Goal: Transaction & Acquisition: Purchase product/service

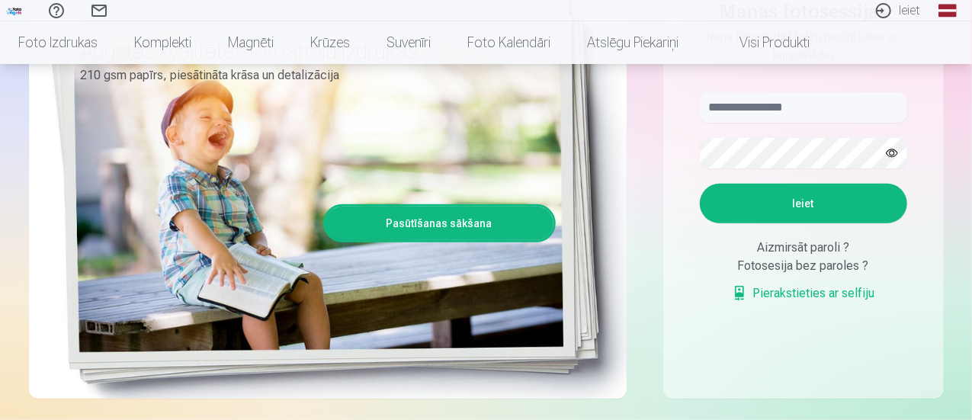
scroll to position [229, 0]
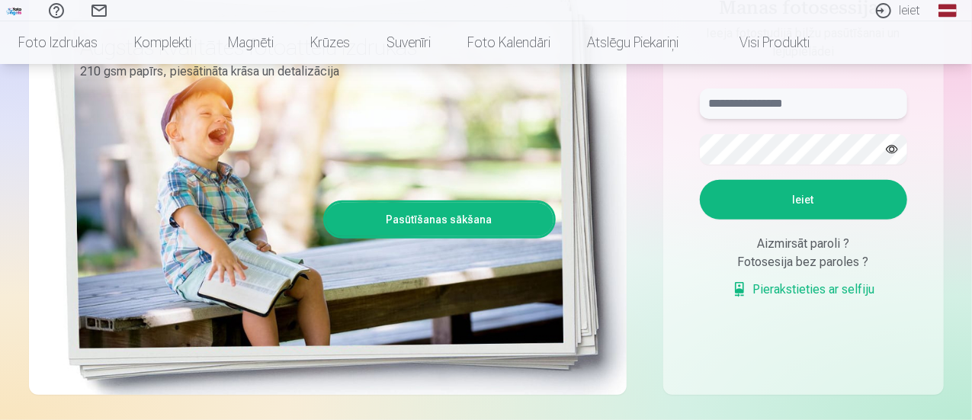
click at [729, 102] on input "text" at bounding box center [803, 103] width 207 height 30
type input "**********"
click at [700, 180] on button "Ieiet" at bounding box center [803, 200] width 207 height 40
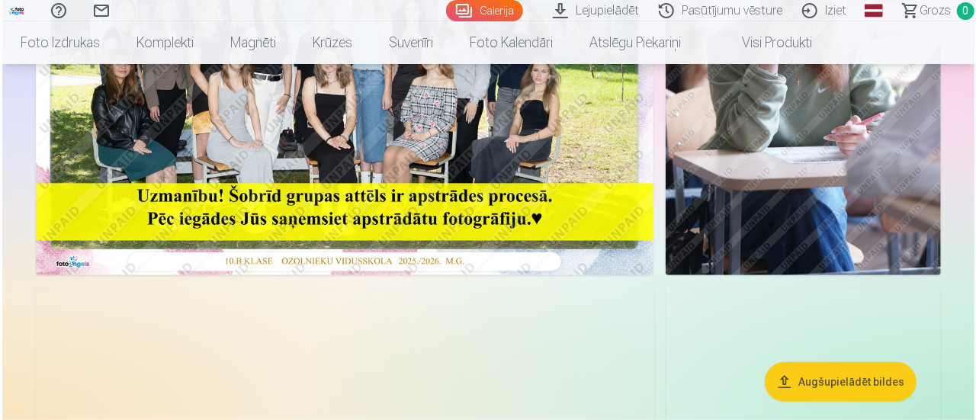
scroll to position [534, 0]
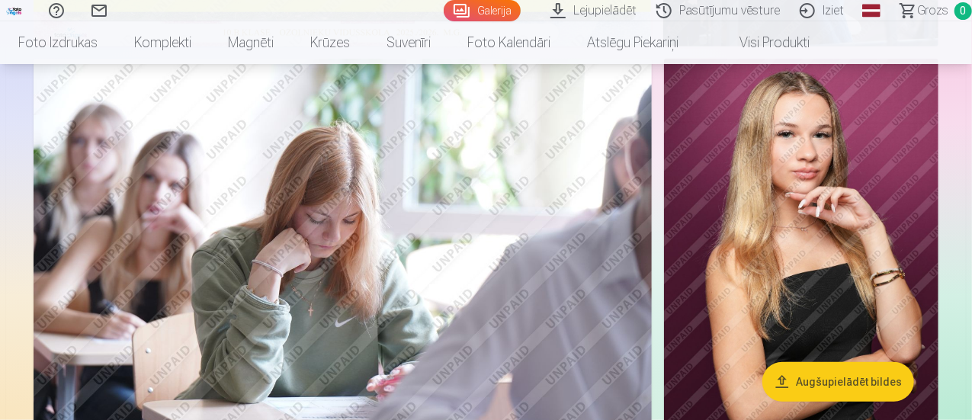
click at [804, 370] on button "Augšupielādēt bildes" at bounding box center [838, 382] width 152 height 40
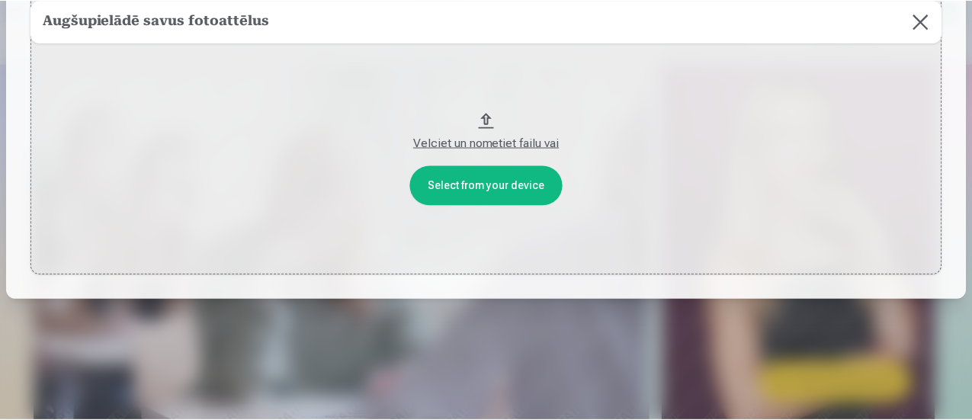
scroll to position [0, 0]
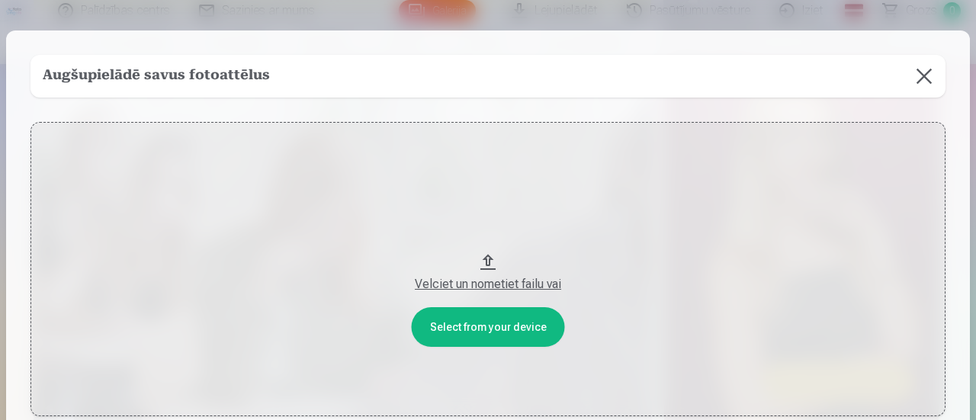
click at [917, 72] on button at bounding box center [924, 76] width 43 height 43
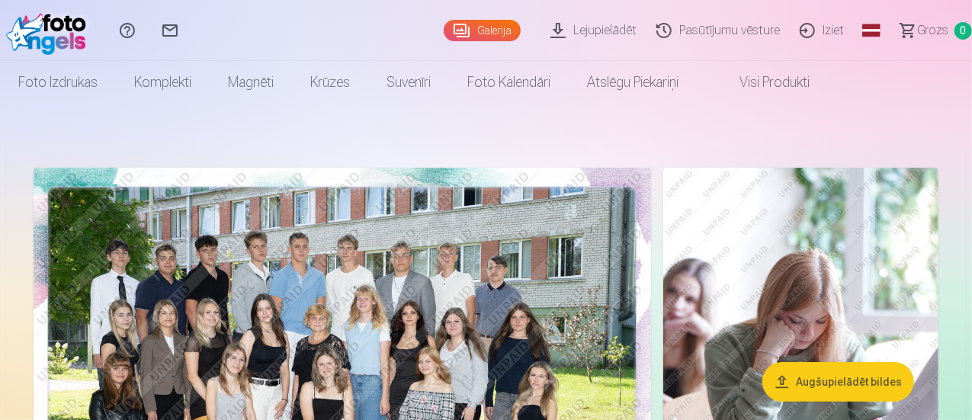
click at [561, 31] on link "Lejupielādēt" at bounding box center [596, 30] width 106 height 61
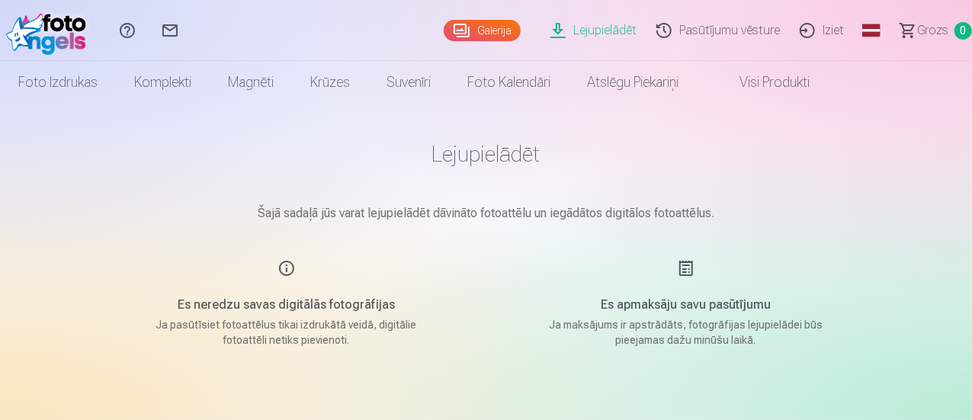
click at [828, 92] on link "Visi produkti" at bounding box center [762, 82] width 131 height 43
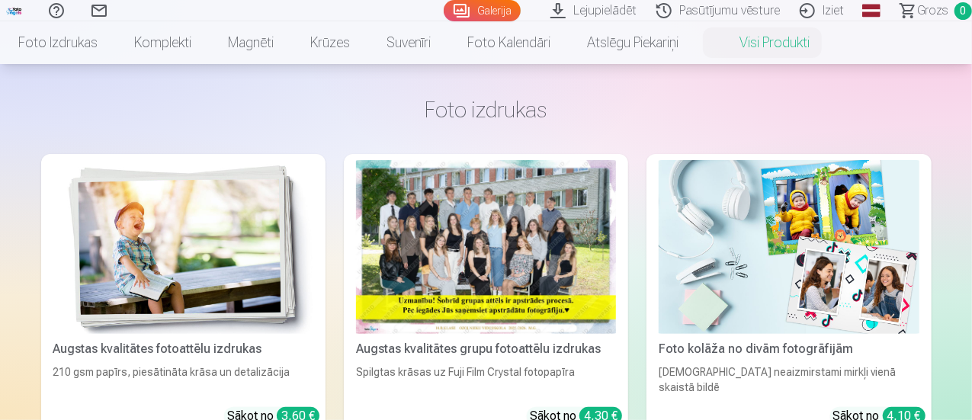
scroll to position [76, 0]
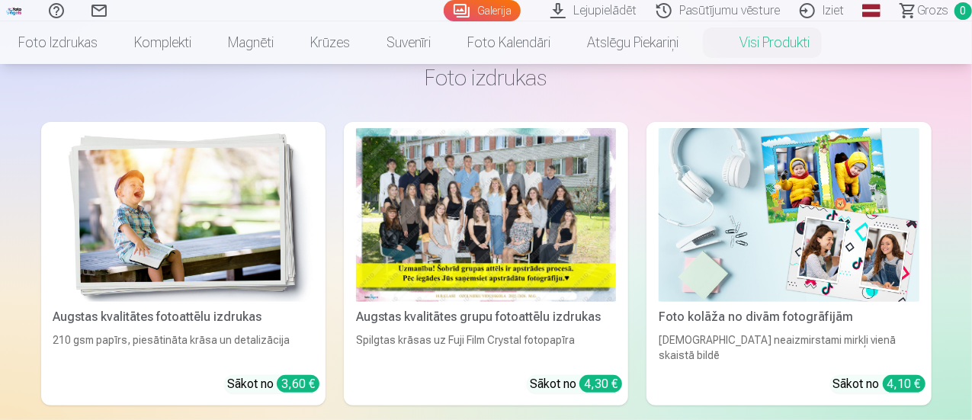
click at [356, 236] on div at bounding box center [486, 215] width 260 height 174
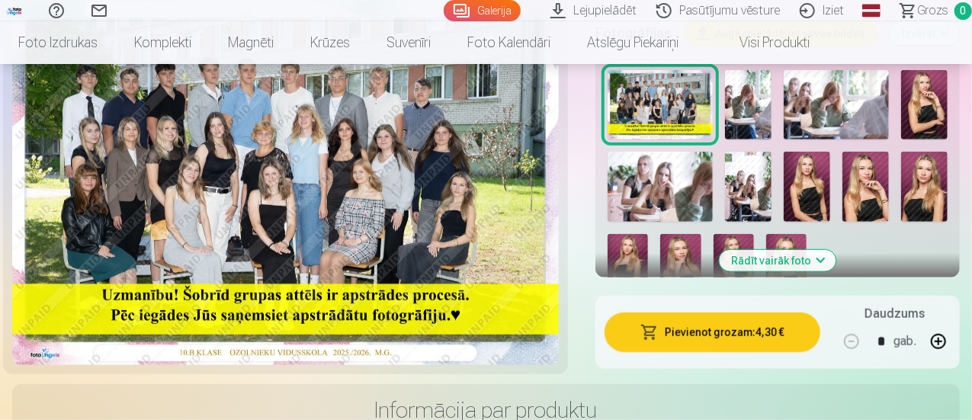
scroll to position [610, 0]
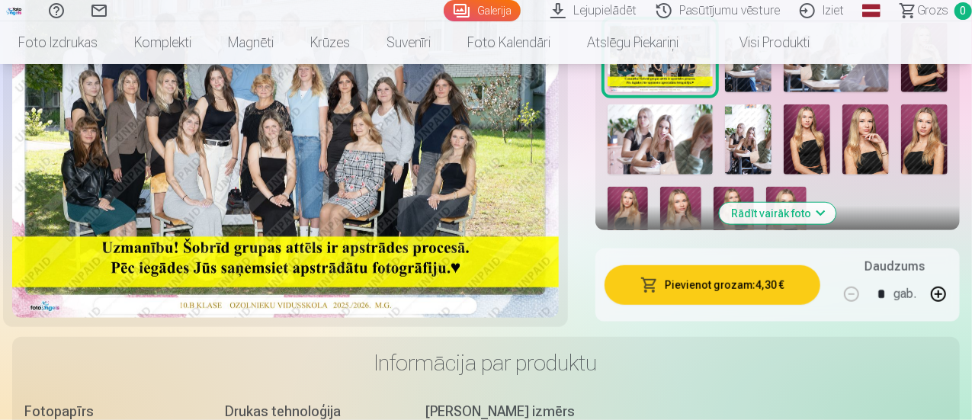
click at [729, 273] on button "Pievienot grozam : 4,30 €" at bounding box center [713, 285] width 216 height 40
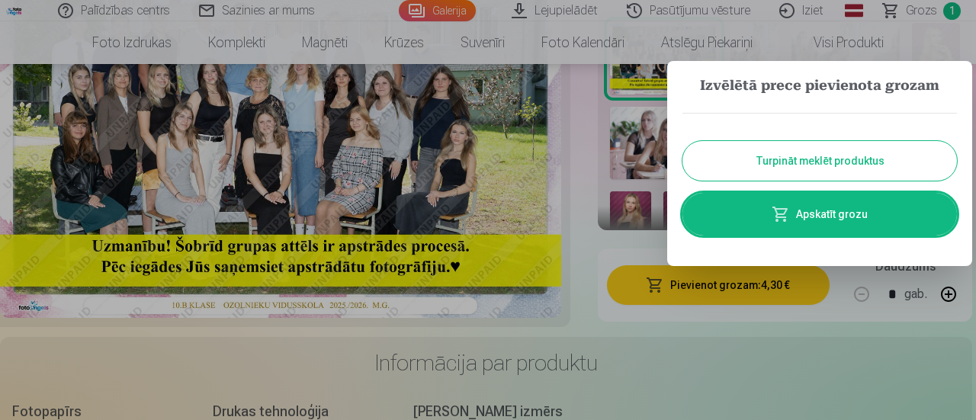
click at [808, 167] on button "Turpināt meklēt produktus" at bounding box center [819, 161] width 274 height 40
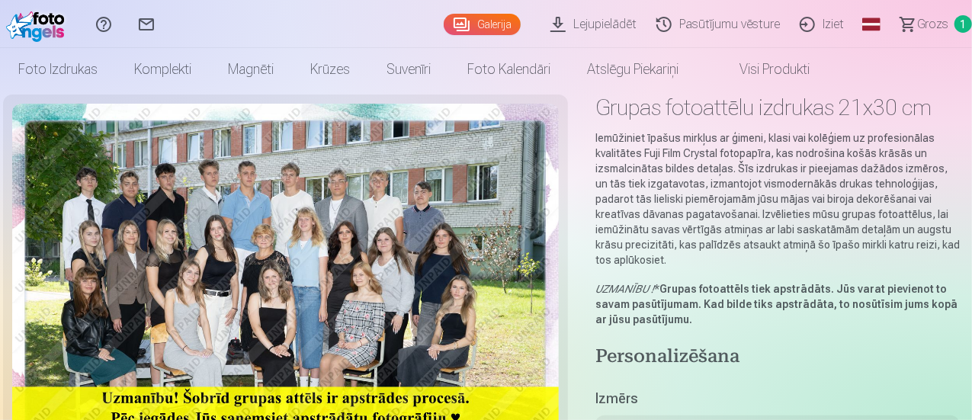
scroll to position [0, 0]
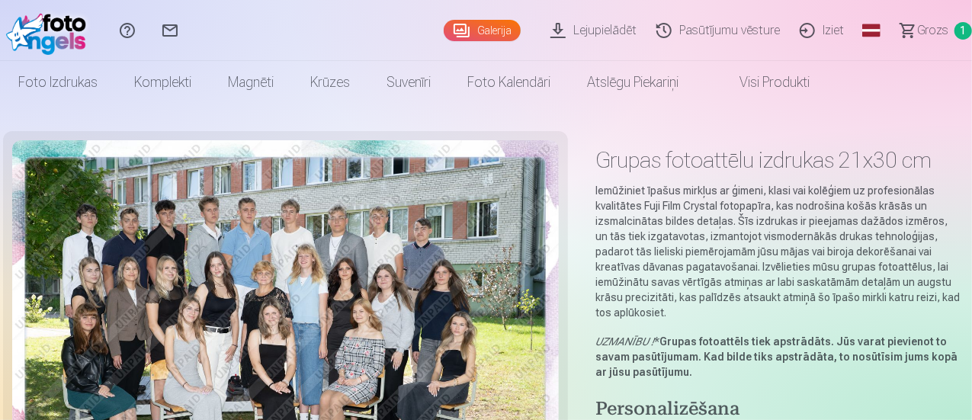
click at [828, 85] on link "Visi produkti" at bounding box center [762, 82] width 131 height 43
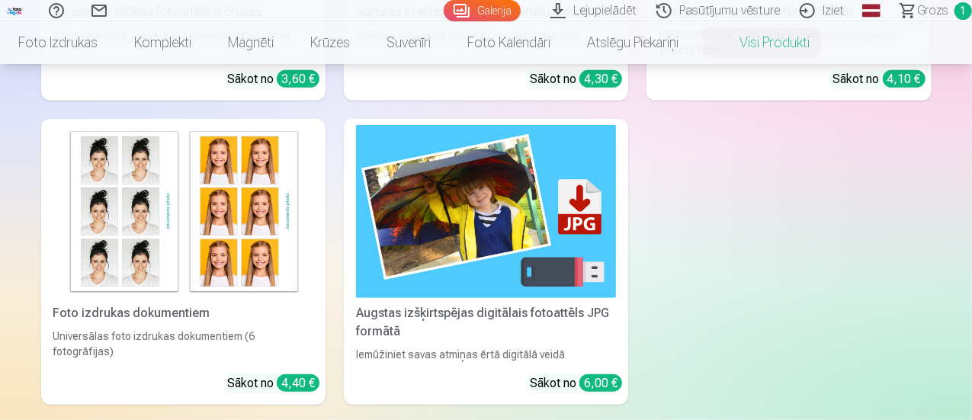
scroll to position [76, 0]
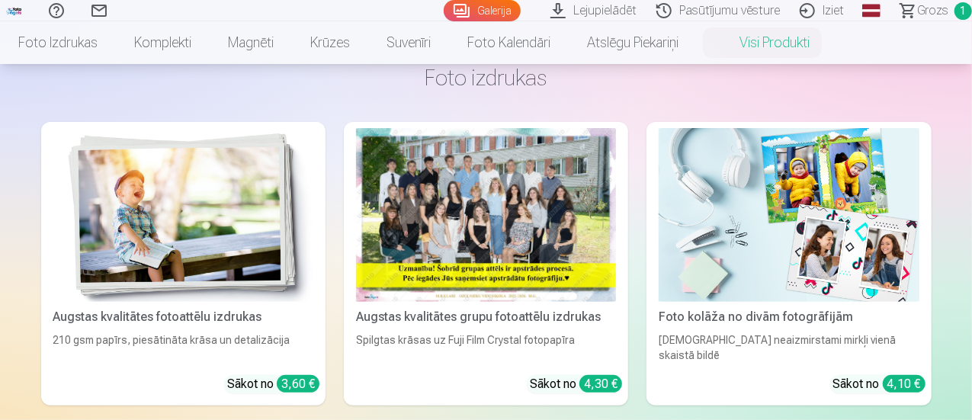
click at [659, 194] on img at bounding box center [789, 215] width 260 height 174
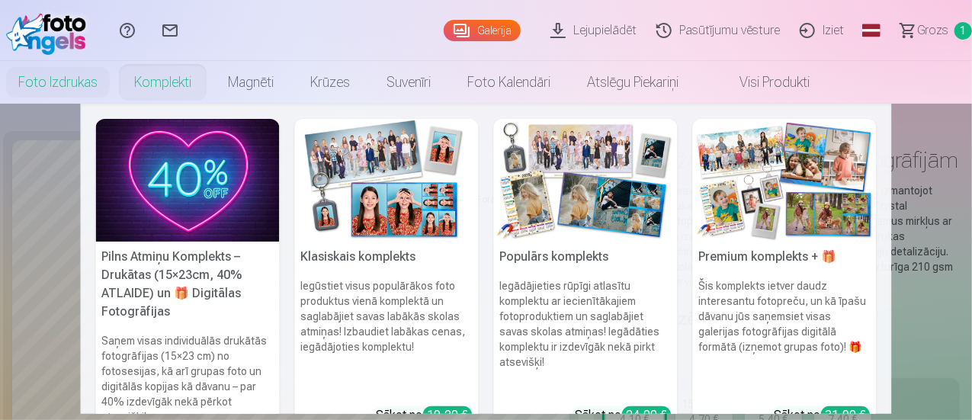
click at [210, 83] on link "Komplekti" at bounding box center [163, 82] width 94 height 43
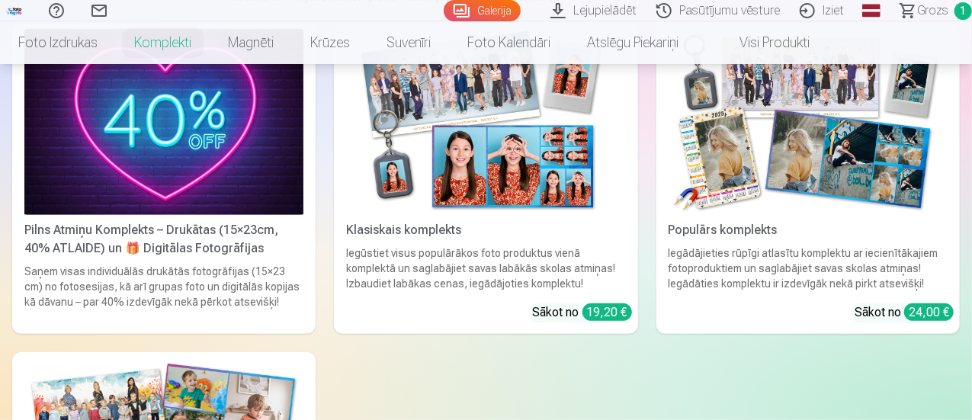
scroll to position [152, 0]
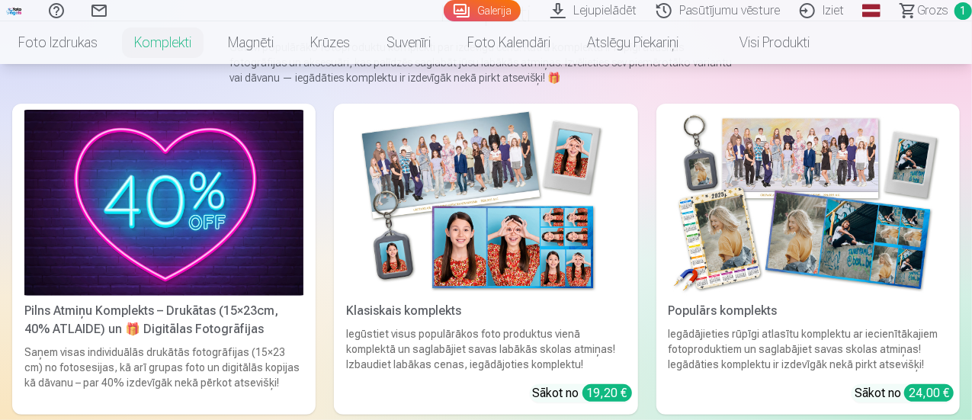
click at [119, 219] on img at bounding box center [163, 203] width 279 height 186
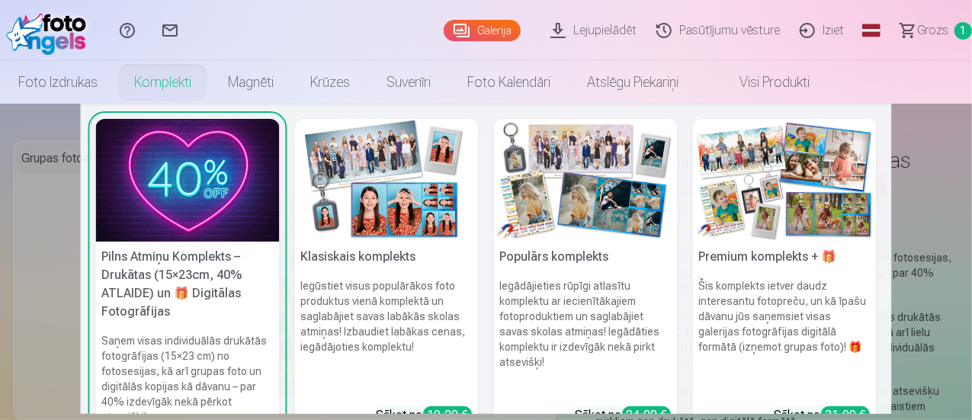
click at [378, 178] on img at bounding box center [387, 180] width 184 height 123
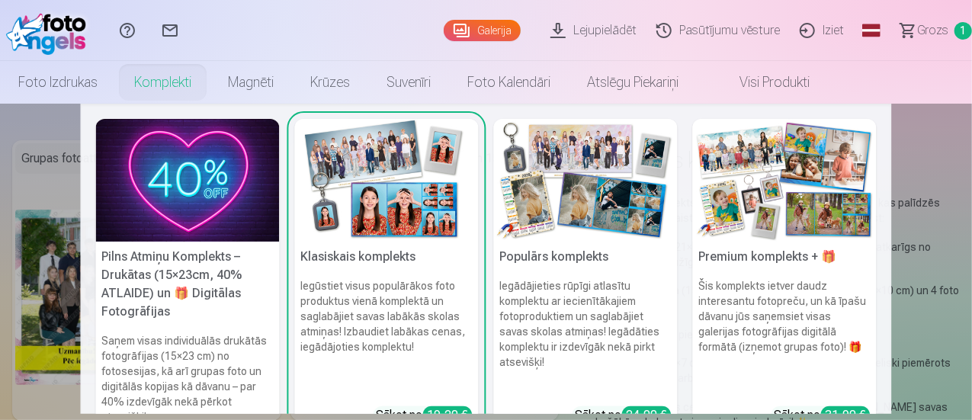
click at [565, 178] on img at bounding box center [586, 180] width 184 height 123
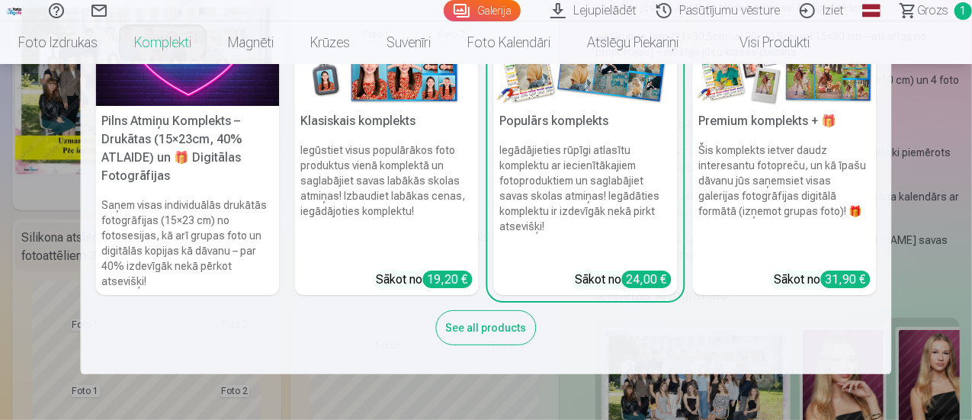
scroll to position [305, 0]
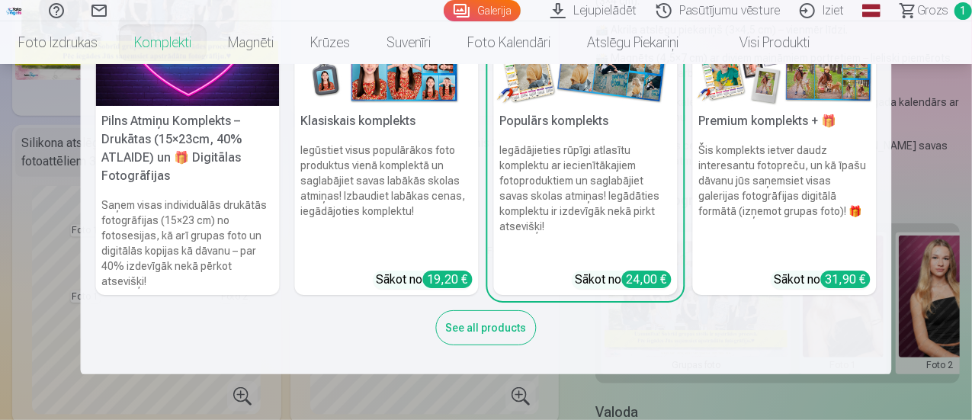
click at [492, 330] on div "See all products" at bounding box center [486, 327] width 101 height 35
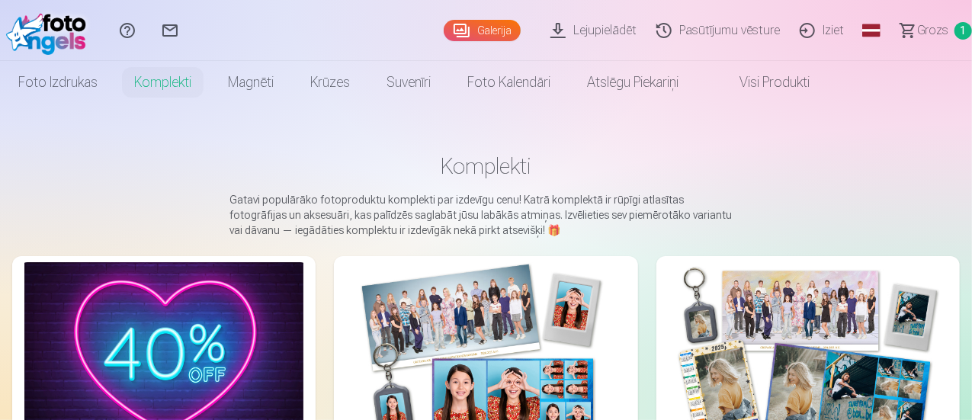
click at [828, 81] on link "Visi produkti" at bounding box center [762, 82] width 131 height 43
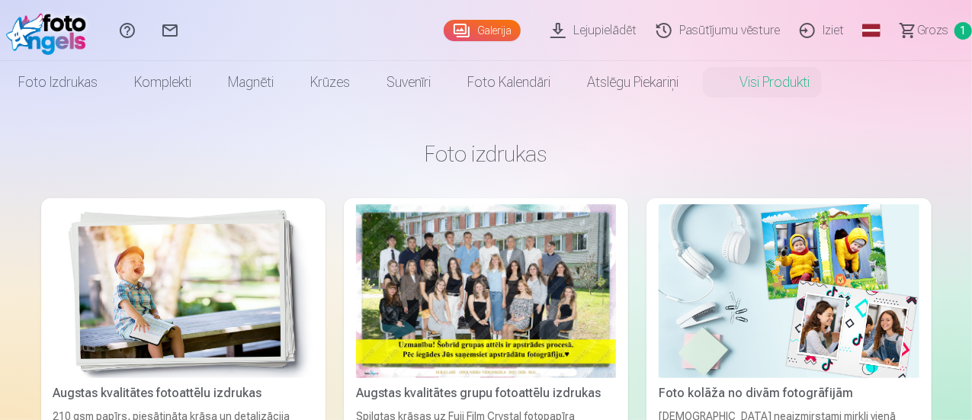
click at [659, 260] on img at bounding box center [789, 291] width 260 height 174
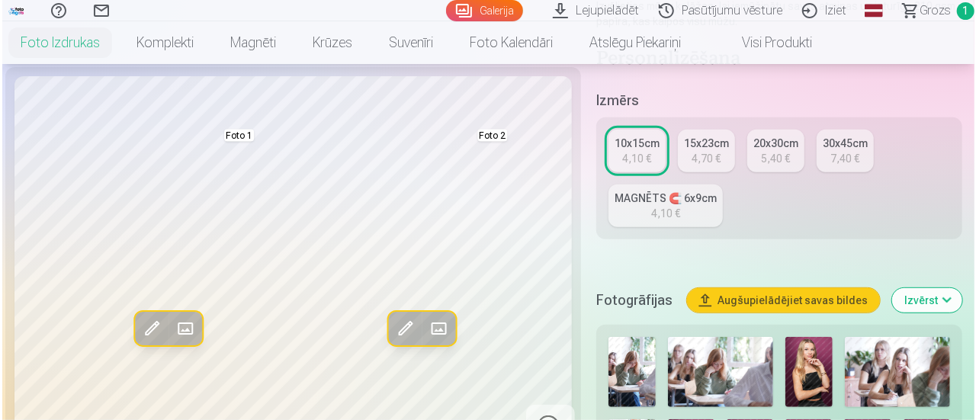
scroll to position [381, 0]
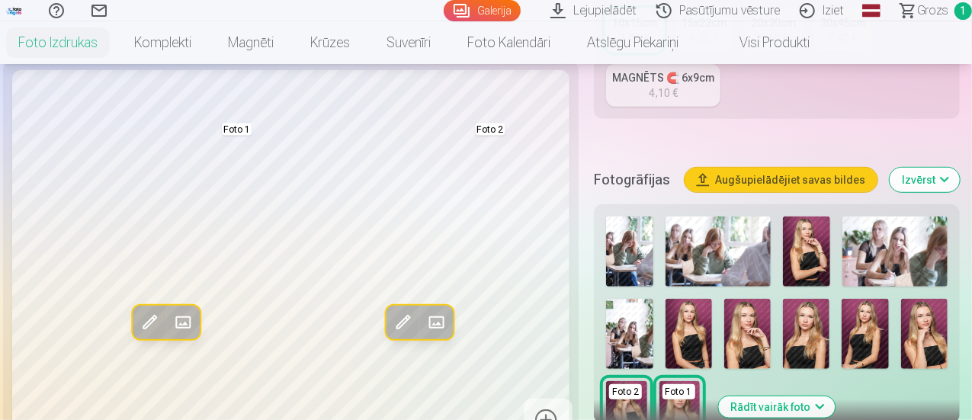
click at [761, 326] on img at bounding box center [747, 334] width 47 height 70
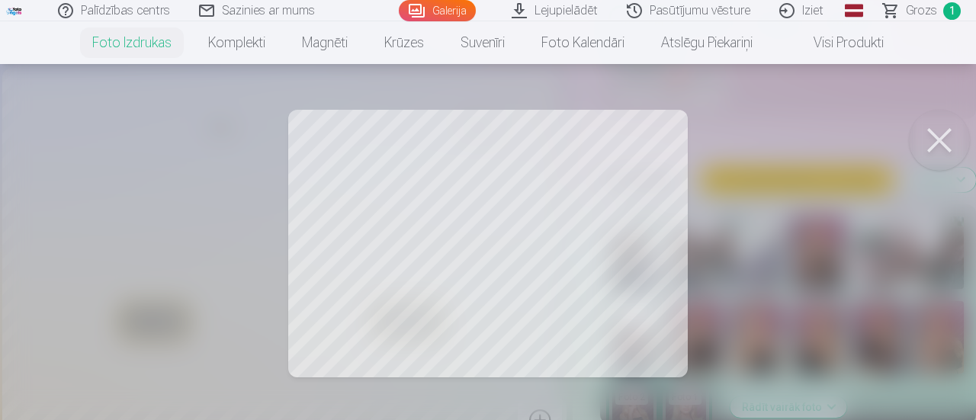
click at [592, 295] on div at bounding box center [488, 210] width 976 height 420
click at [409, 220] on div at bounding box center [488, 210] width 976 height 420
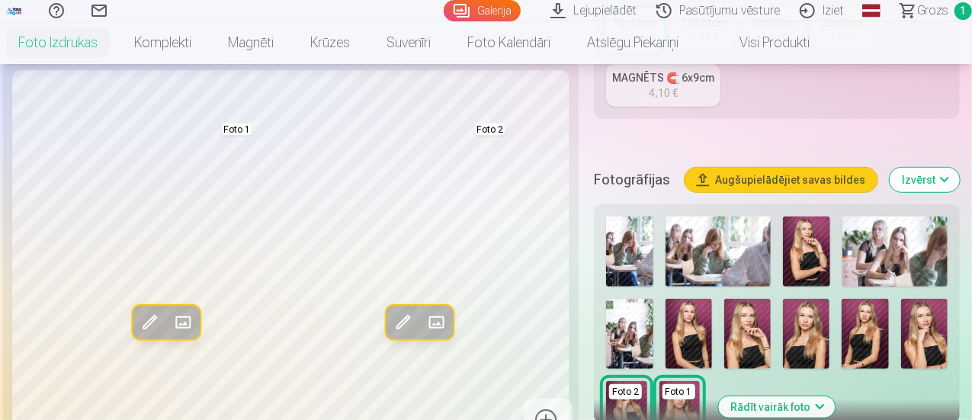
click at [138, 310] on span at bounding box center [149, 322] width 24 height 24
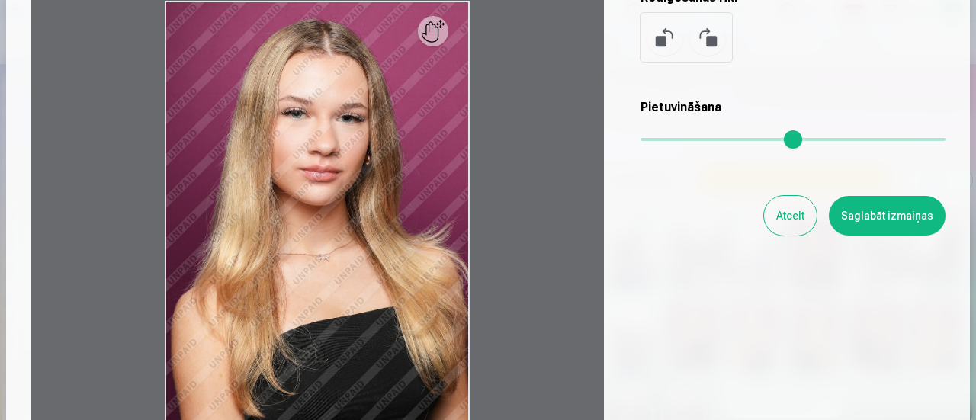
scroll to position [76, 0]
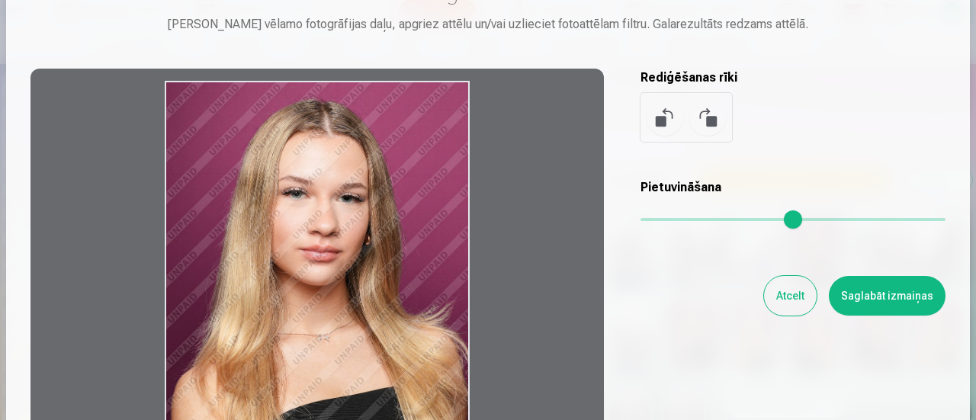
drag, startPoint x: 354, startPoint y: 151, endPoint x: 299, endPoint y: 188, distance: 66.6
click at [299, 188] on div at bounding box center [316, 308] width 573 height 479
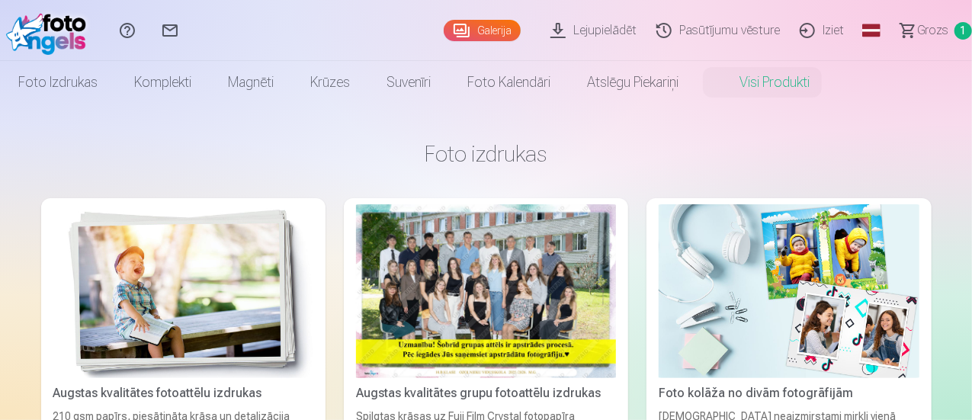
click at [659, 273] on img at bounding box center [789, 291] width 260 height 174
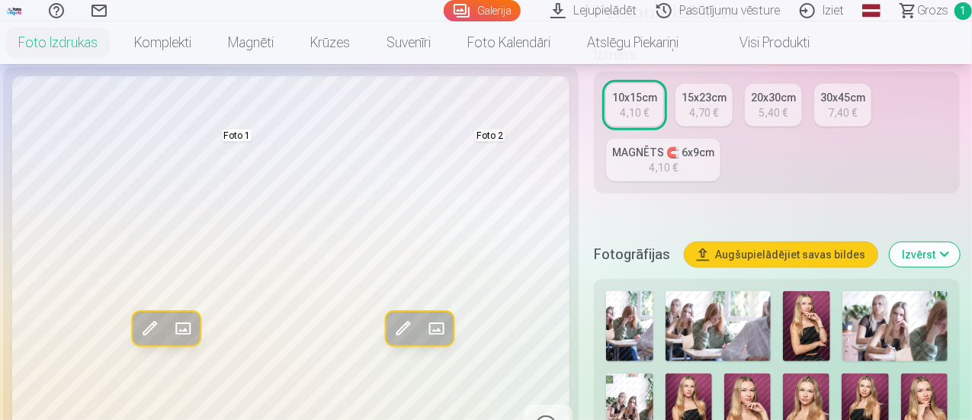
scroll to position [381, 0]
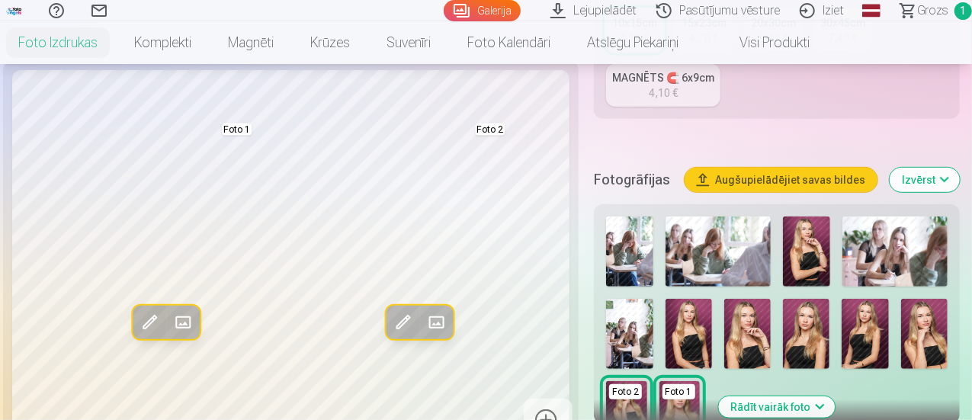
click at [636, 387] on div "Foto 2" at bounding box center [625, 391] width 33 height 15
click at [812, 322] on img at bounding box center [806, 334] width 47 height 70
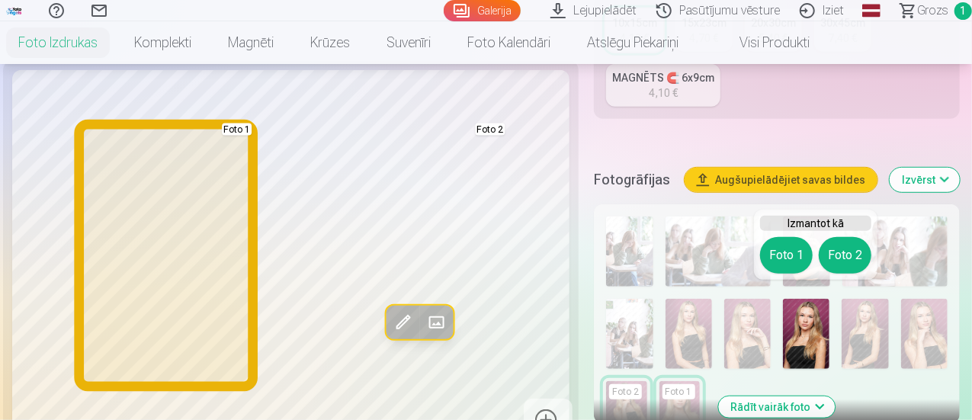
click at [784, 260] on button "Foto 1" at bounding box center [786, 255] width 53 height 37
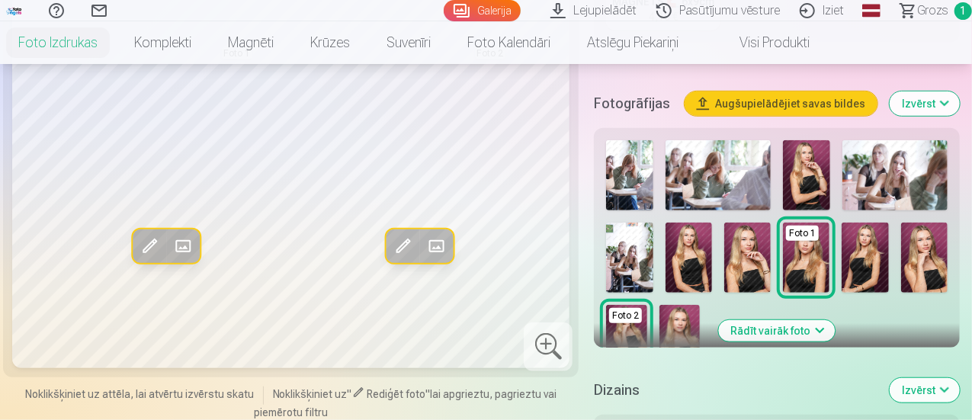
scroll to position [534, 0]
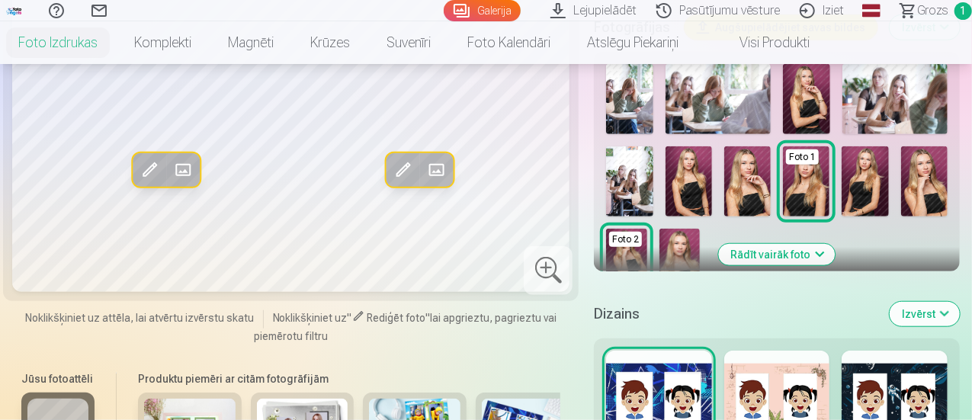
click at [778, 364] on div at bounding box center [777, 400] width 106 height 98
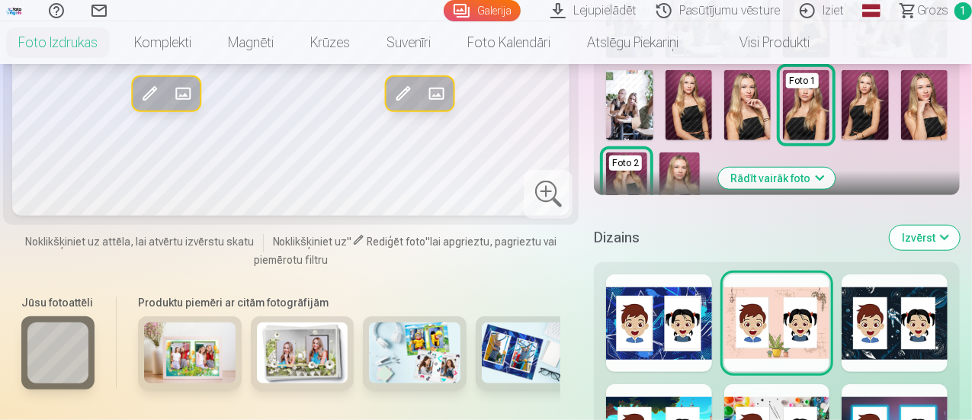
scroll to position [686, 0]
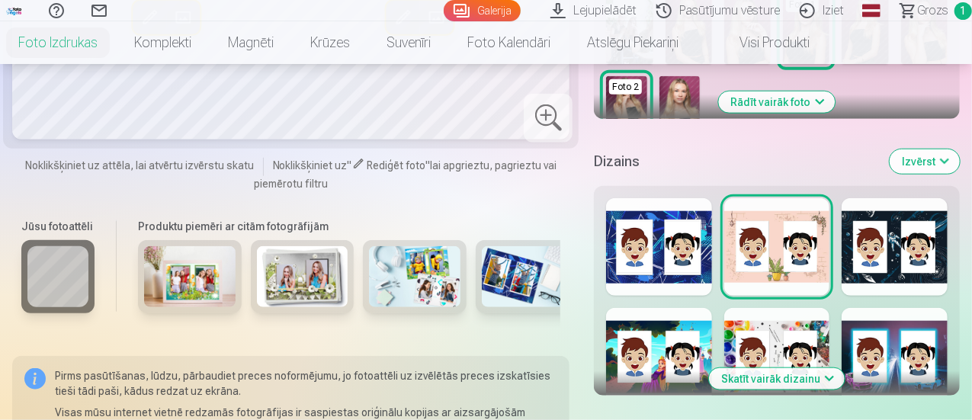
click at [896, 330] on div at bounding box center [895, 357] width 106 height 98
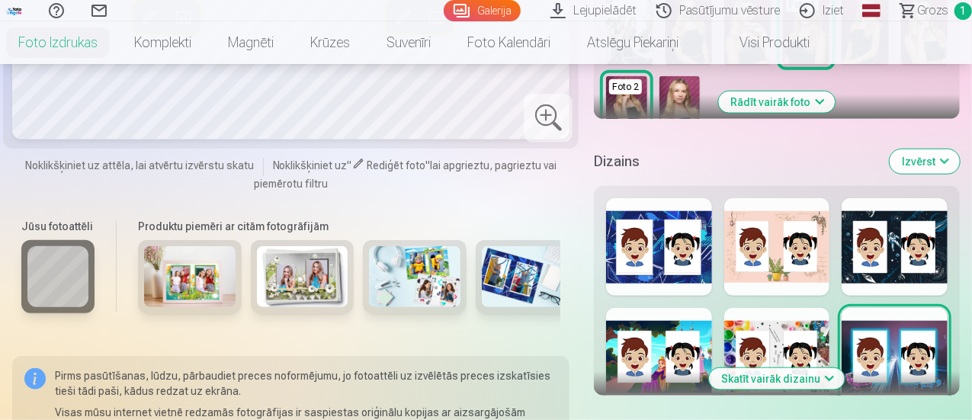
click at [767, 333] on div at bounding box center [777, 357] width 106 height 98
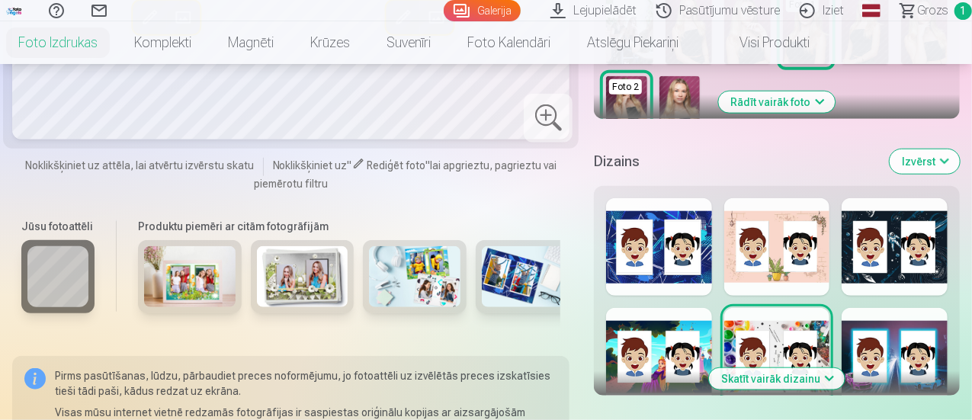
click at [630, 243] on div at bounding box center [659, 247] width 106 height 98
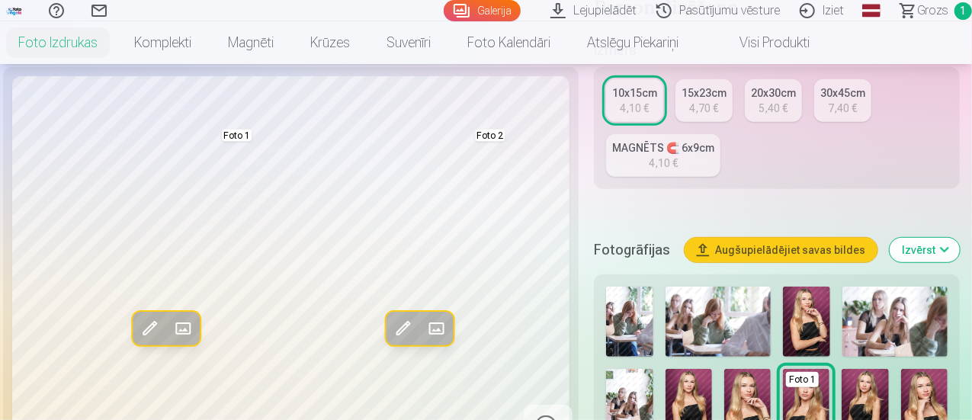
scroll to position [76, 0]
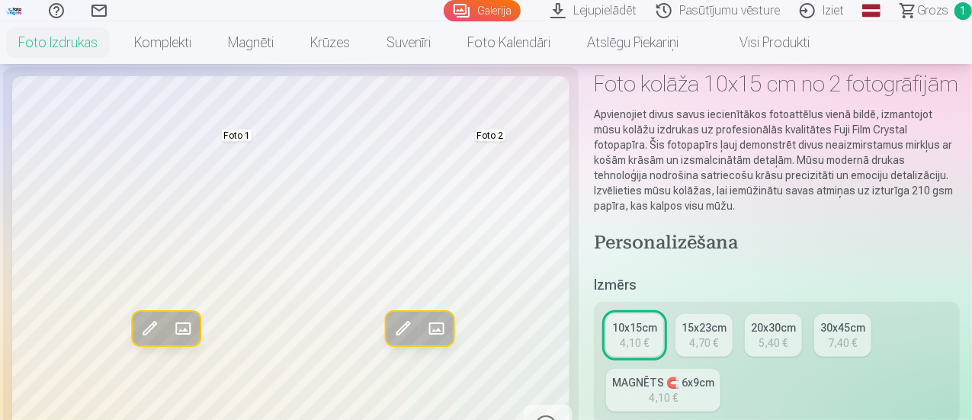
click at [810, 45] on link "Visi produkti" at bounding box center [762, 42] width 131 height 43
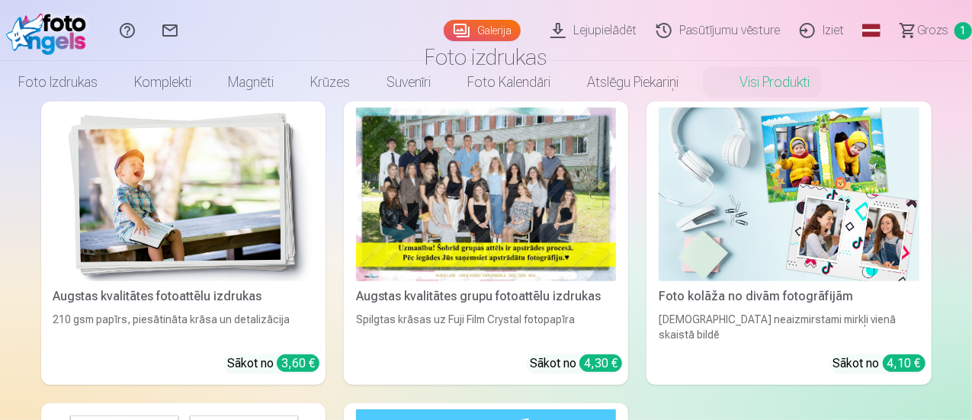
scroll to position [152, 0]
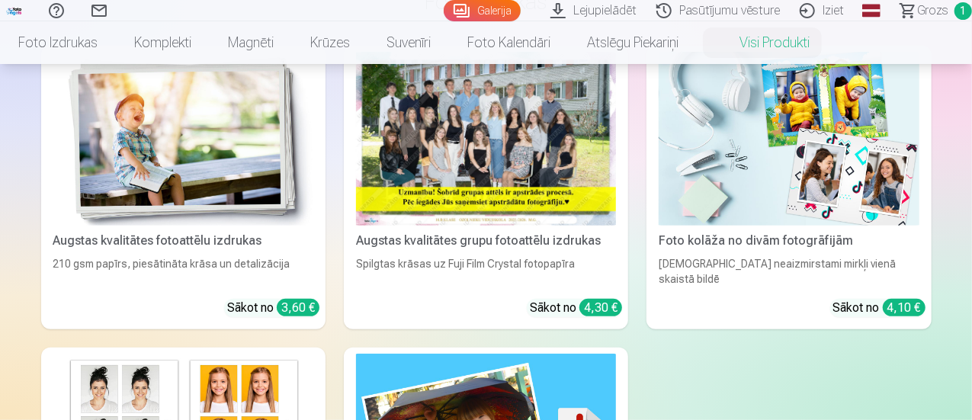
click at [160, 127] on img at bounding box center [183, 139] width 260 height 174
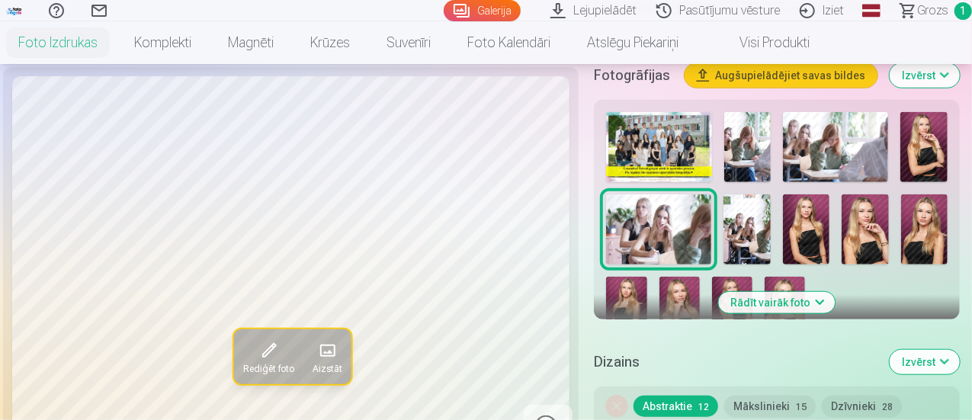
scroll to position [534, 0]
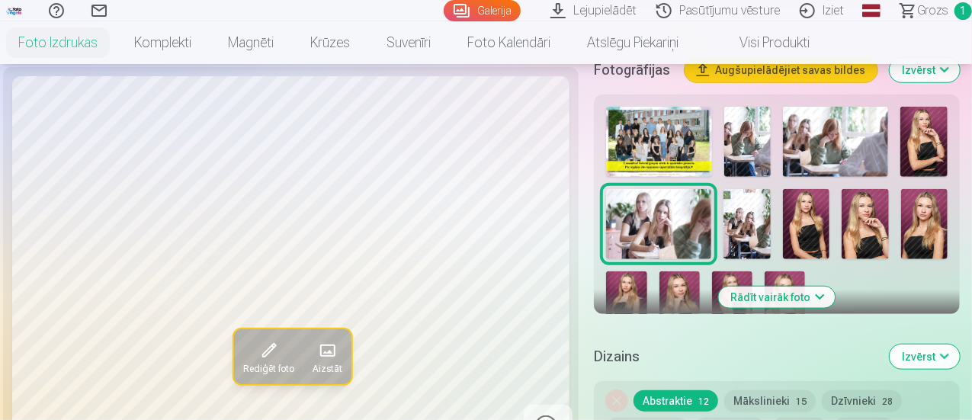
click at [823, 226] on img at bounding box center [806, 224] width 47 height 70
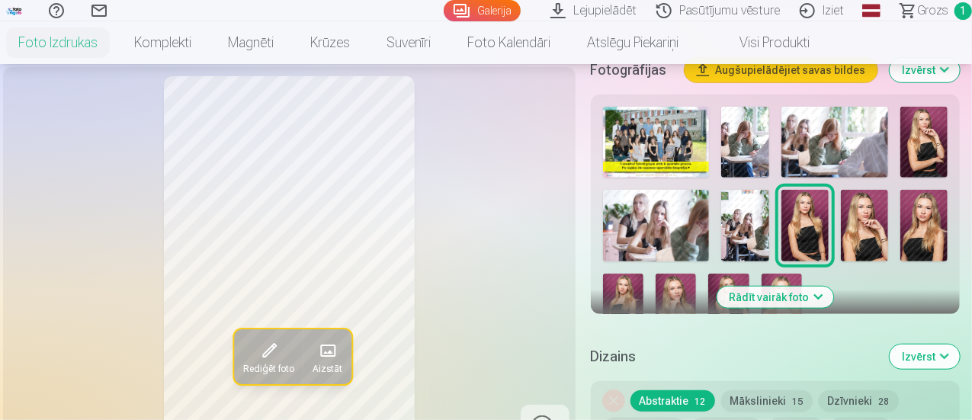
click at [874, 228] on img at bounding box center [864, 225] width 47 height 71
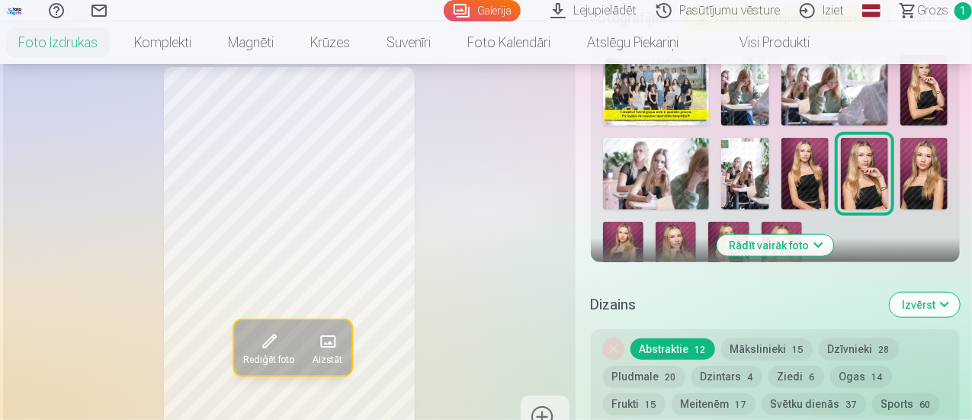
scroll to position [610, 0]
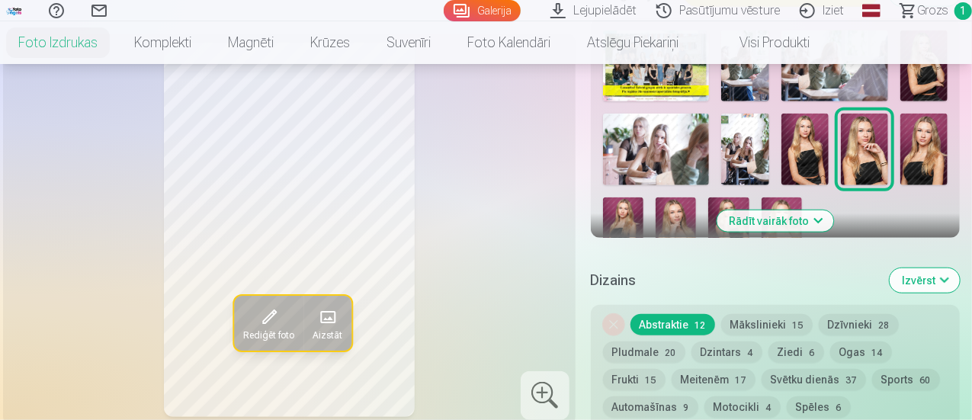
click at [943, 155] on img at bounding box center [923, 149] width 47 height 71
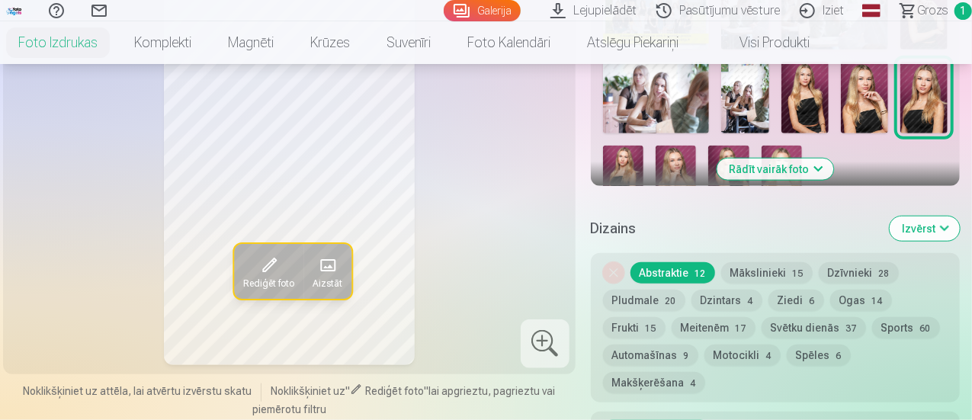
scroll to position [686, 0]
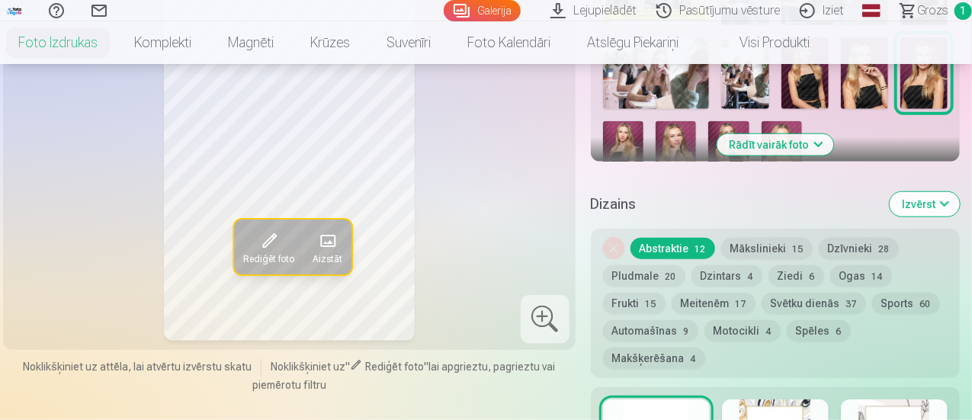
click at [741, 266] on button "Dzintars 4" at bounding box center [726, 275] width 71 height 21
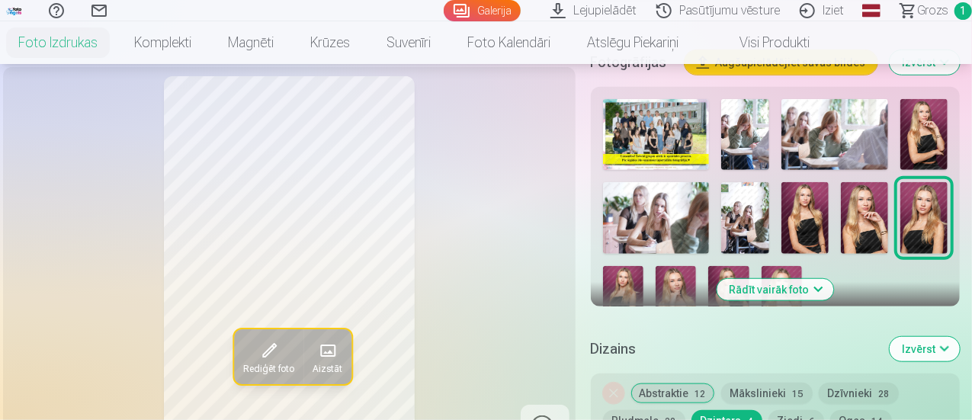
scroll to position [610, 0]
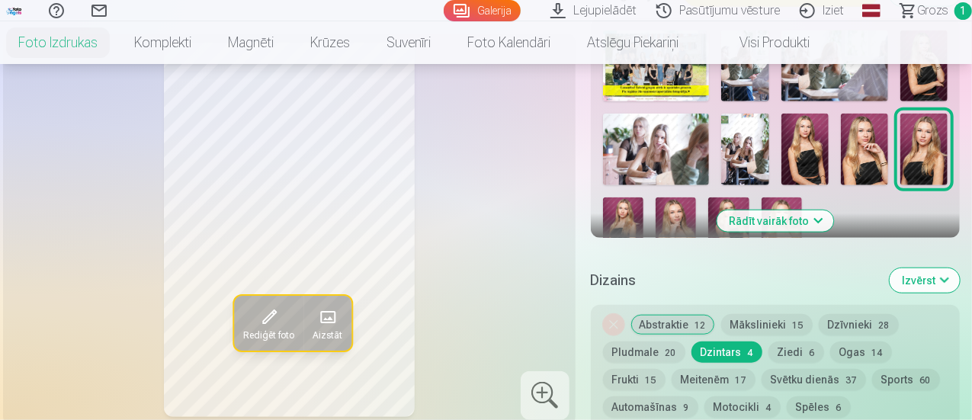
click at [809, 342] on button "Ziedi 6" at bounding box center [796, 352] width 56 height 21
click at [861, 342] on button "Ogas 14" at bounding box center [861, 352] width 62 height 21
click at [634, 342] on button "Pludmale 20" at bounding box center [644, 352] width 82 height 21
click at [761, 314] on button "Mākslinieki 15" at bounding box center [766, 324] width 91 height 21
click at [691, 314] on button "Abstraktie 12" at bounding box center [672, 324] width 85 height 21
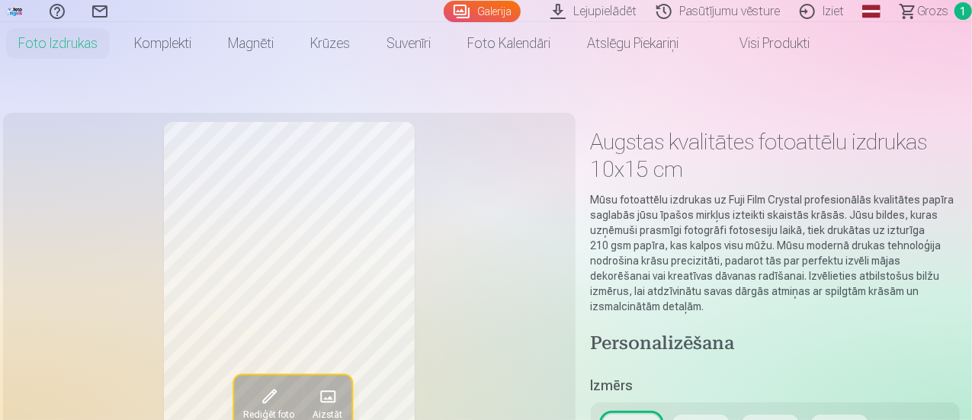
scroll to position [0, 0]
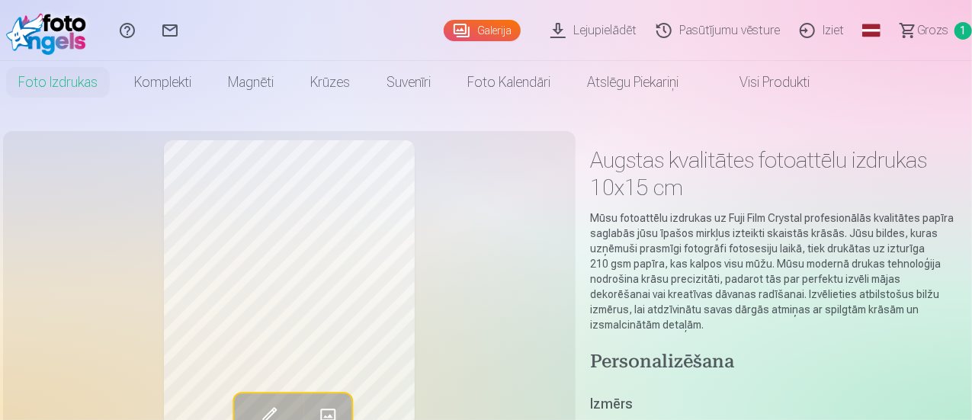
click at [819, 91] on link "Visi produkti" at bounding box center [762, 82] width 131 height 43
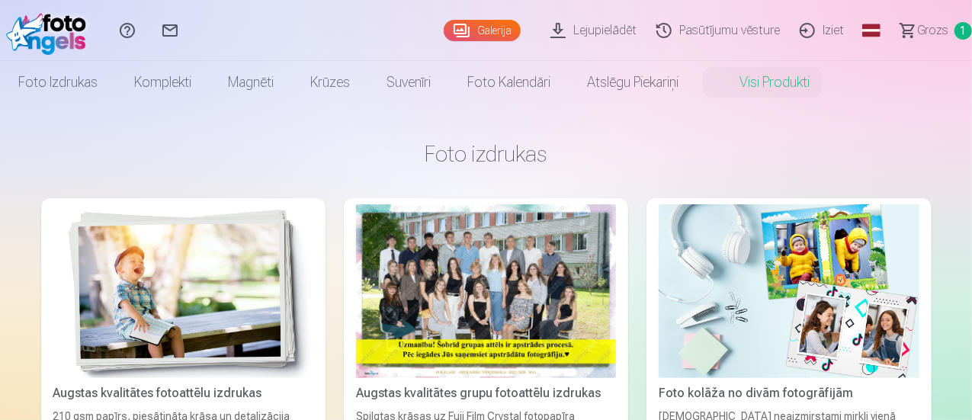
click at [659, 254] on img at bounding box center [789, 291] width 260 height 174
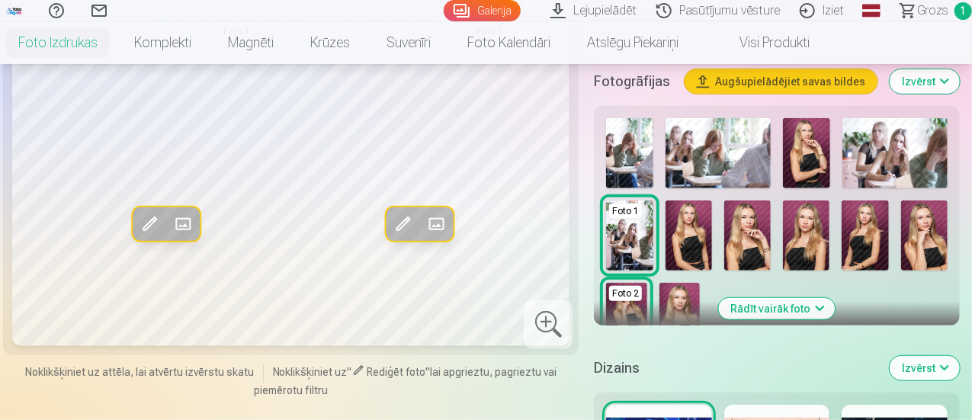
scroll to position [457, 0]
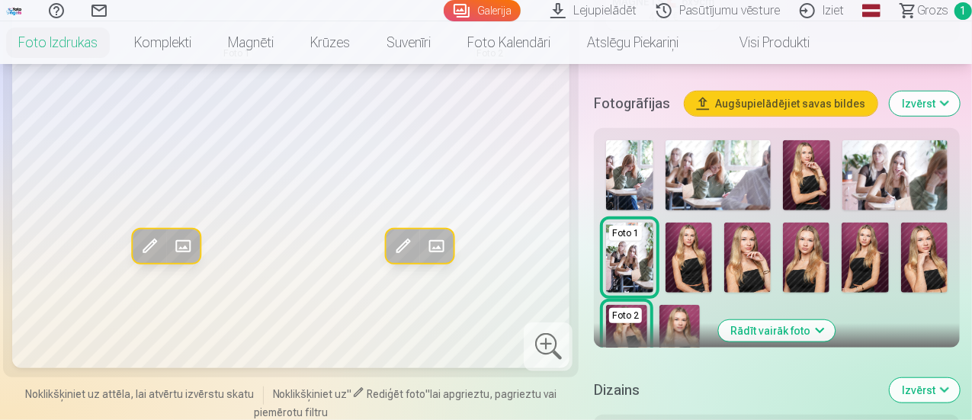
click at [631, 308] on div "Foto 2" at bounding box center [625, 315] width 33 height 15
click at [819, 244] on img at bounding box center [806, 258] width 47 height 70
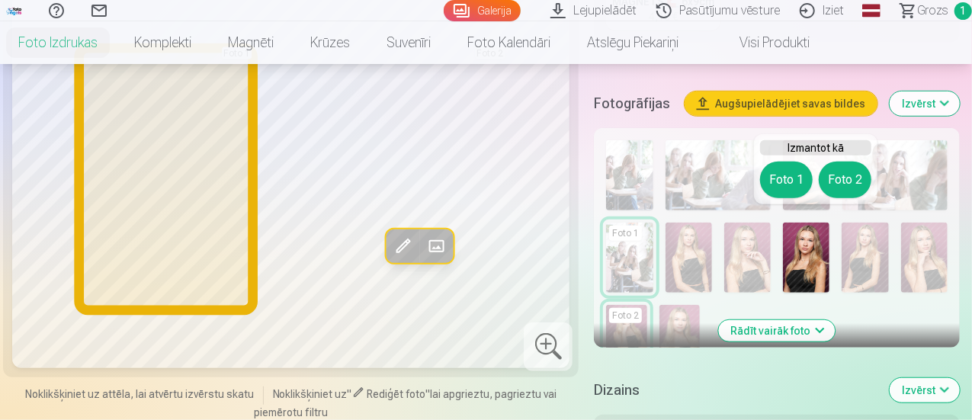
click at [784, 191] on button "Foto 1" at bounding box center [786, 180] width 53 height 37
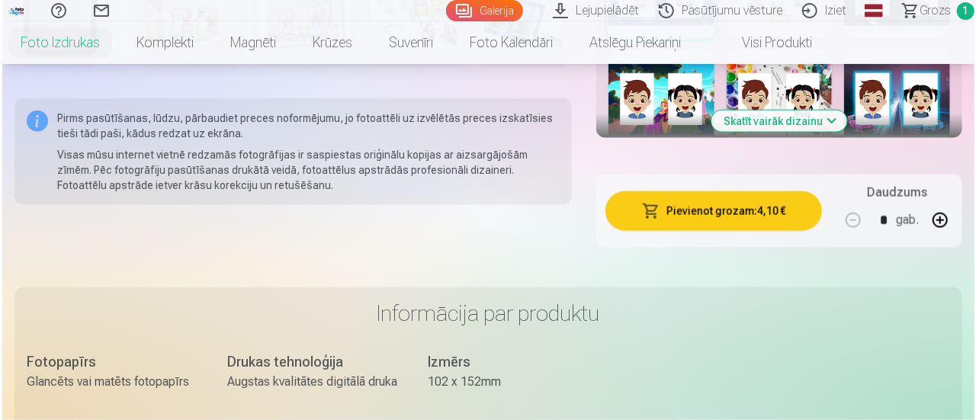
scroll to position [991, 0]
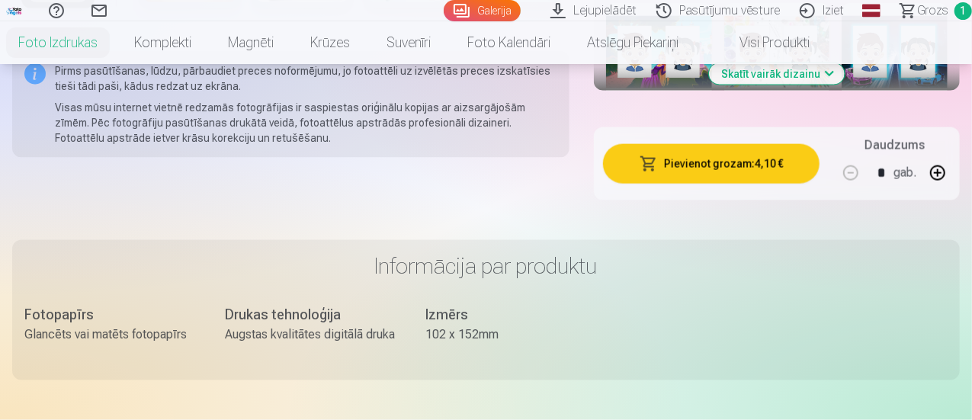
click at [749, 144] on button "Pievienot grozam : 4,10 €" at bounding box center [711, 164] width 217 height 40
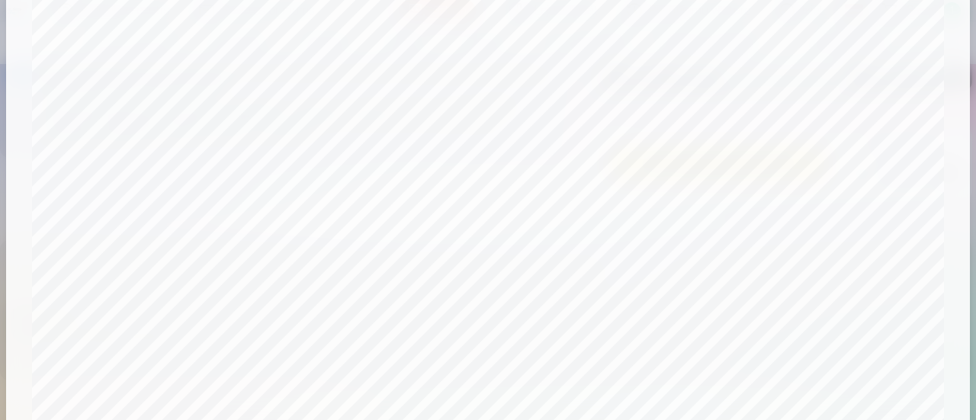
scroll to position [208, 0]
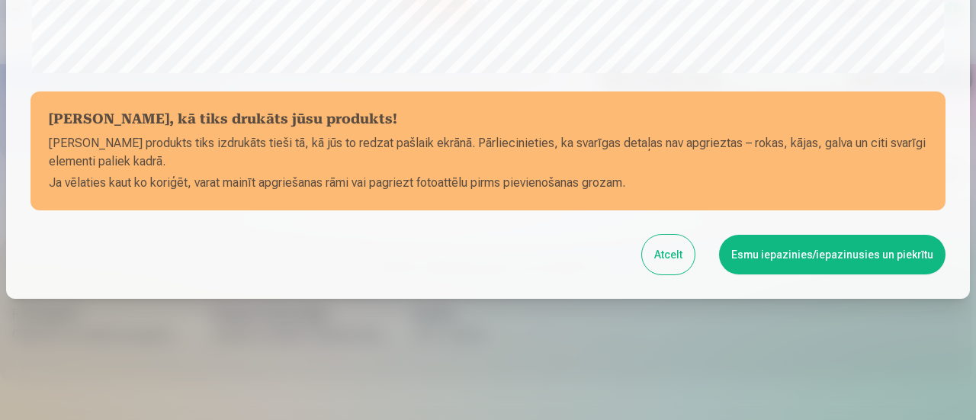
click at [900, 261] on button "Esmu iepazinies/iepazinusies un piekrītu" at bounding box center [832, 255] width 226 height 40
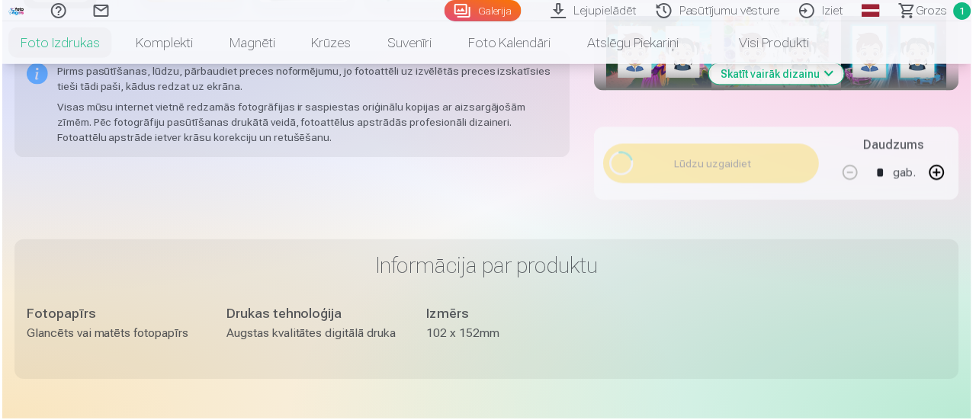
scroll to position [663, 0]
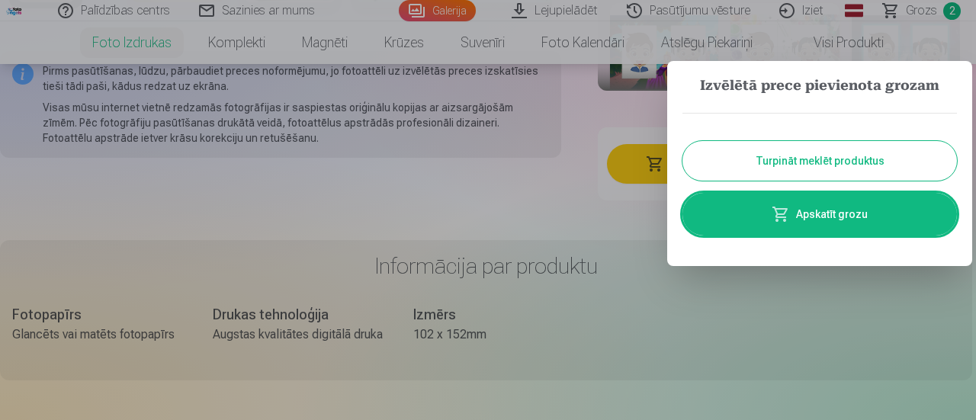
click at [871, 219] on link "Apskatīt grozu" at bounding box center [819, 214] width 274 height 43
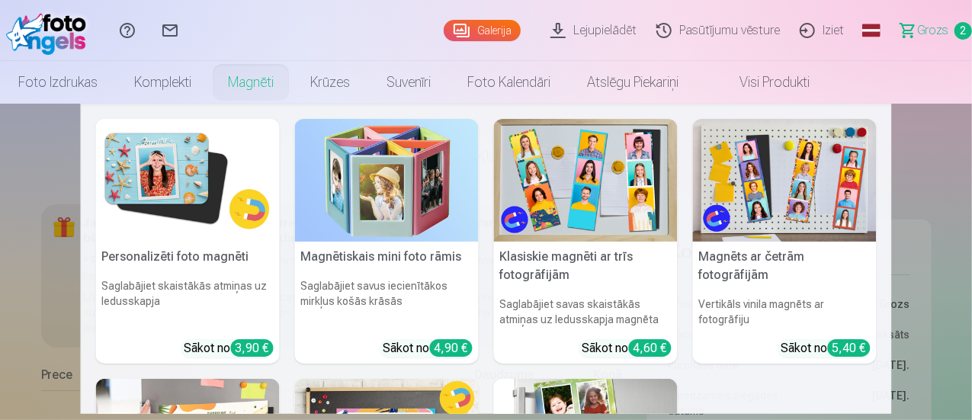
click at [292, 85] on link "Magnēti" at bounding box center [251, 82] width 82 height 43
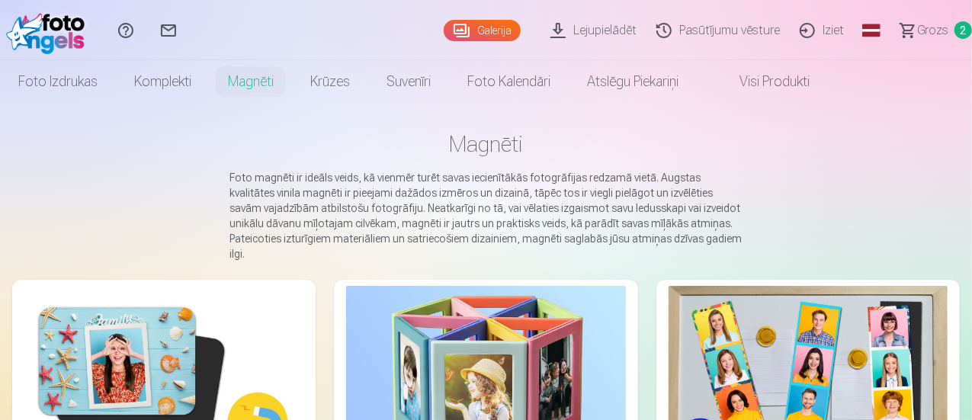
scroll to position [229, 0]
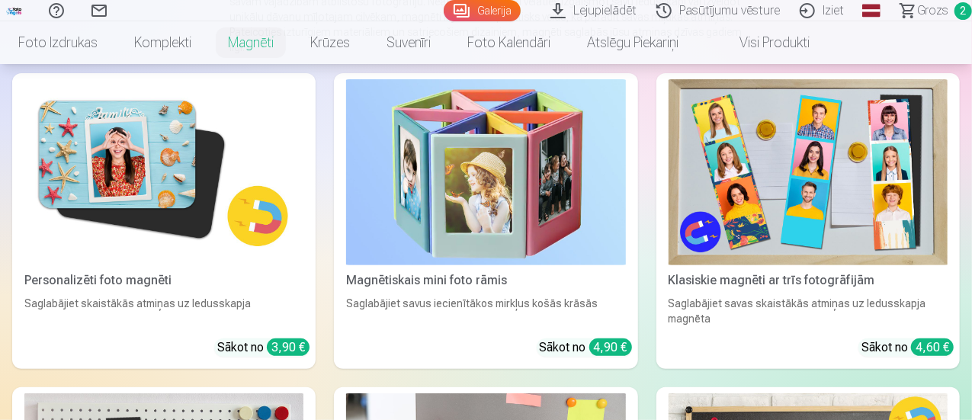
click at [924, 10] on span "Grozs" at bounding box center [932, 11] width 31 height 18
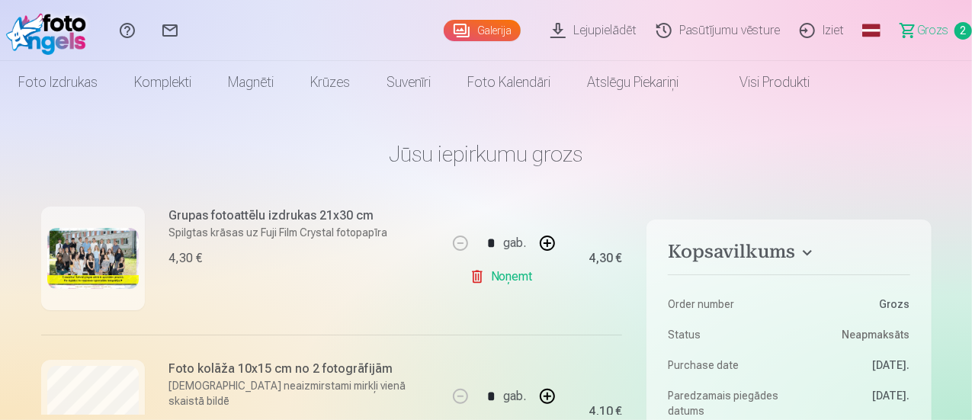
scroll to position [285, 0]
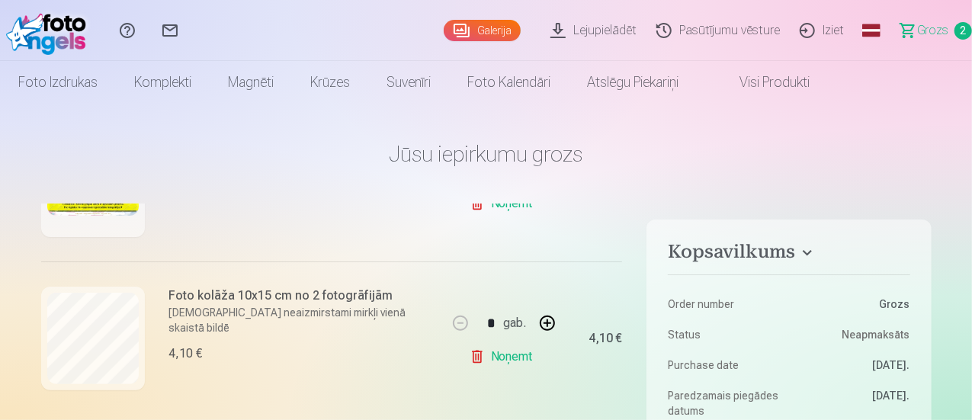
click at [546, 322] on button "button" at bounding box center [547, 323] width 37 height 37
type input "*"
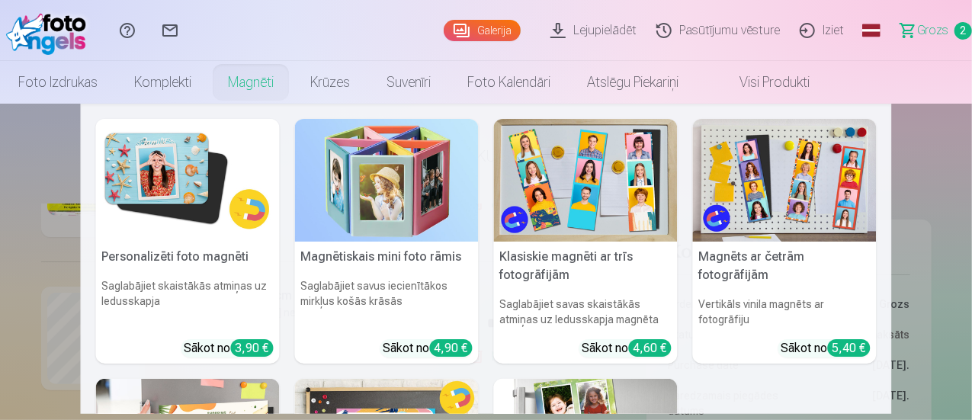
click at [292, 79] on link "Magnēti" at bounding box center [251, 82] width 82 height 43
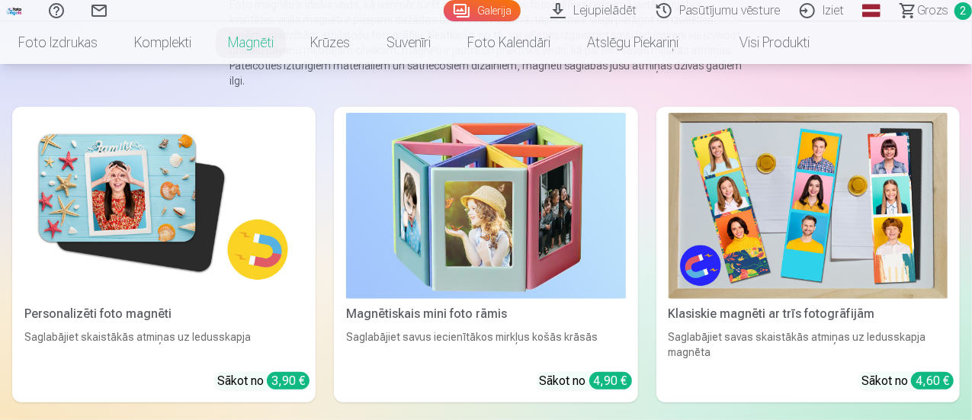
scroll to position [229, 0]
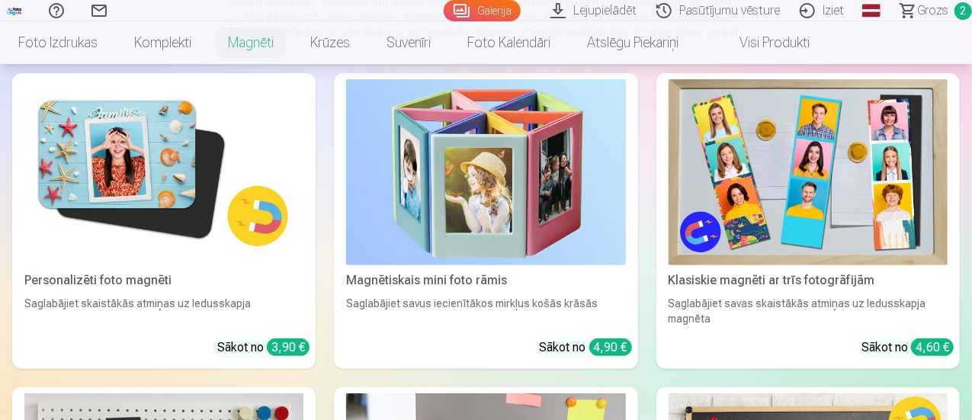
click at [98, 144] on img at bounding box center [163, 172] width 279 height 186
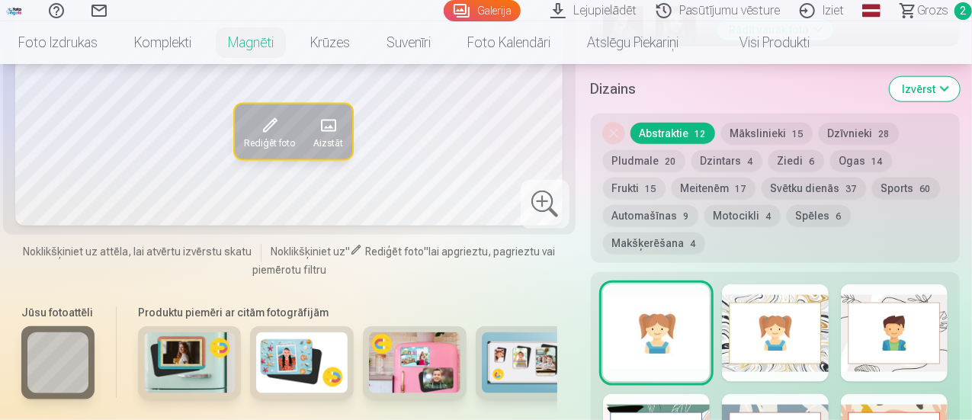
scroll to position [839, 0]
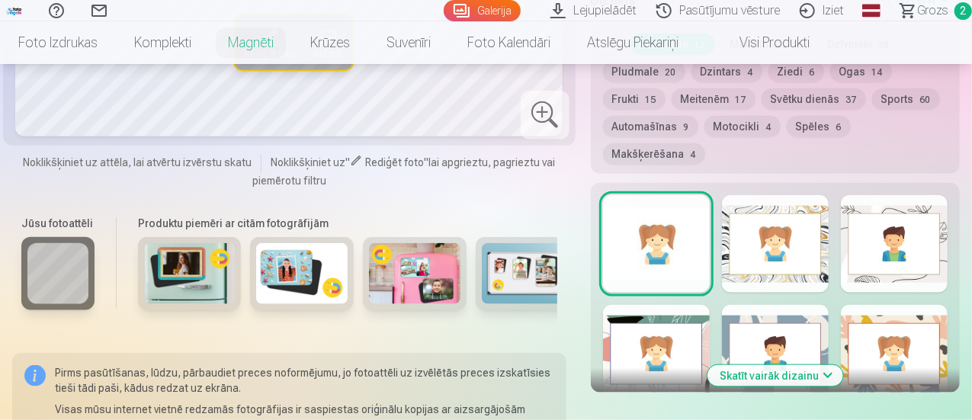
click at [505, 243] on img at bounding box center [527, 273] width 91 height 61
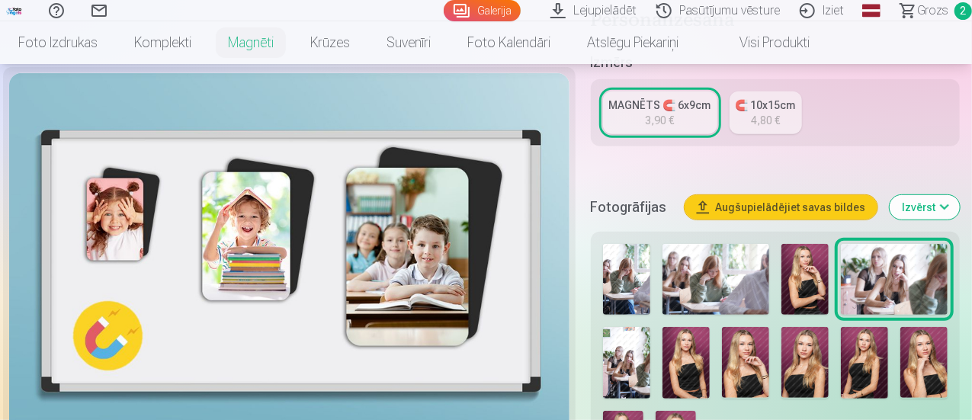
scroll to position [381, 0]
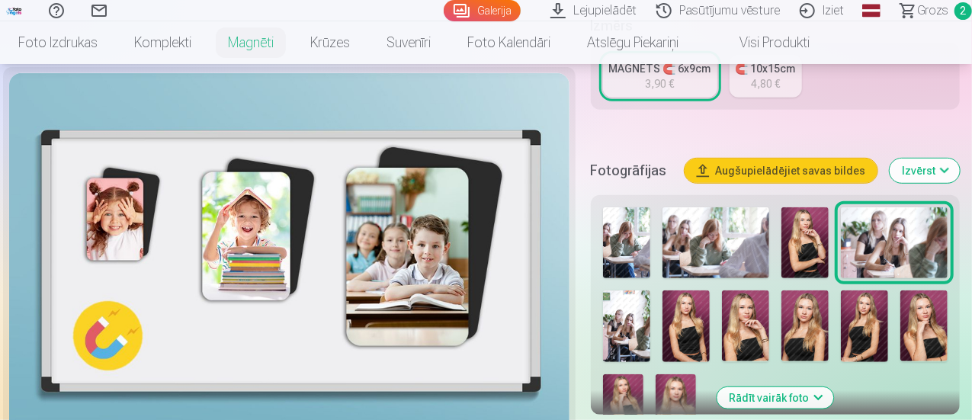
click at [767, 316] on img at bounding box center [745, 325] width 47 height 71
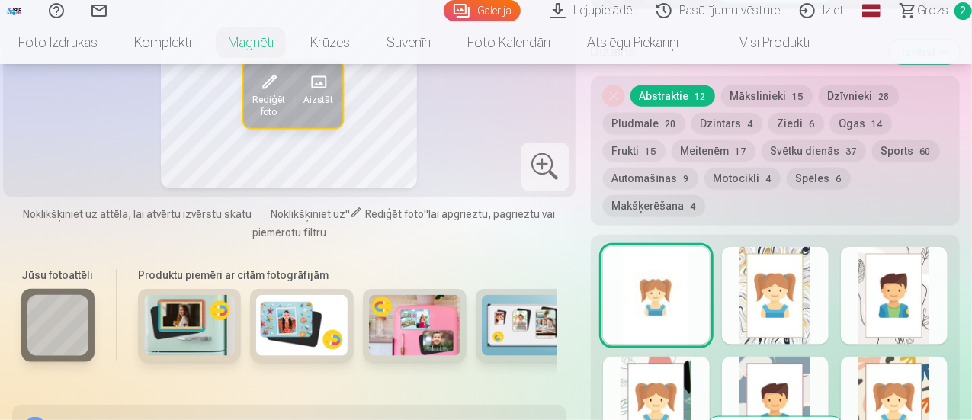
scroll to position [915, 0]
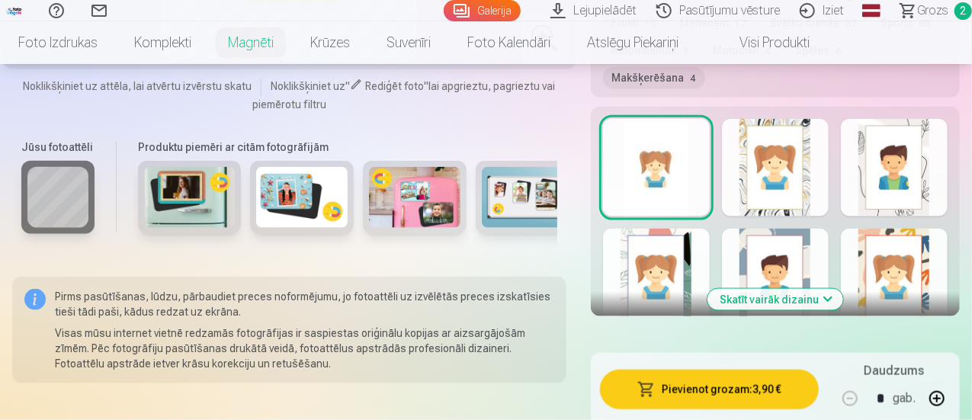
click at [797, 289] on button "Skatīt vairāk dizainu" at bounding box center [775, 299] width 136 height 21
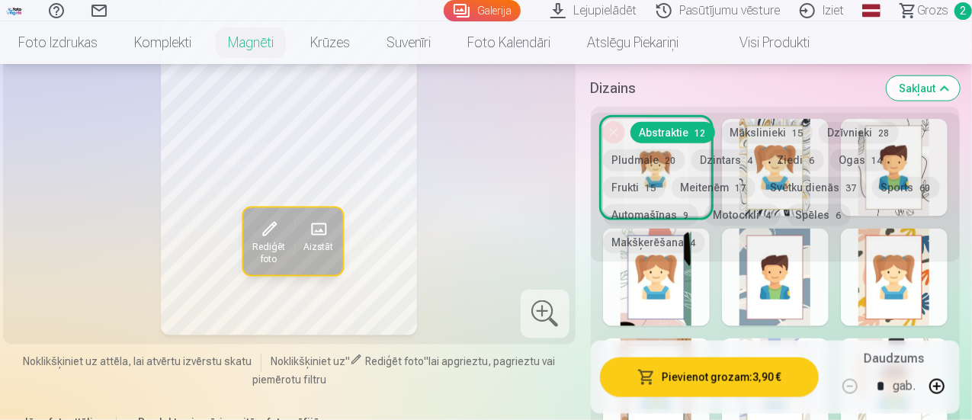
click at [774, 338] on div at bounding box center [775, 387] width 107 height 98
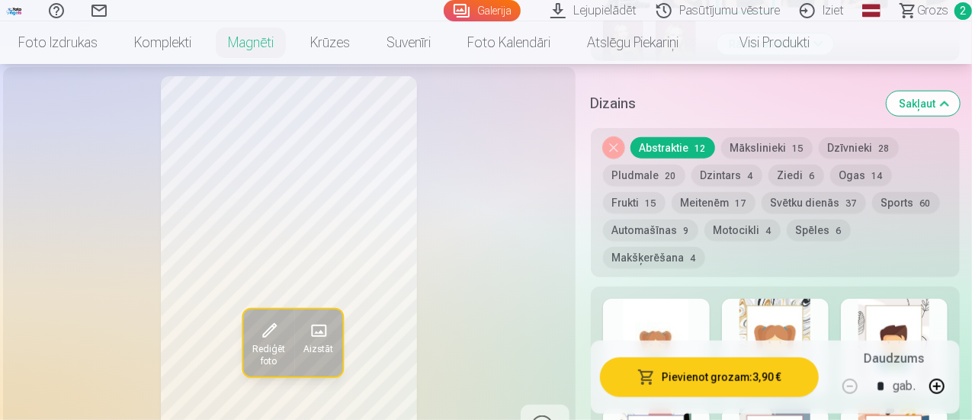
scroll to position [686, 0]
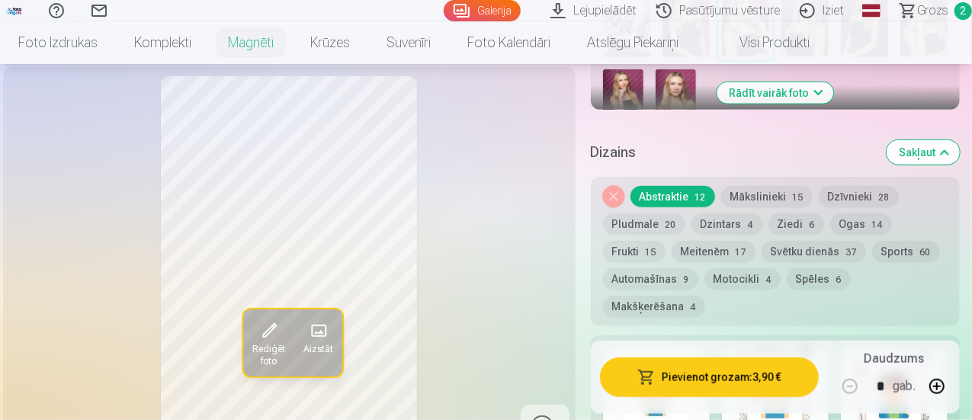
click at [663, 213] on button "Pludmale 20" at bounding box center [644, 223] width 82 height 21
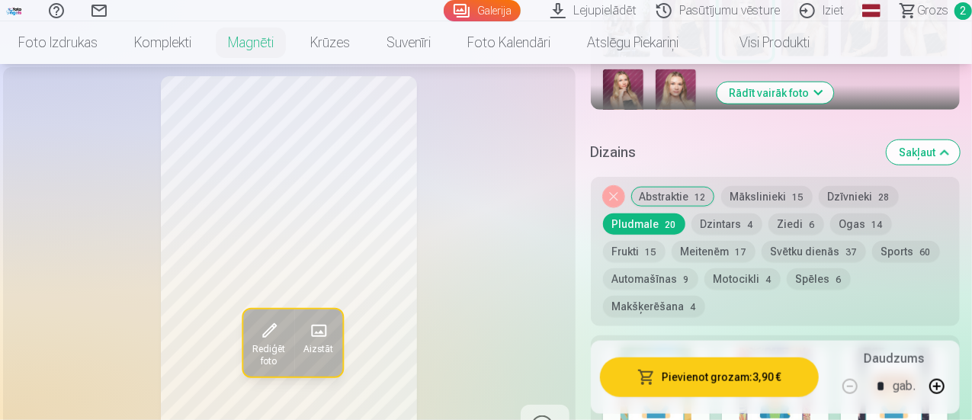
click at [752, 186] on button "Mākslinieki 15" at bounding box center [766, 196] width 91 height 21
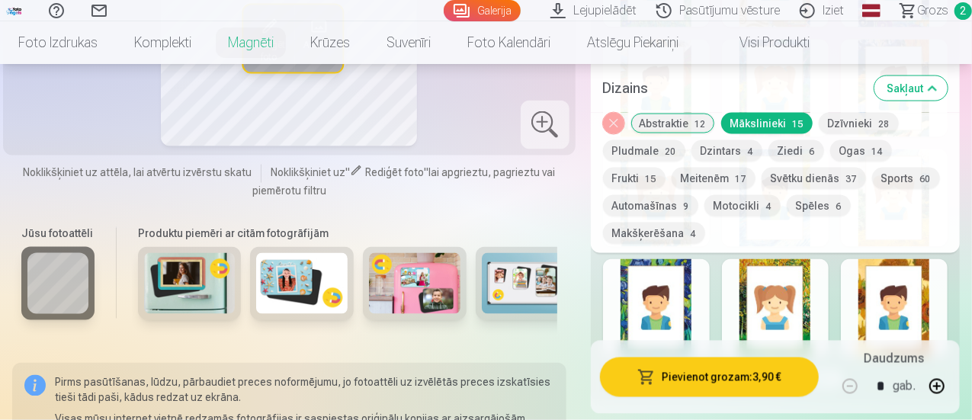
scroll to position [1220, 0]
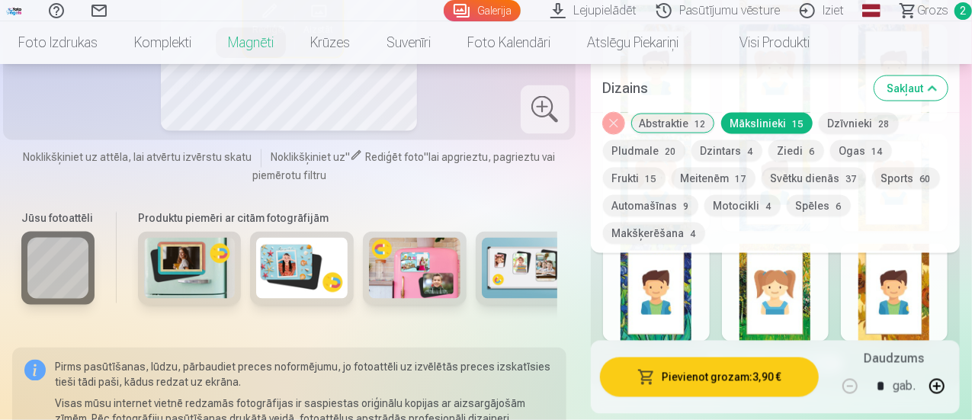
click at [694, 280] on div at bounding box center [656, 293] width 107 height 98
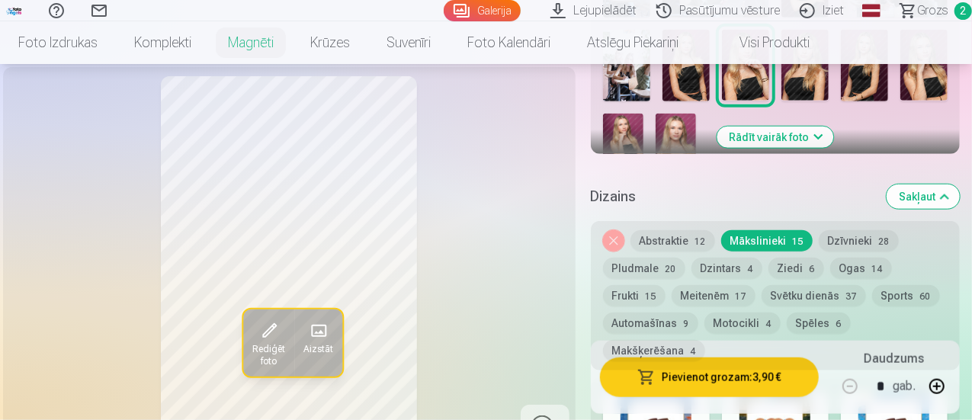
scroll to position [610, 0]
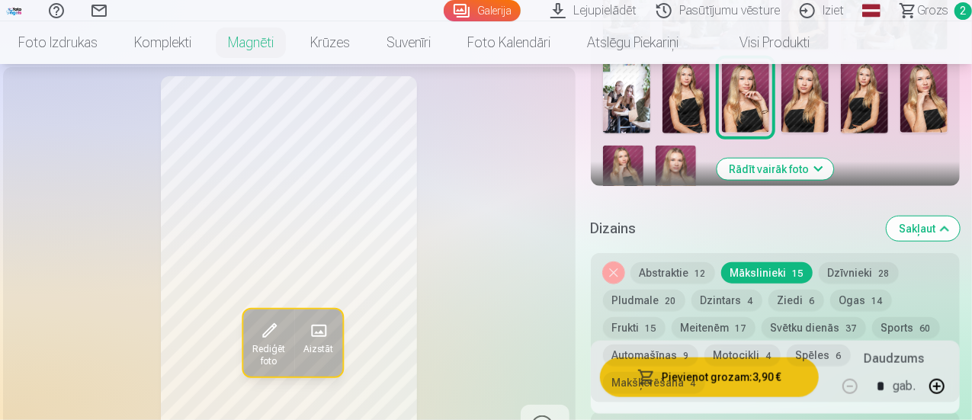
click at [849, 262] on button "Dzīvnieki 28" at bounding box center [859, 272] width 80 height 21
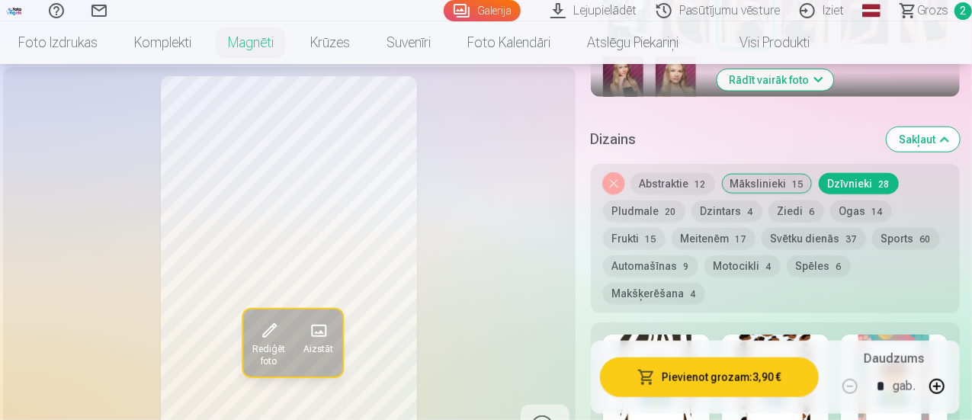
scroll to position [686, 0]
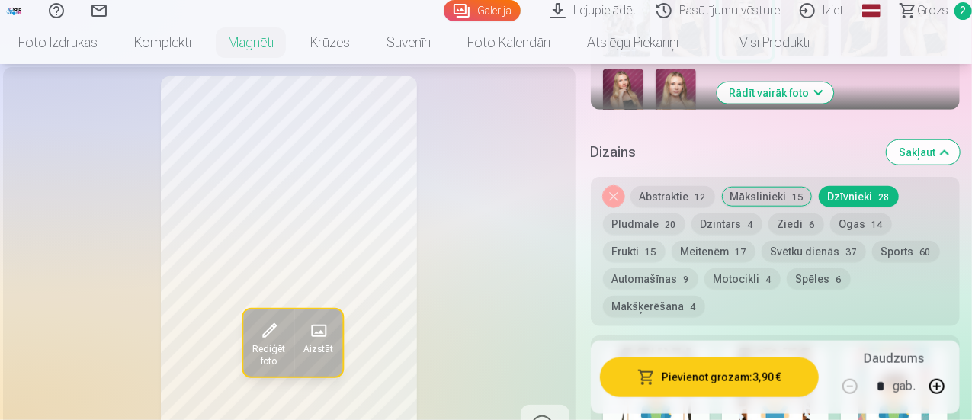
click at [672, 348] on div at bounding box center [656, 397] width 107 height 98
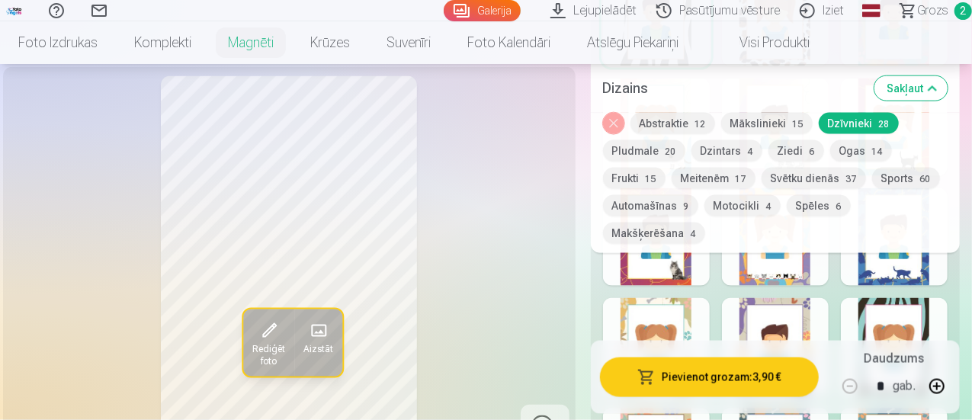
scroll to position [915, 0]
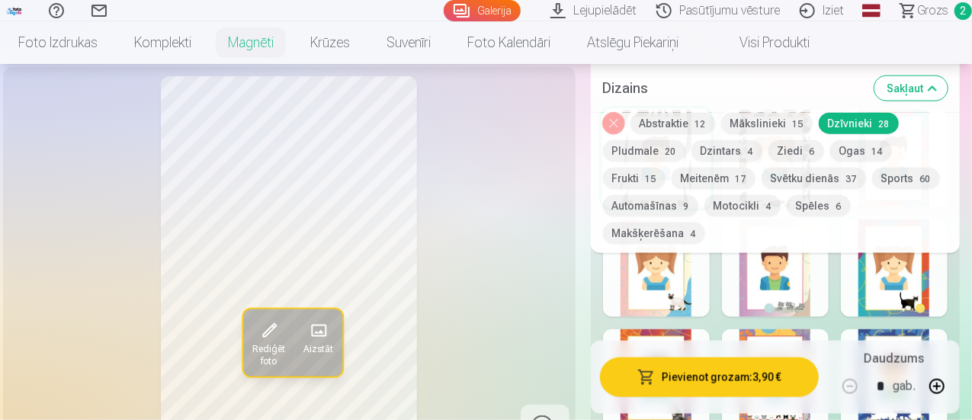
click at [680, 329] on div at bounding box center [656, 378] width 107 height 98
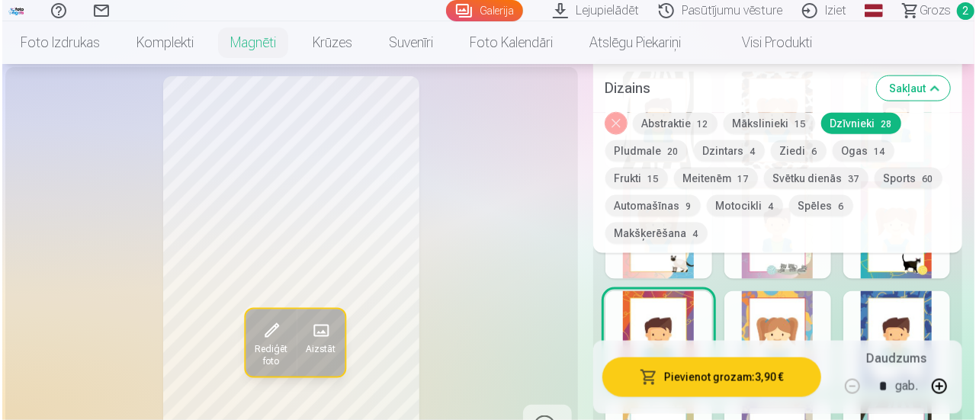
scroll to position [1067, 0]
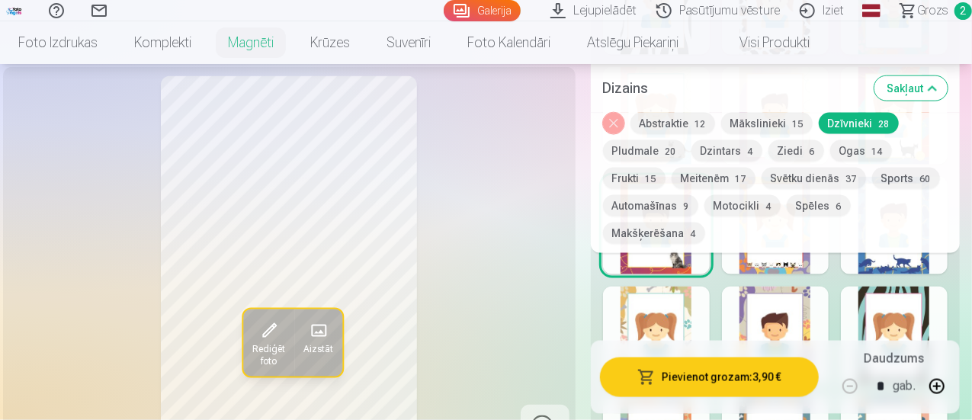
click at [735, 381] on button "Pievienot grozam : 3,90 €" at bounding box center [709, 378] width 219 height 40
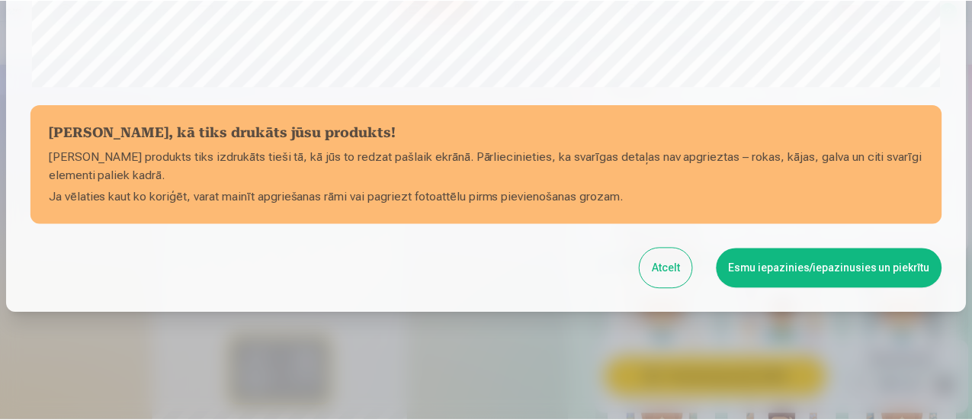
scroll to position [666, 0]
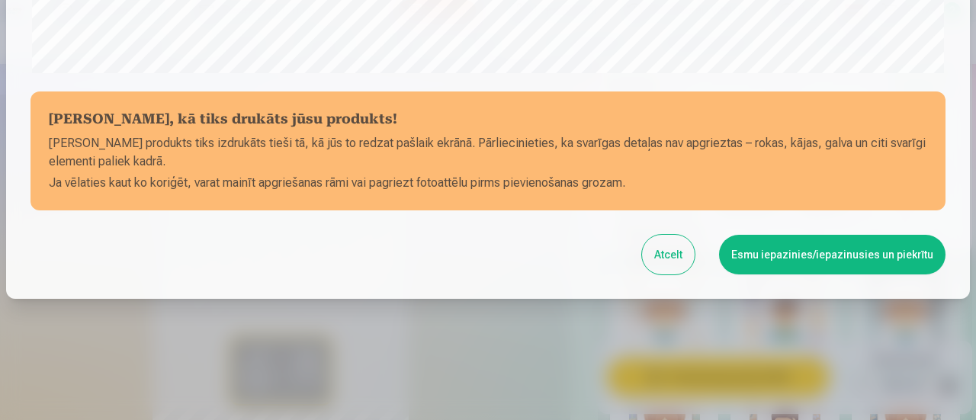
click at [763, 266] on button "Esmu iepazinies/iepazinusies un piekrītu" at bounding box center [832, 255] width 226 height 40
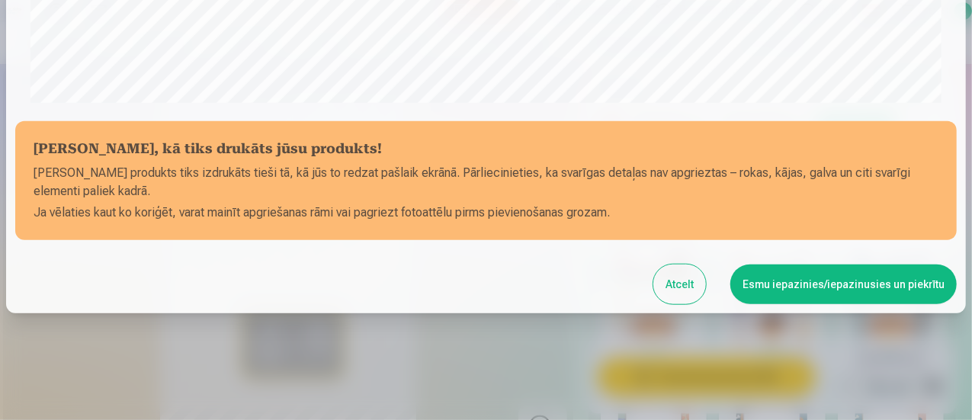
scroll to position [663, 0]
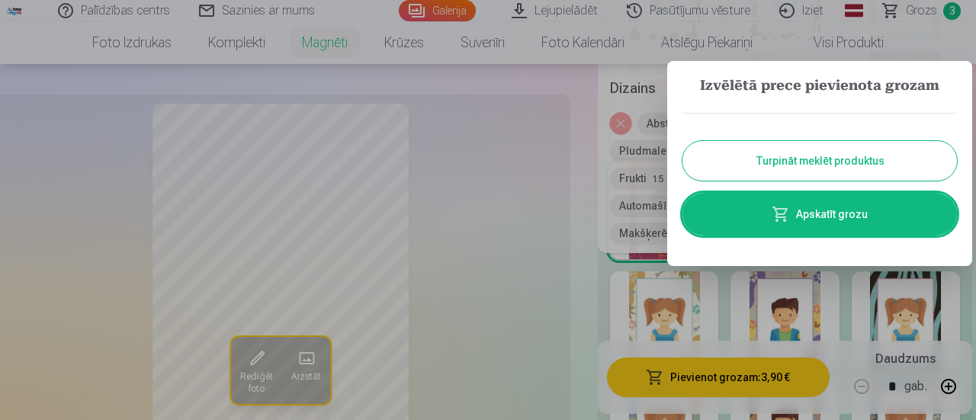
click at [774, 236] on div "Turpināt meklēt produktus Apskatīt grozu" at bounding box center [819, 174] width 274 height 153
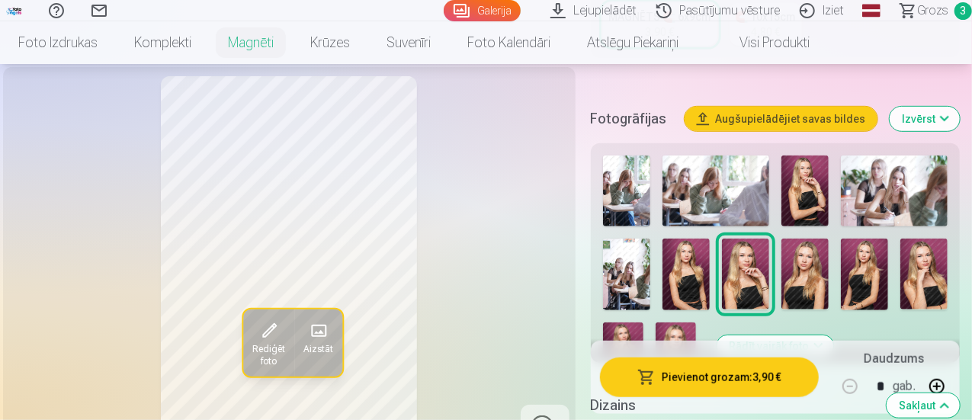
scroll to position [457, 0]
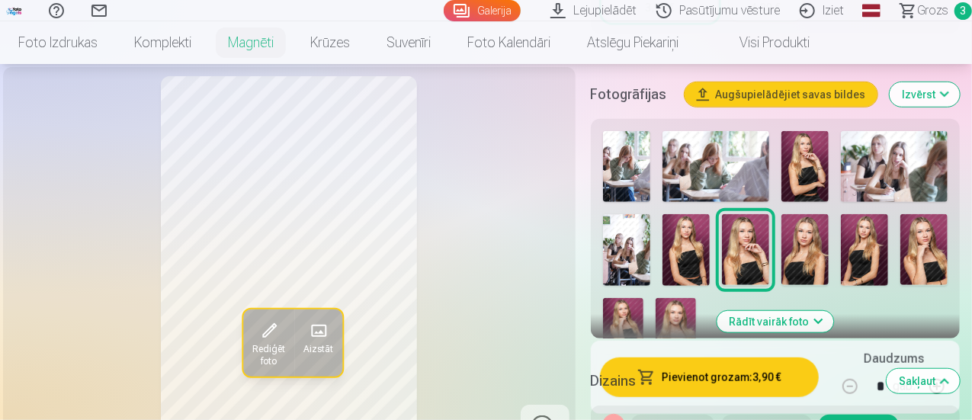
click at [639, 302] on img at bounding box center [623, 328] width 40 height 61
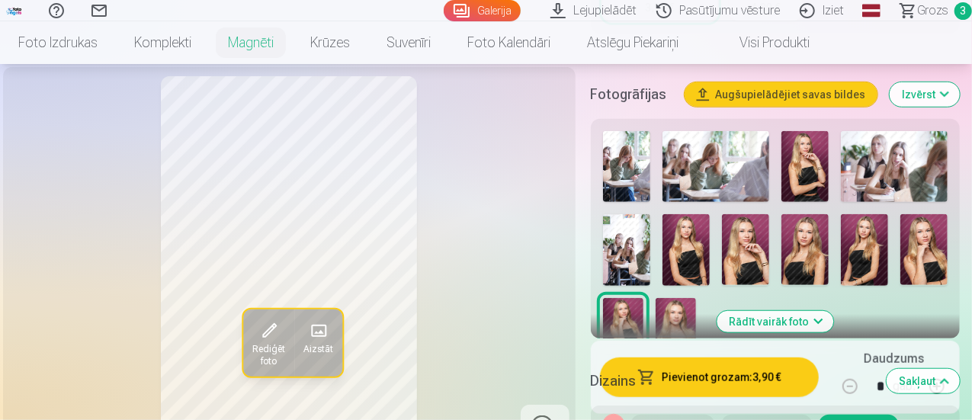
click at [875, 241] on img at bounding box center [864, 249] width 47 height 71
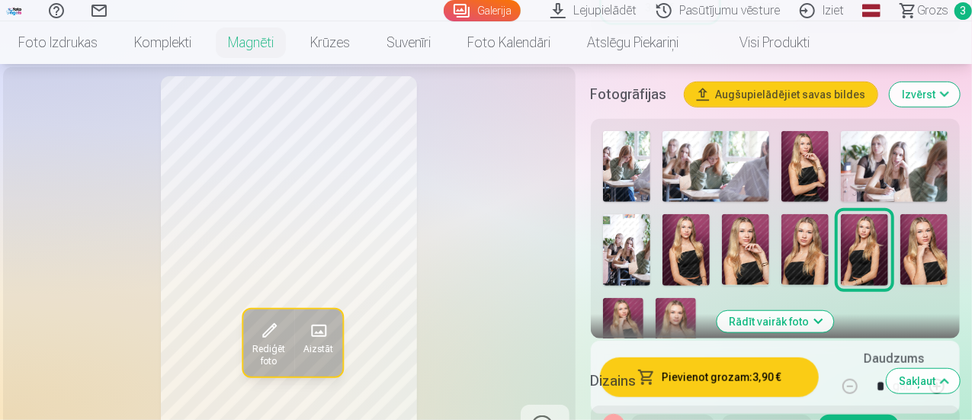
click at [749, 249] on img at bounding box center [745, 249] width 47 height 71
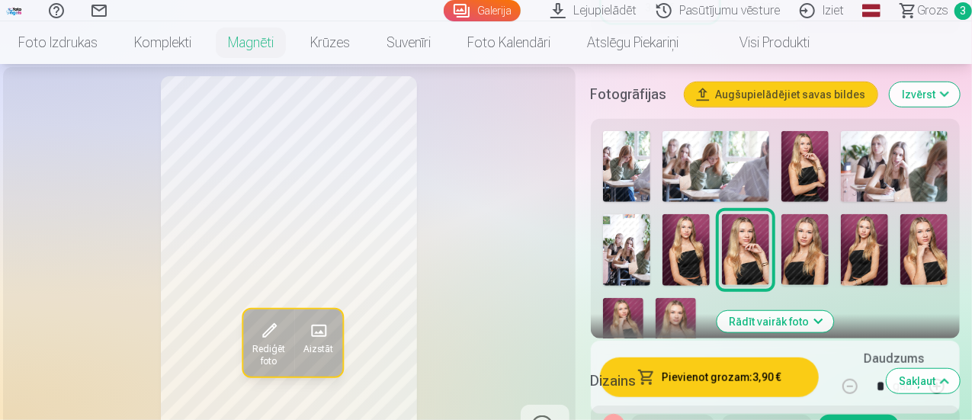
click at [697, 249] on img at bounding box center [685, 249] width 47 height 71
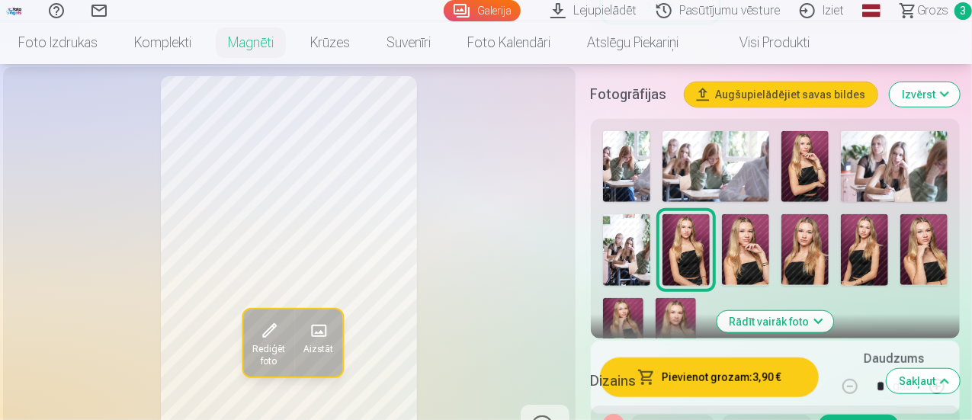
click at [932, 248] on img at bounding box center [923, 249] width 47 height 71
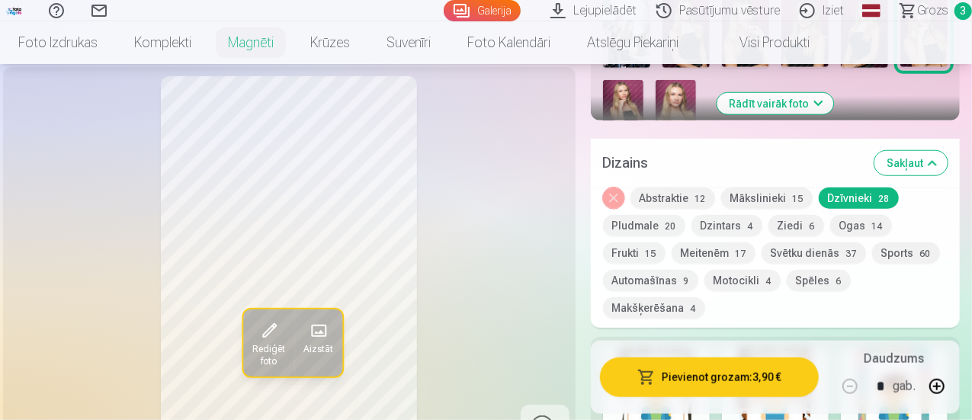
scroll to position [762, 0]
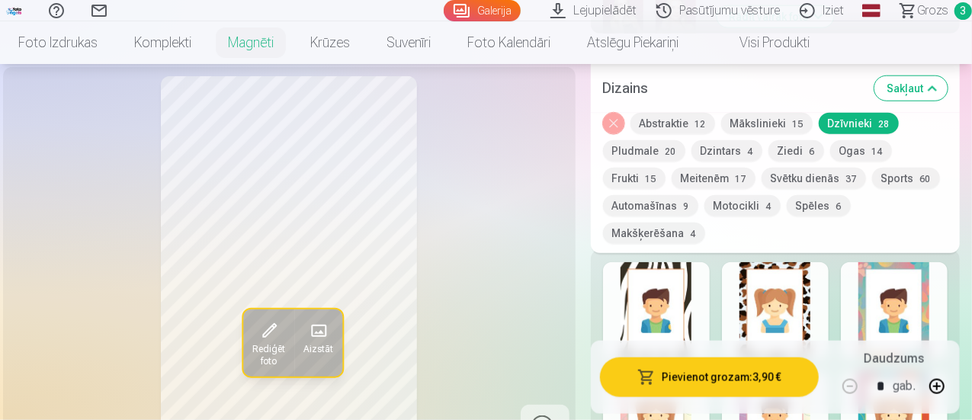
click at [672, 182] on button "Meitenēm 17" at bounding box center [714, 178] width 84 height 21
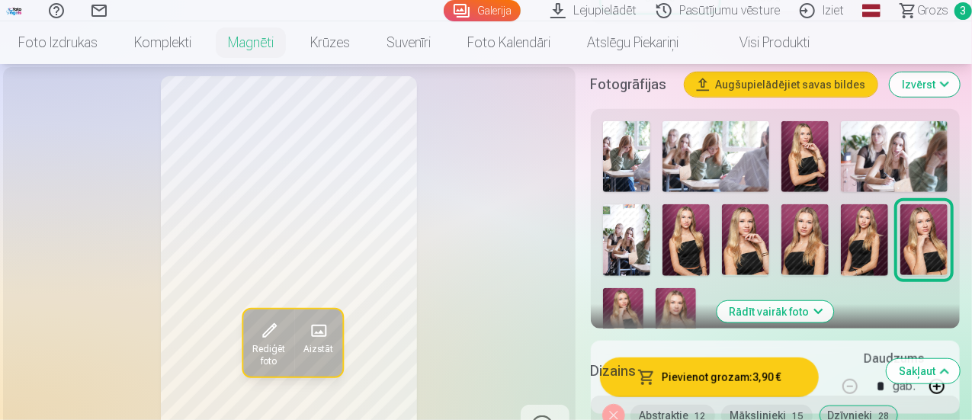
scroll to position [229, 0]
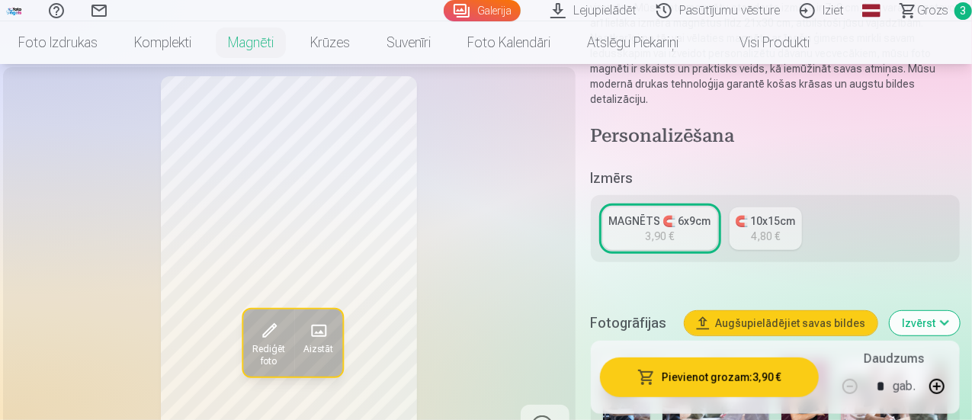
click at [917, 8] on span "Grozs" at bounding box center [932, 11] width 31 height 18
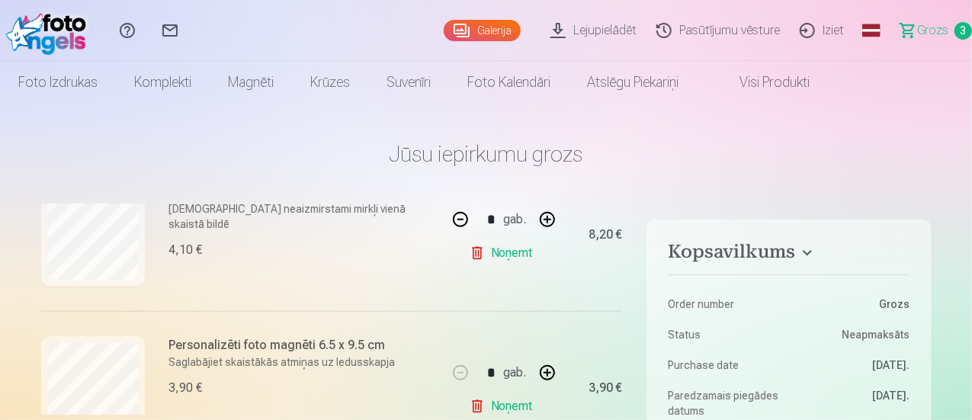
scroll to position [361, 0]
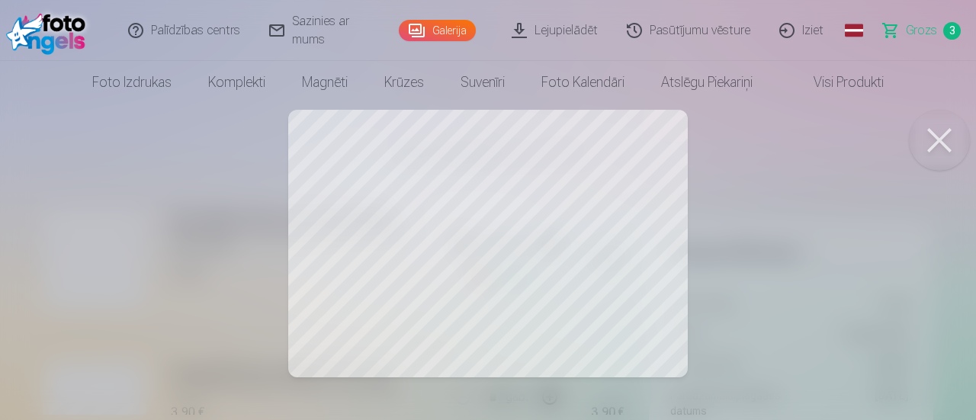
click at [598, 228] on div at bounding box center [488, 210] width 976 height 420
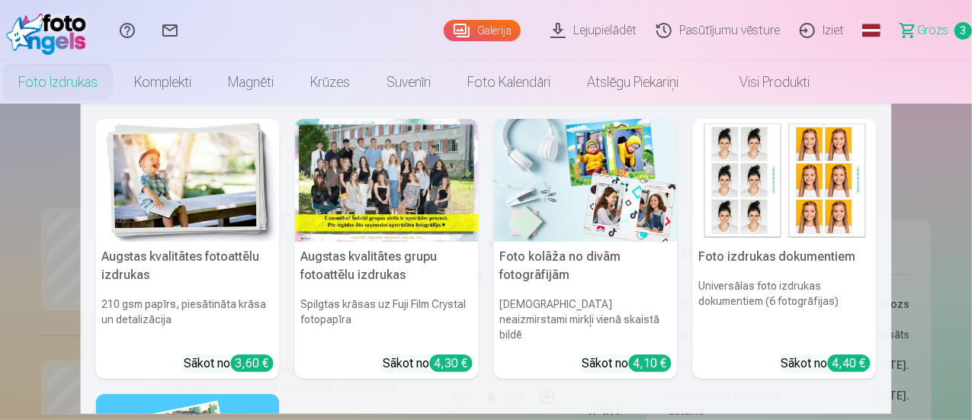
click at [590, 202] on img at bounding box center [586, 180] width 184 height 123
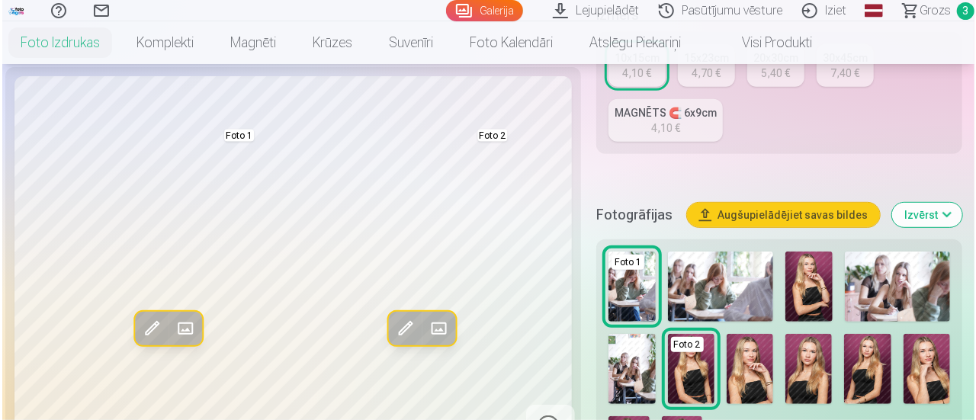
scroll to position [381, 0]
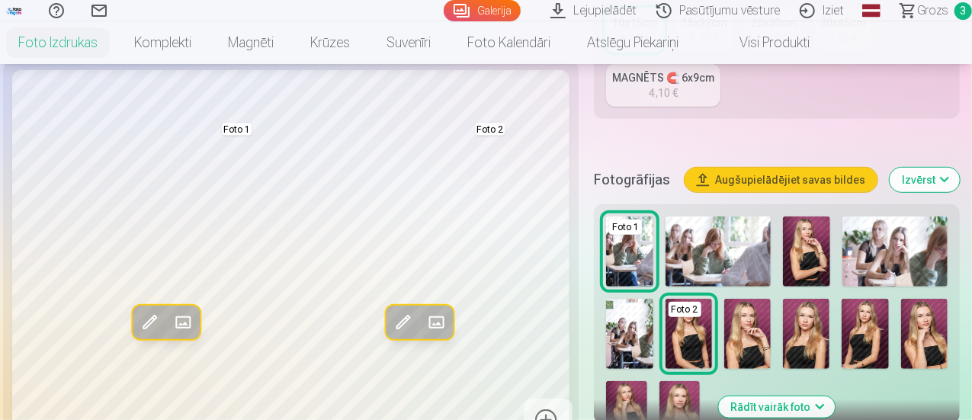
click at [753, 326] on img at bounding box center [747, 334] width 47 height 70
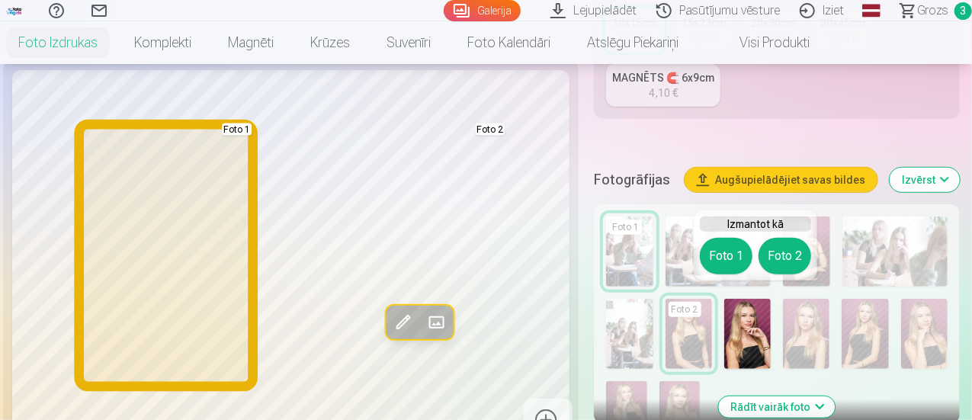
click at [718, 255] on button "Foto 1" at bounding box center [726, 256] width 53 height 37
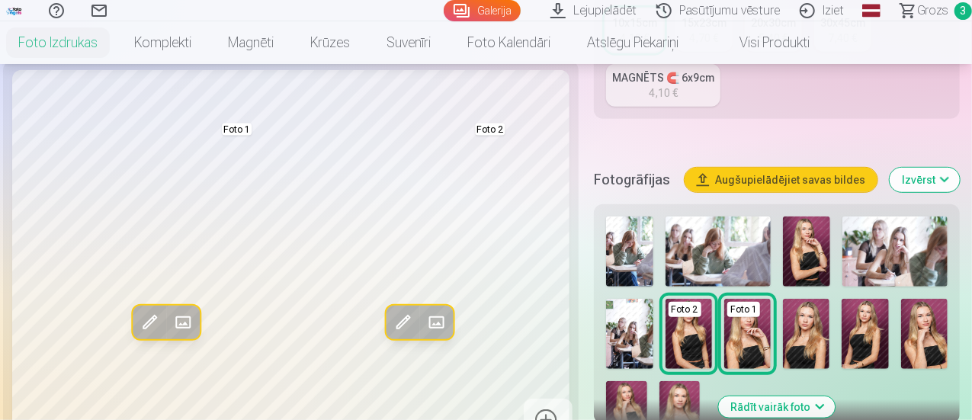
click at [634, 390] on img at bounding box center [626, 411] width 40 height 61
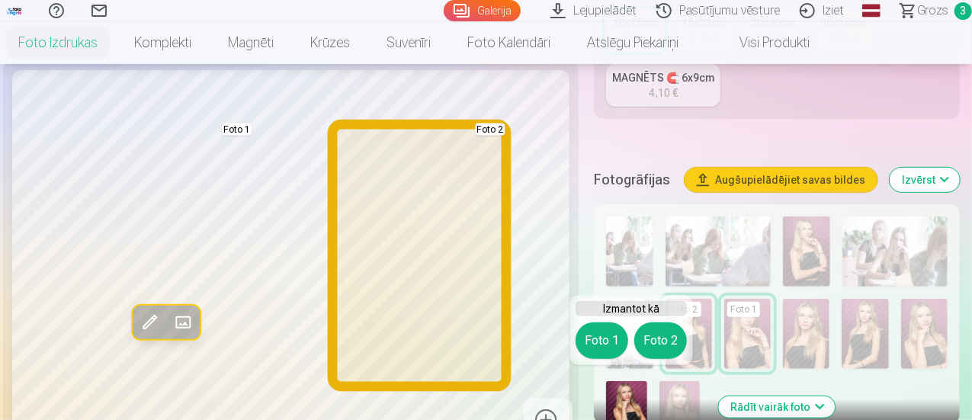
click at [671, 336] on button "Foto 2" at bounding box center [660, 340] width 53 height 37
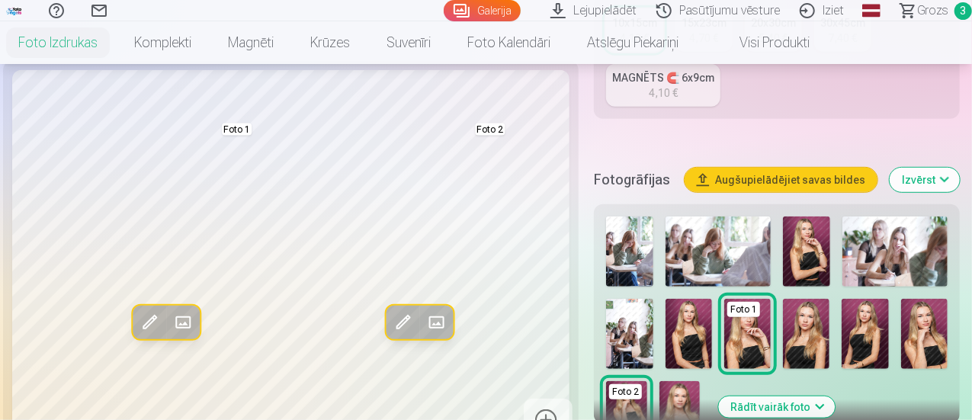
click at [166, 306] on button "Aizstāt" at bounding box center [183, 323] width 34 height 34
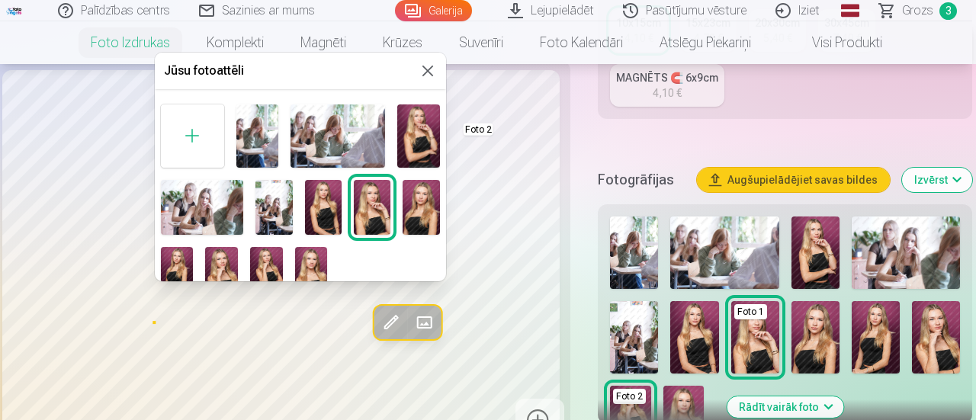
click at [413, 205] on img at bounding box center [421, 207] width 37 height 55
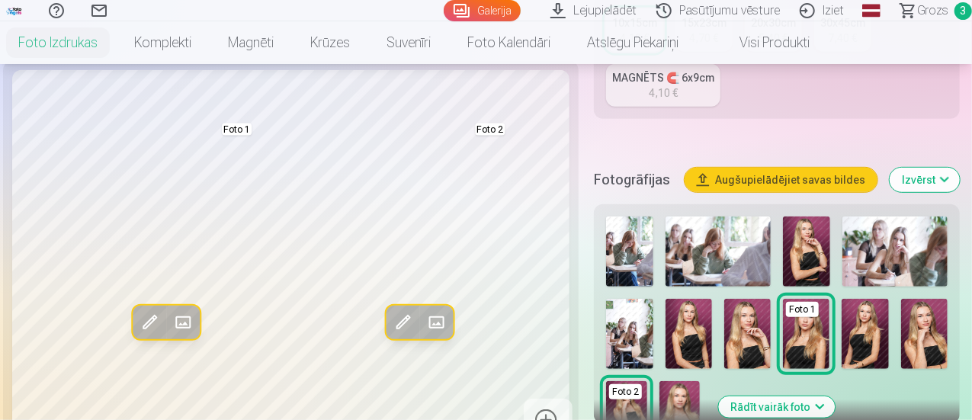
drag, startPoint x: 413, startPoint y: 205, endPoint x: 184, endPoint y: 310, distance: 252.1
click at [184, 310] on button "Aizstāt" at bounding box center [183, 323] width 34 height 34
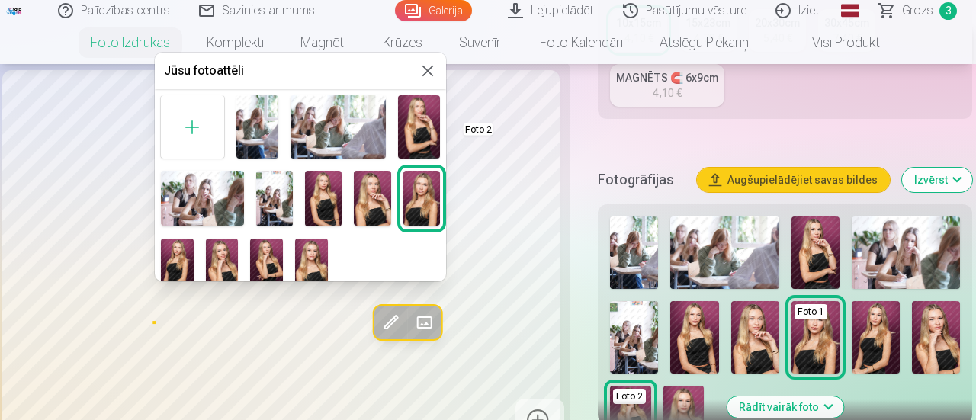
scroll to position [18, 0]
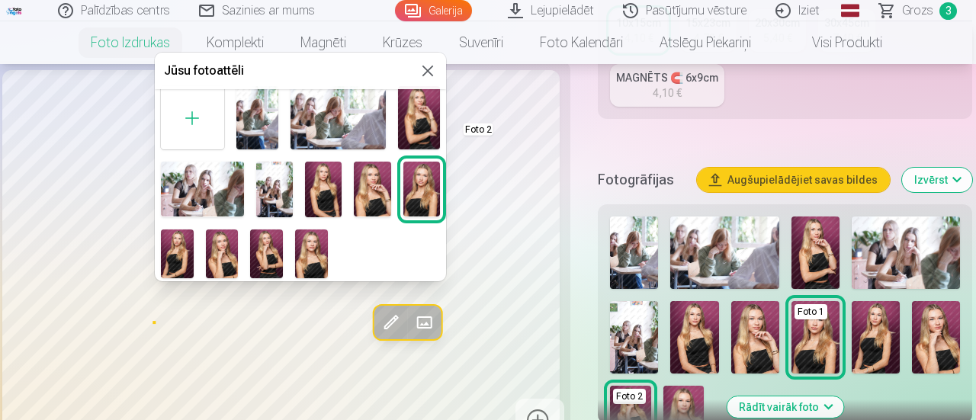
click at [191, 235] on img at bounding box center [177, 253] width 33 height 49
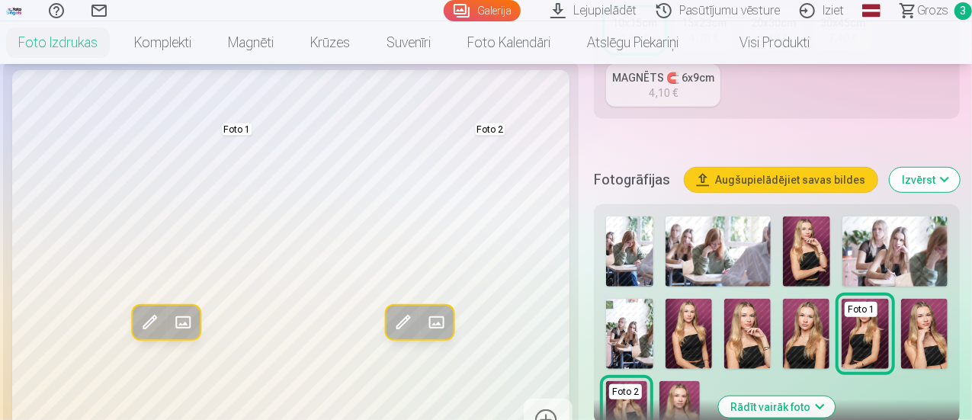
click at [151, 312] on button "Rediģēt foto" at bounding box center [150, 323] width 34 height 34
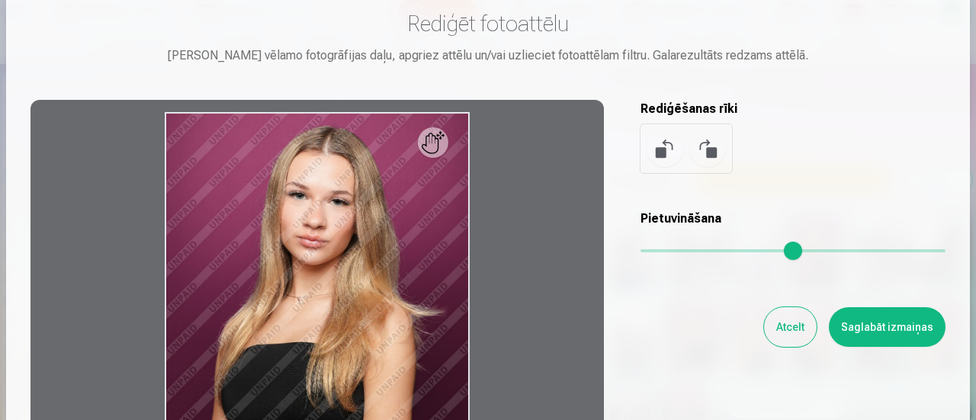
scroll to position [76, 0]
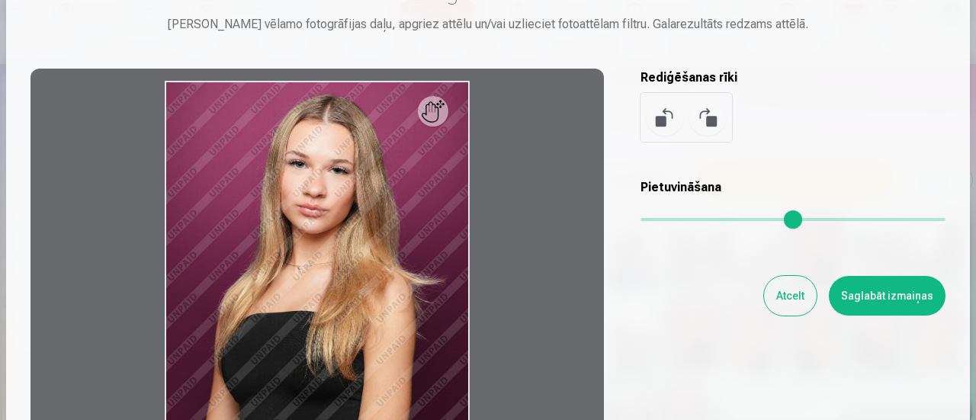
click at [706, 121] on button at bounding box center [707, 117] width 37 height 37
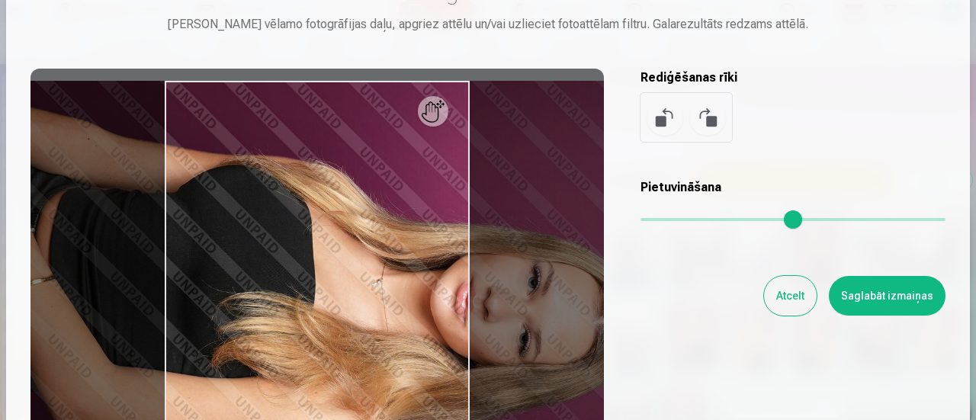
click at [705, 119] on button at bounding box center [707, 117] width 37 height 37
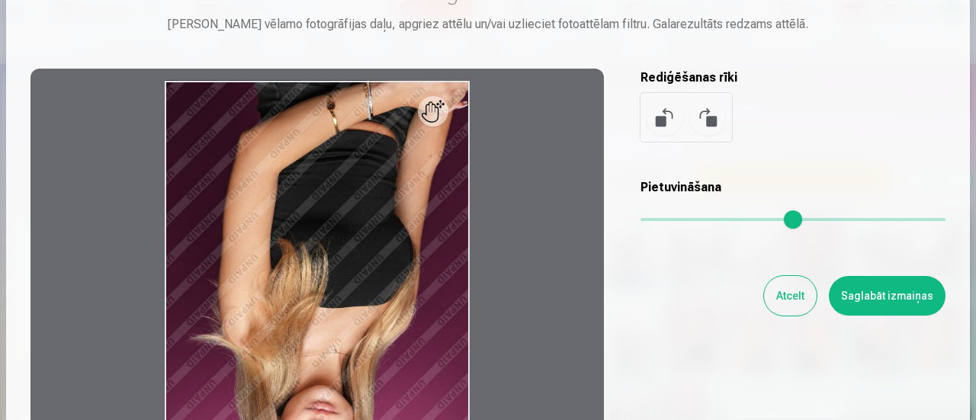
click at [705, 119] on button at bounding box center [707, 117] width 37 height 37
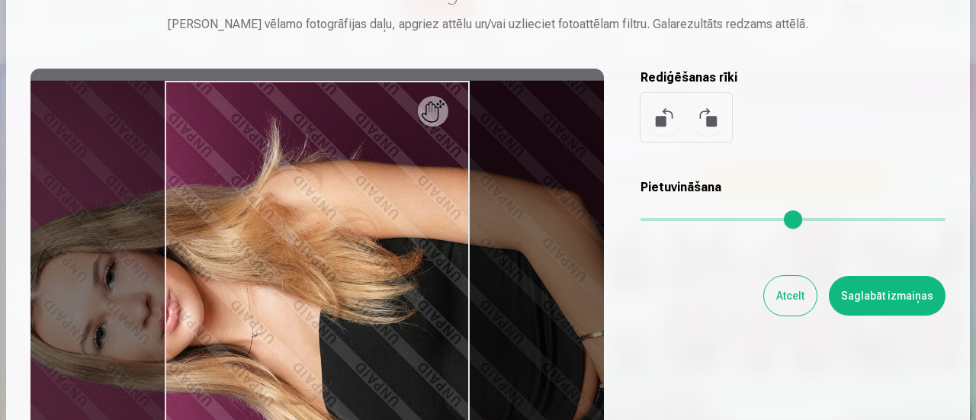
click at [705, 119] on button at bounding box center [707, 117] width 37 height 37
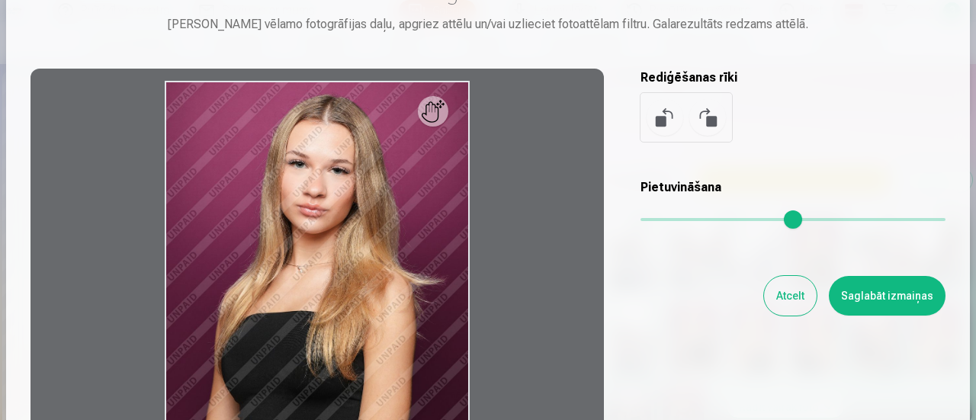
click at [650, 124] on button at bounding box center [664, 117] width 37 height 37
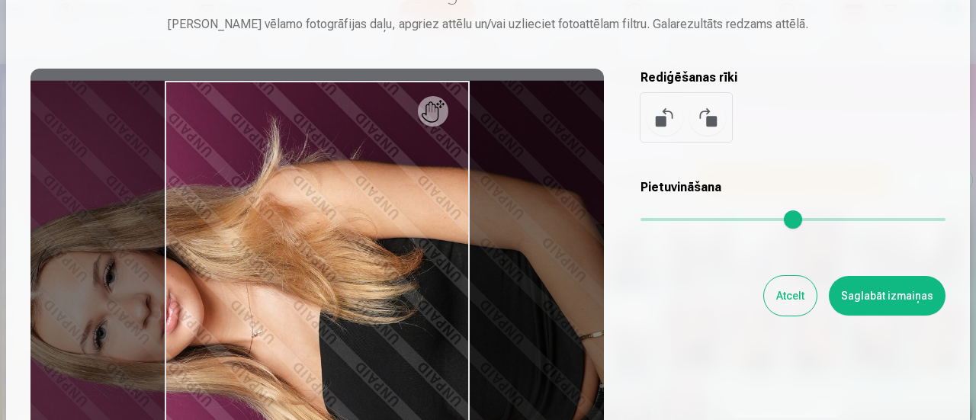
click at [659, 107] on button at bounding box center [664, 117] width 37 height 37
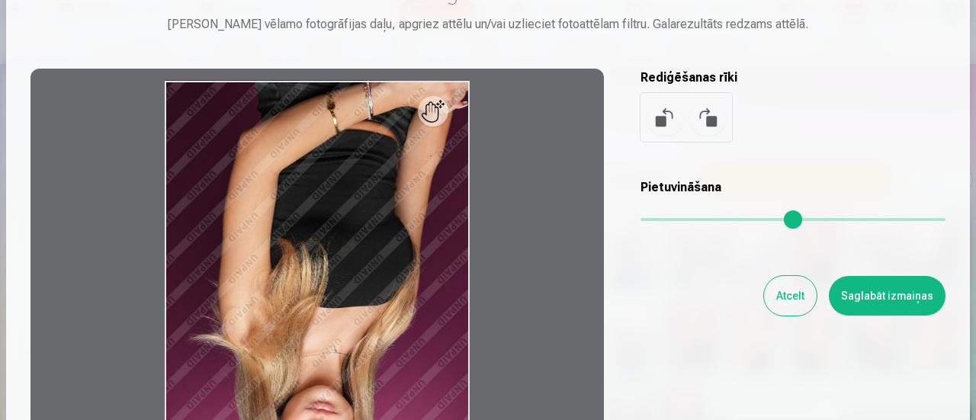
click at [659, 107] on button at bounding box center [664, 117] width 37 height 37
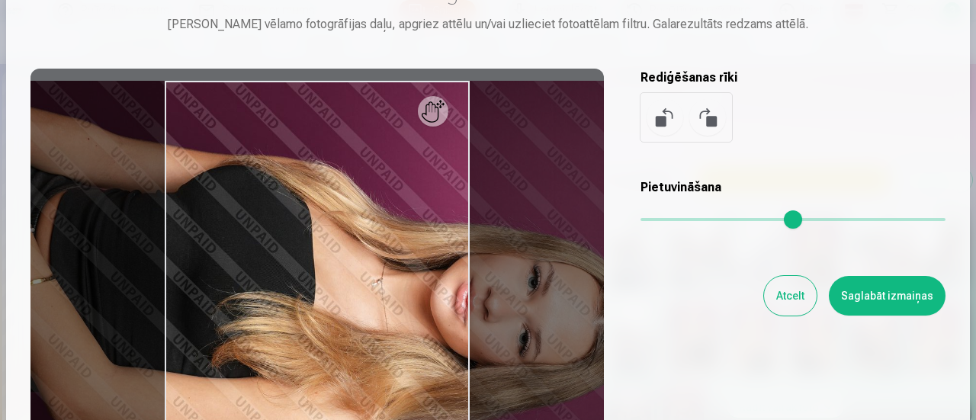
click at [659, 109] on button at bounding box center [664, 117] width 37 height 37
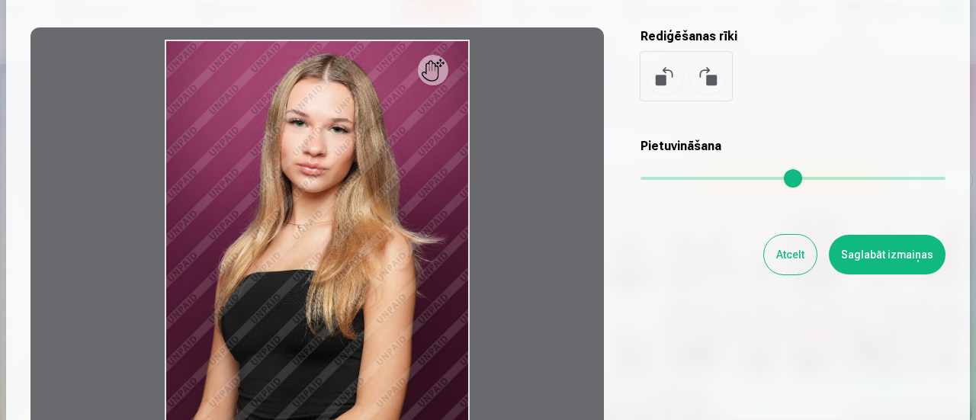
scroll to position [152, 0]
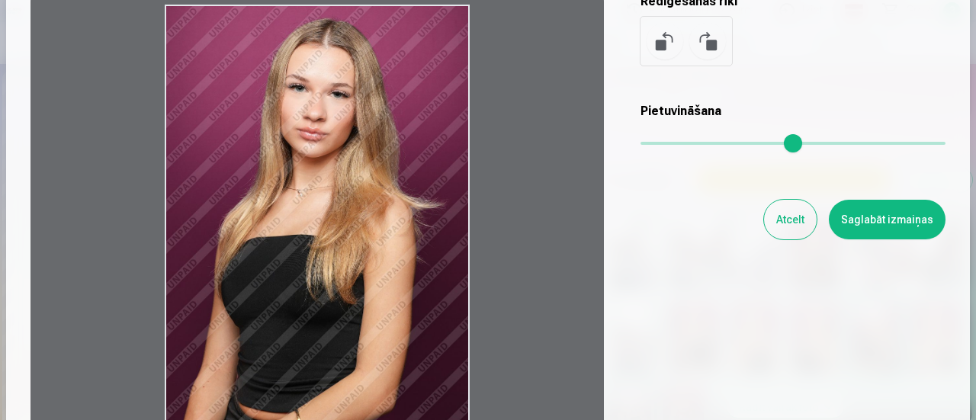
drag, startPoint x: 438, startPoint y: 51, endPoint x: 420, endPoint y: 86, distance: 39.6
click at [428, 86] on div at bounding box center [316, 231] width 573 height 479
drag, startPoint x: 412, startPoint y: 88, endPoint x: 330, endPoint y: 121, distance: 88.2
click at [330, 121] on div at bounding box center [316, 231] width 573 height 479
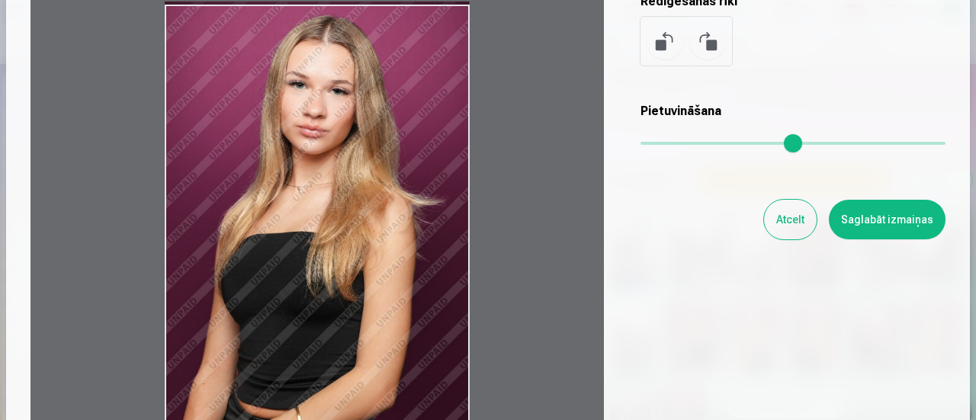
drag, startPoint x: 72, startPoint y: 261, endPoint x: 452, endPoint y: 91, distance: 416.7
click at [457, 91] on div at bounding box center [316, 231] width 573 height 479
drag, startPoint x: 303, startPoint y: 307, endPoint x: 695, endPoint y: 111, distance: 438.4
click at [335, 77] on div at bounding box center [316, 231] width 573 height 479
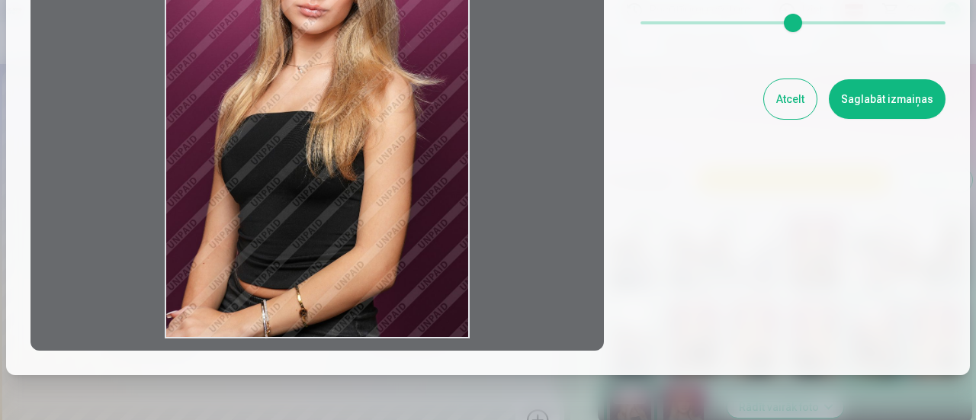
scroll to position [0, 0]
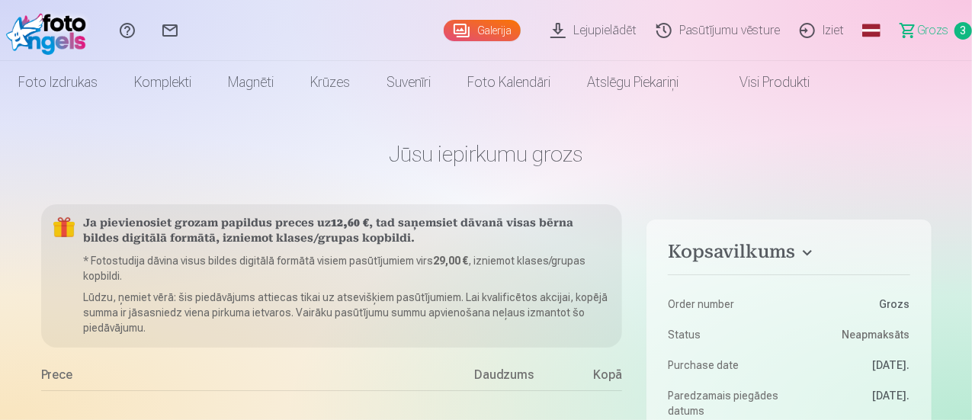
drag, startPoint x: 915, startPoint y: 47, endPoint x: 906, endPoint y: 37, distance: 12.9
click at [913, 46] on link "Grozs 3" at bounding box center [929, 30] width 85 height 61
click at [890, 25] on link "Grozs 3" at bounding box center [929, 30] width 85 height 61
click at [889, 22] on link "Grozs 3" at bounding box center [929, 30] width 85 height 61
click at [917, 34] on span "Grozs" at bounding box center [932, 30] width 31 height 18
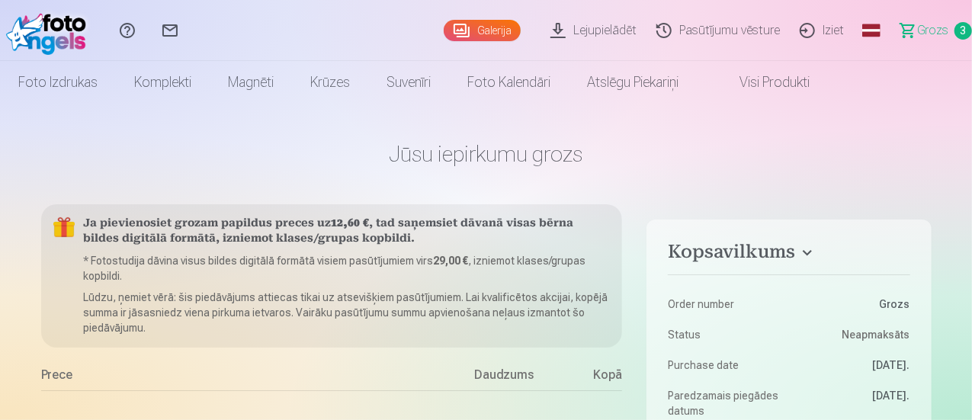
click at [917, 33] on span "Grozs" at bounding box center [932, 30] width 31 height 18
click at [917, 32] on span "Grozs" at bounding box center [932, 30] width 31 height 18
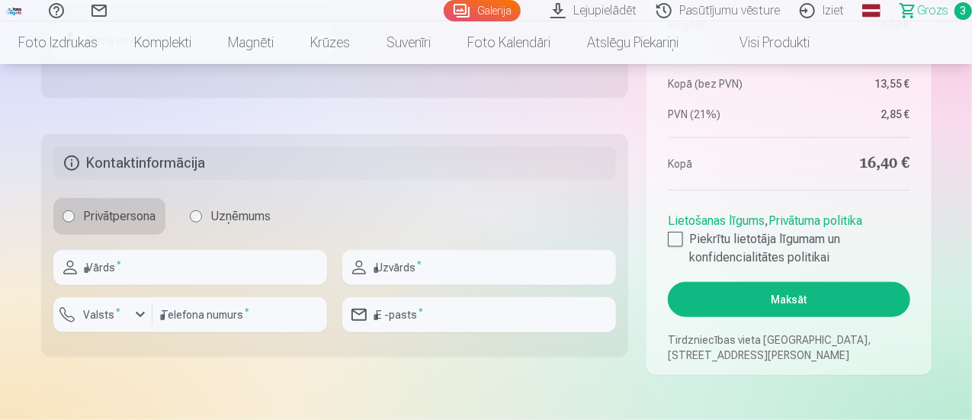
scroll to position [1040, 0]
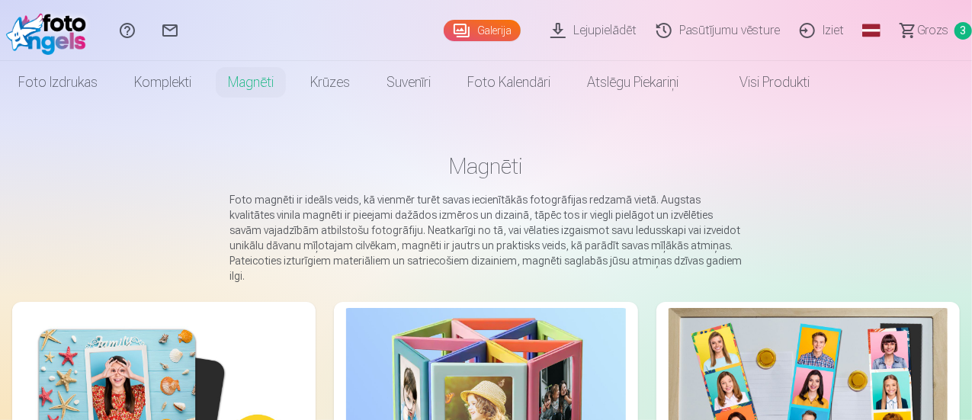
click at [917, 22] on span "Grozs" at bounding box center [932, 30] width 31 height 18
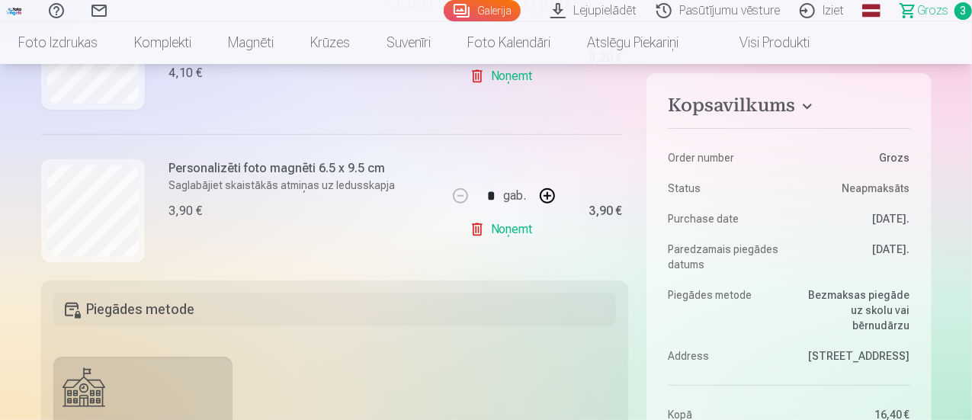
scroll to position [438, 0]
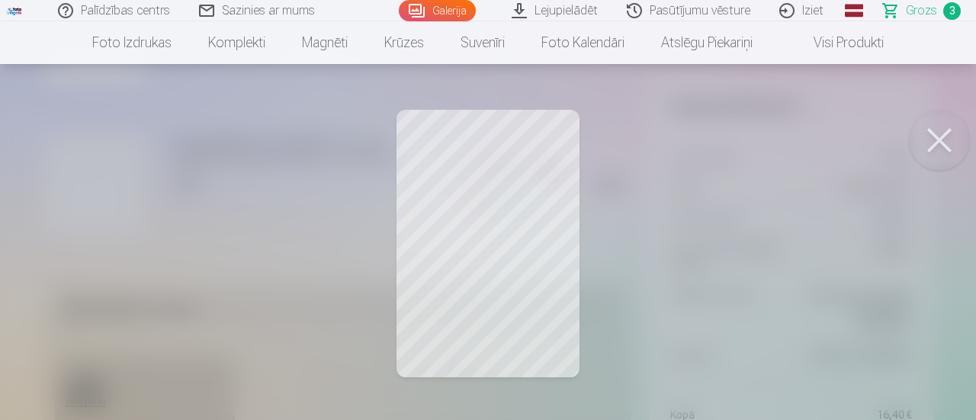
click at [937, 133] on button at bounding box center [939, 140] width 61 height 61
drag, startPoint x: 932, startPoint y: 156, endPoint x: 781, endPoint y: 172, distance: 151.1
click at [932, 156] on button at bounding box center [939, 140] width 61 height 61
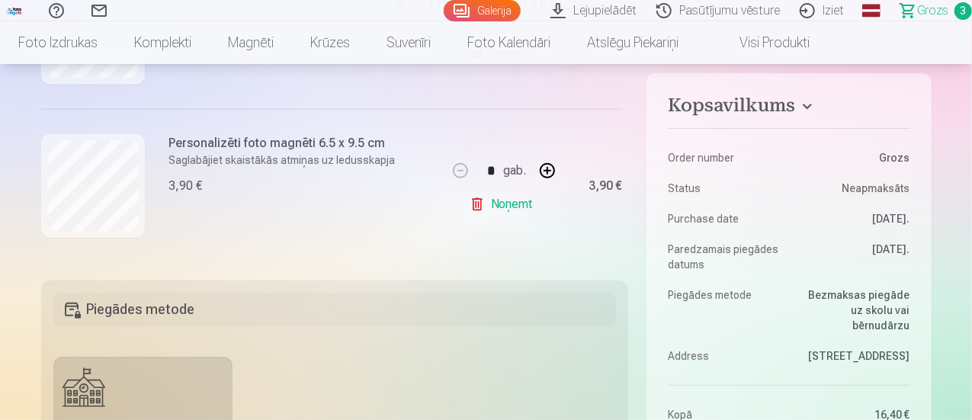
scroll to position [285, 0]
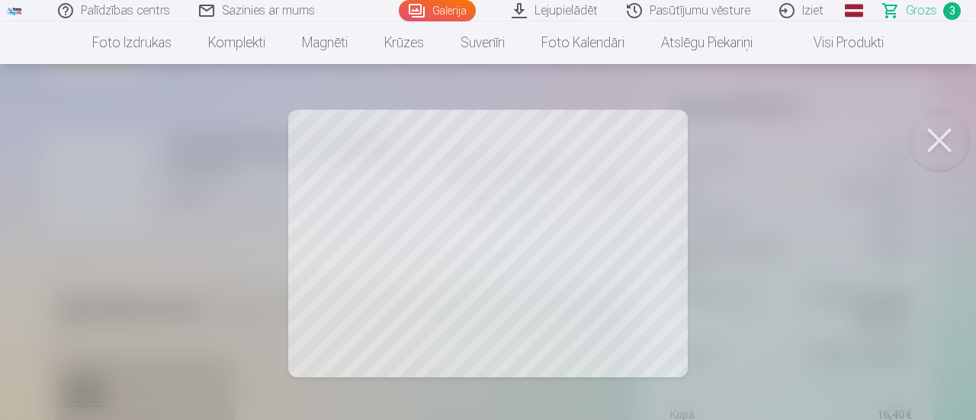
drag, startPoint x: 939, startPoint y: 126, endPoint x: 916, endPoint y: 138, distance: 25.9
click at [938, 127] on button at bounding box center [939, 140] width 61 height 61
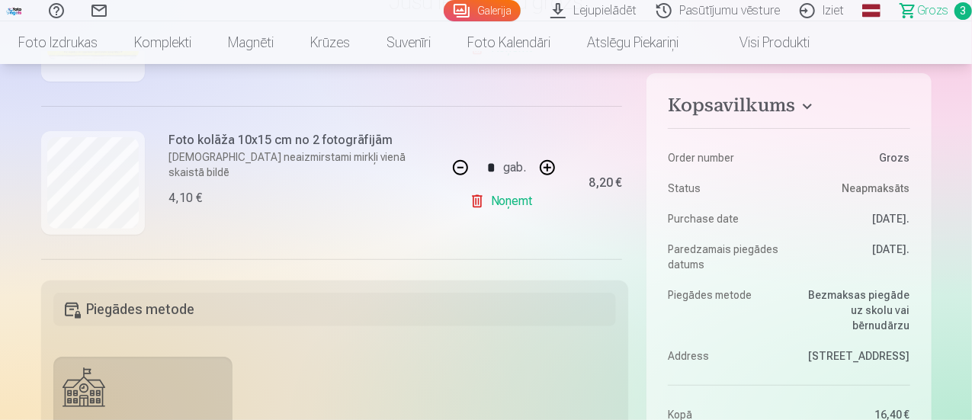
scroll to position [438, 0]
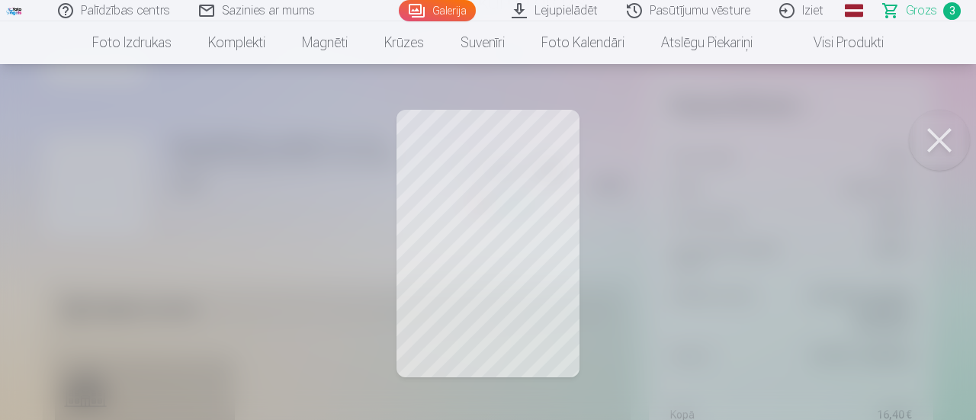
click at [942, 132] on button at bounding box center [939, 140] width 61 height 61
drag, startPoint x: 344, startPoint y: 156, endPoint x: 369, endPoint y: 172, distance: 29.4
click at [354, 164] on div at bounding box center [488, 210] width 976 height 420
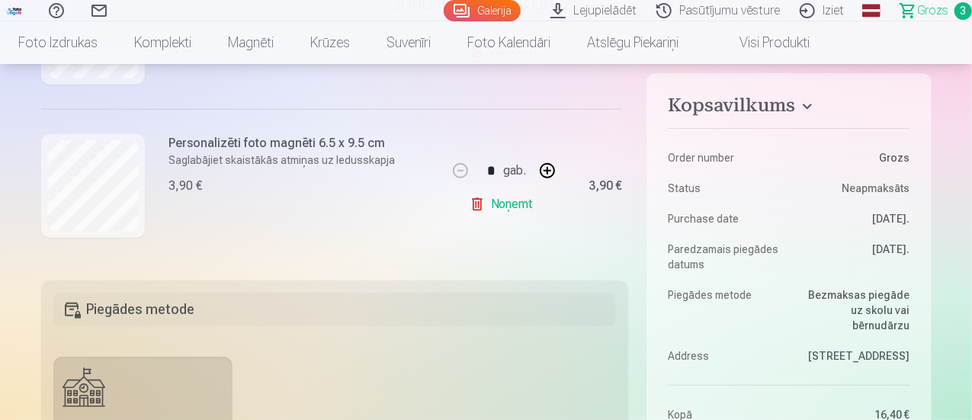
click at [282, 152] on p "Saglabājiet skaistākās atmiņas uz ledusskapja" at bounding box center [282, 159] width 226 height 15
click at [395, 143] on div "Personalizēti foto magnēti 6.5 x 9.5 cm Saglabājiet skaistākās atmiņas uz ledus…" at bounding box center [244, 185] width 406 height 153
click at [425, 178] on div "Personalizēti foto magnēti 6.5 x 9.5 cm Saglabājiet skaistākās atmiņas uz ledus…" at bounding box center [244, 185] width 406 height 153
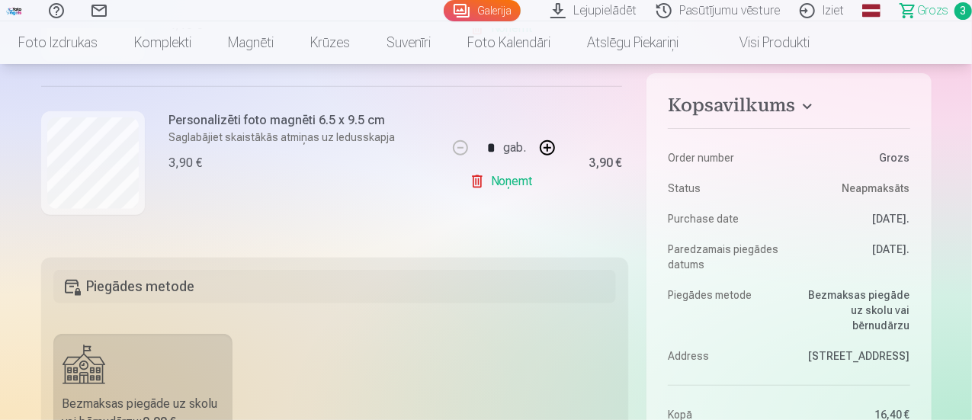
scroll to position [152, 0]
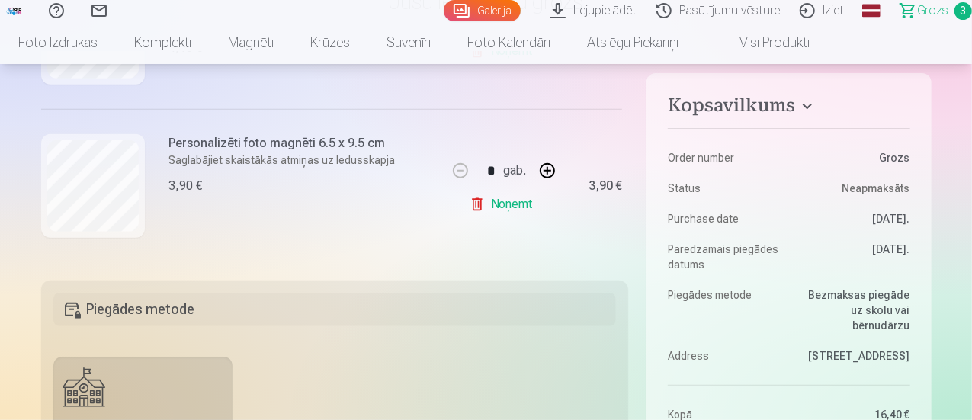
click at [472, 202] on link "Noņemt" at bounding box center [504, 204] width 69 height 30
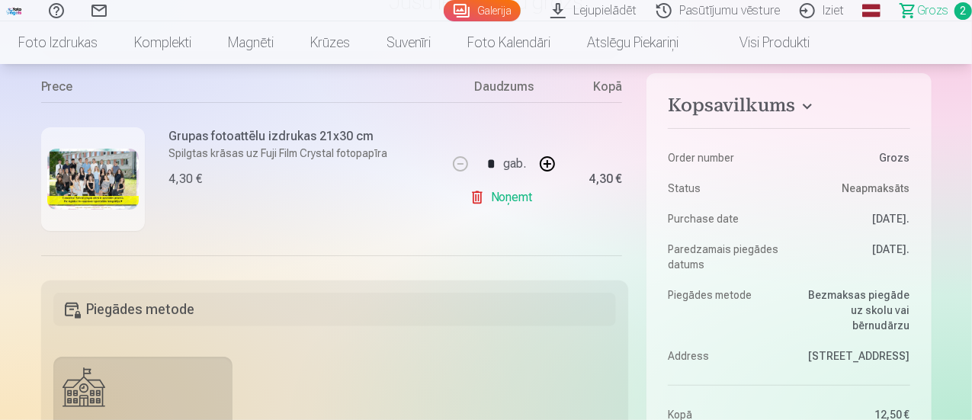
scroll to position [0, 0]
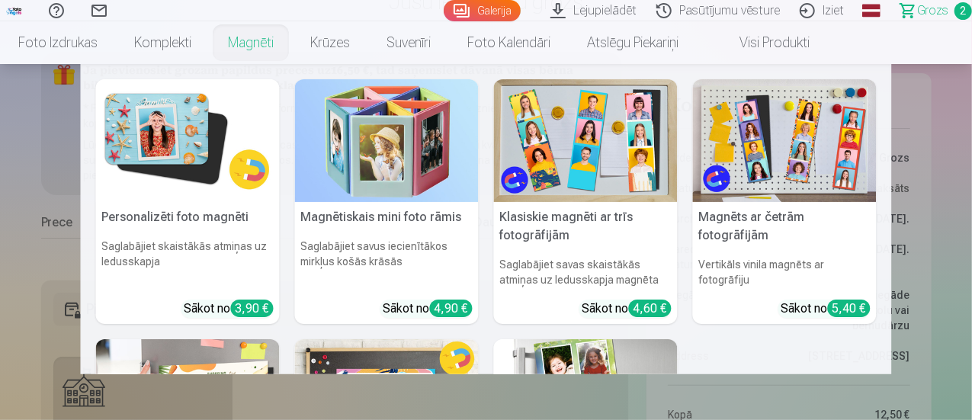
click at [284, 34] on link "Magnēti" at bounding box center [251, 42] width 82 height 43
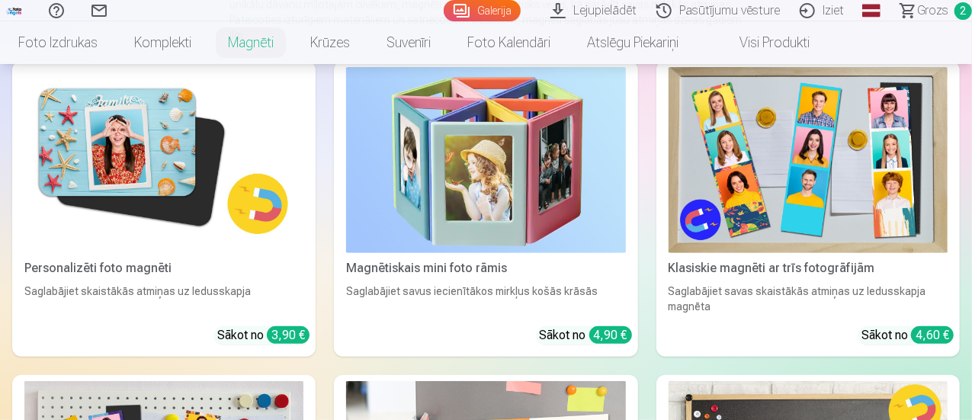
scroll to position [152, 0]
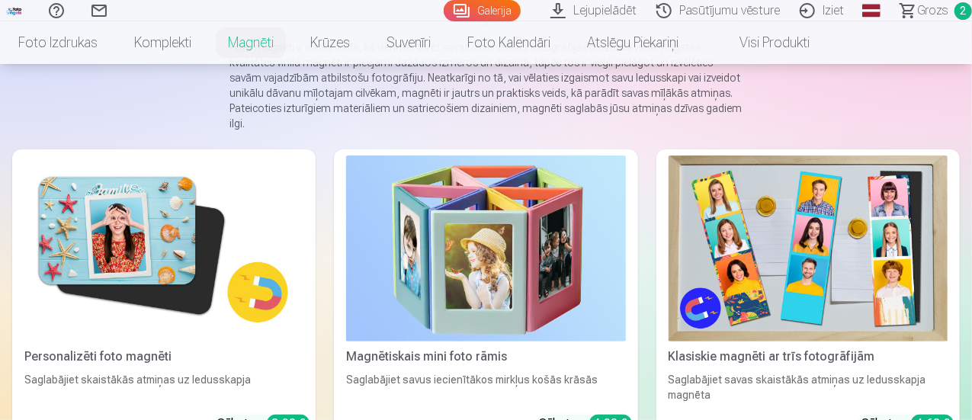
click at [128, 255] on img at bounding box center [163, 249] width 279 height 186
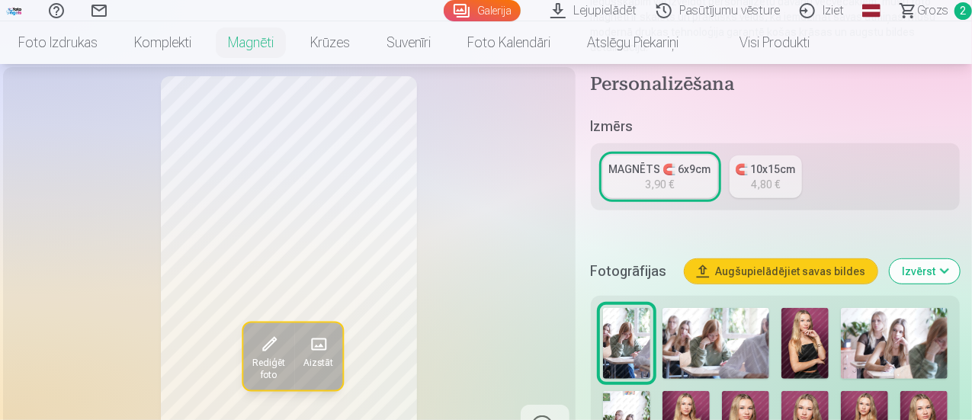
scroll to position [305, 0]
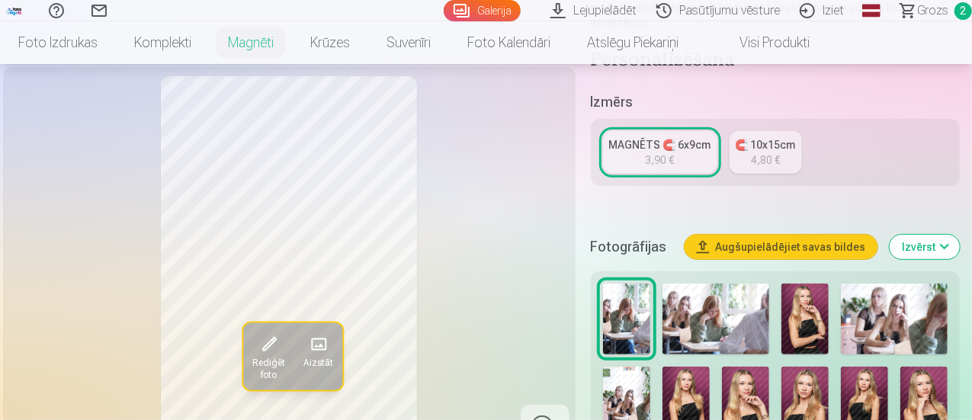
click at [796, 307] on img at bounding box center [804, 319] width 47 height 71
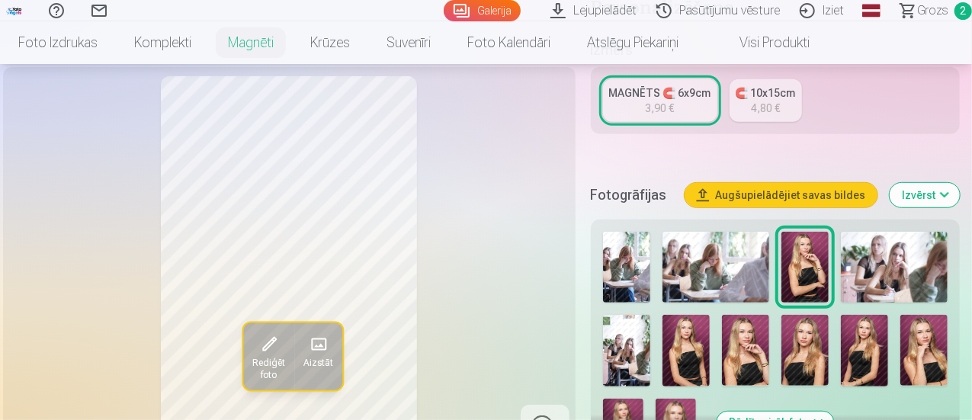
scroll to position [381, 0]
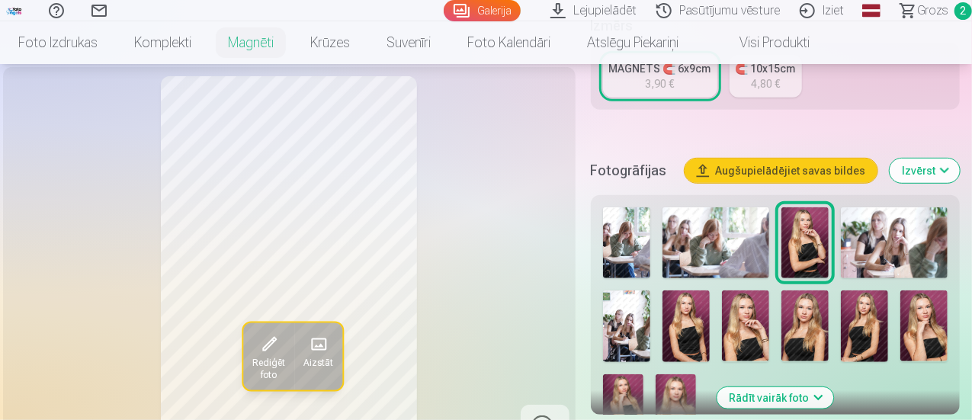
drag, startPoint x: 719, startPoint y: 304, endPoint x: 707, endPoint y: 305, distance: 11.5
click at [714, 304] on div at bounding box center [775, 321] width 357 height 240
click at [681, 319] on img at bounding box center [685, 325] width 47 height 71
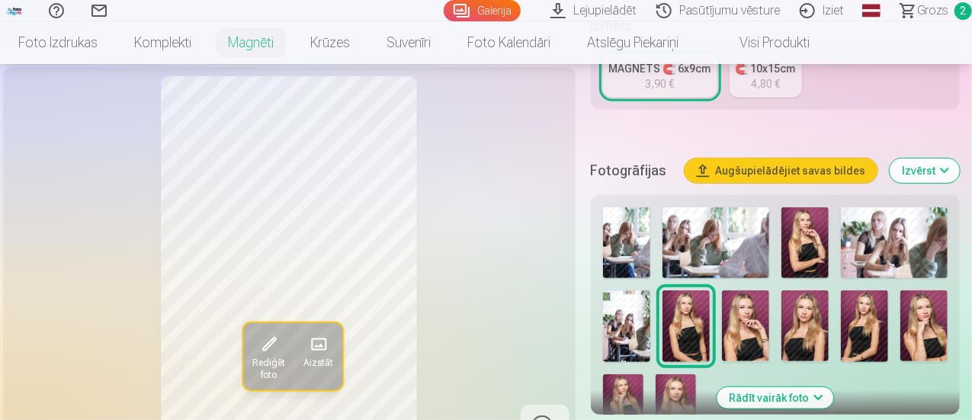
click at [755, 329] on img at bounding box center [745, 325] width 47 height 71
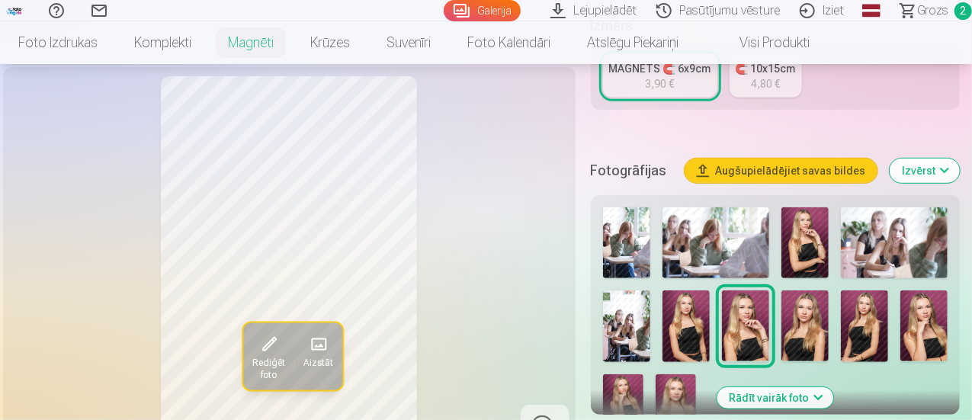
click at [797, 320] on img at bounding box center [804, 325] width 47 height 71
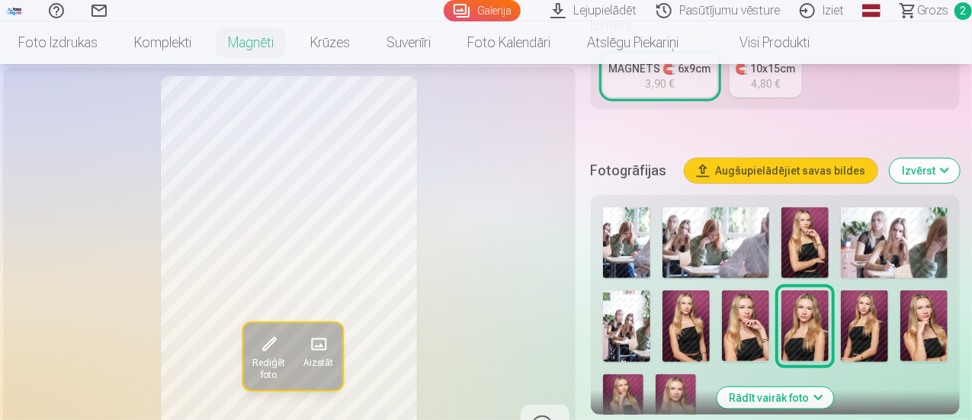
click at [874, 316] on img at bounding box center [864, 325] width 47 height 71
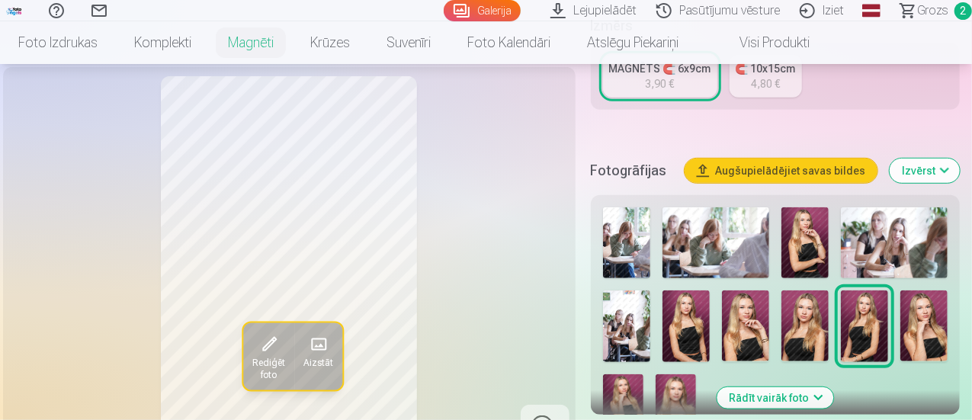
click at [936, 307] on img at bounding box center [923, 325] width 47 height 71
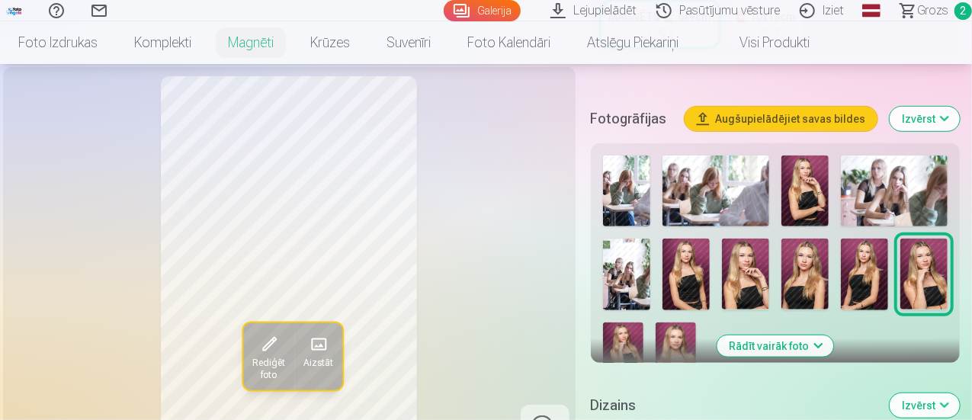
scroll to position [457, 0]
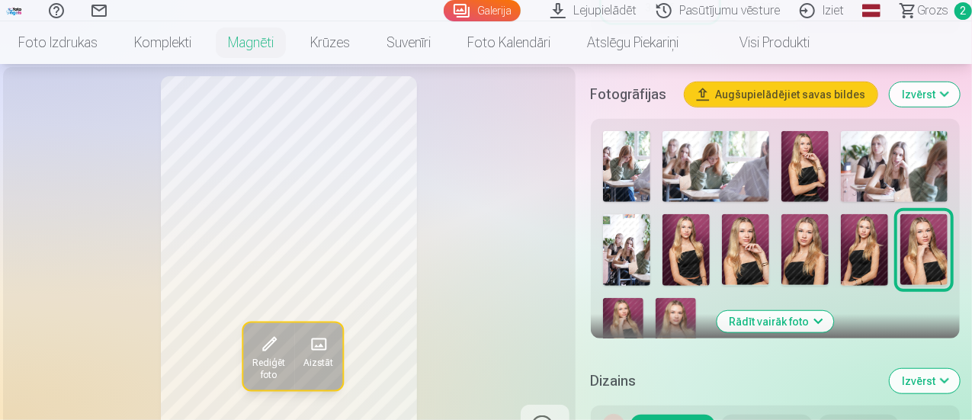
drag, startPoint x: 757, startPoint y: 299, endPoint x: 761, endPoint y: 309, distance: 10.6
click at [759, 311] on button "Rādīt vairāk foto" at bounding box center [775, 321] width 117 height 21
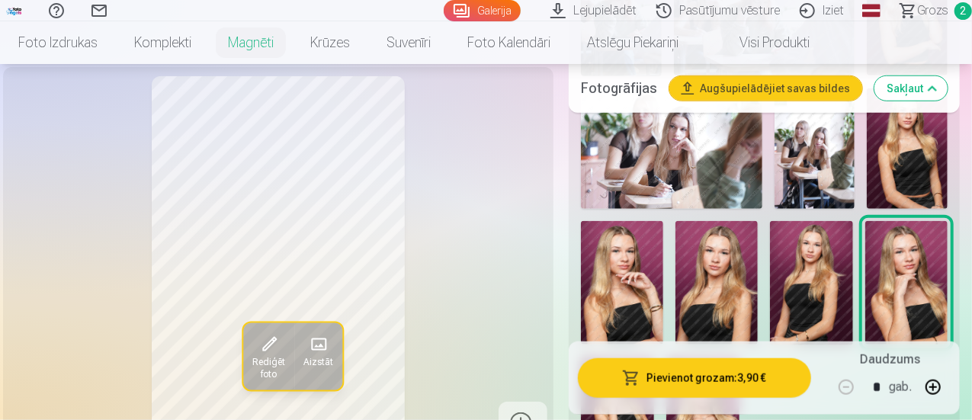
scroll to position [762, 0]
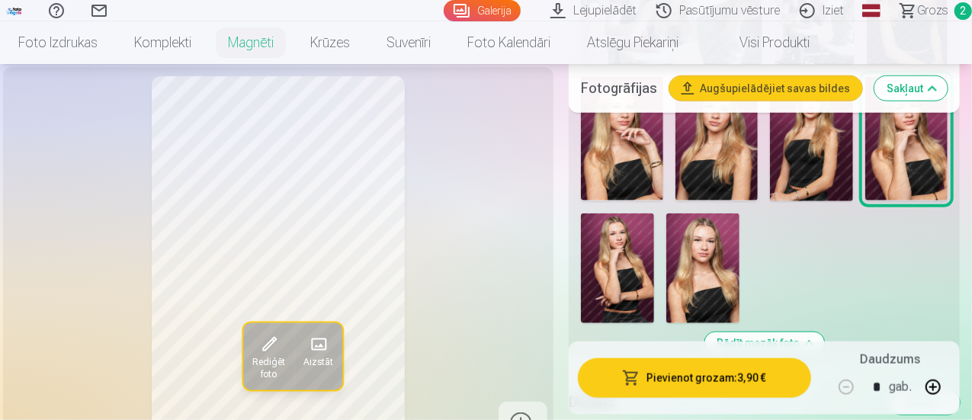
click at [720, 246] on img at bounding box center [702, 268] width 73 height 110
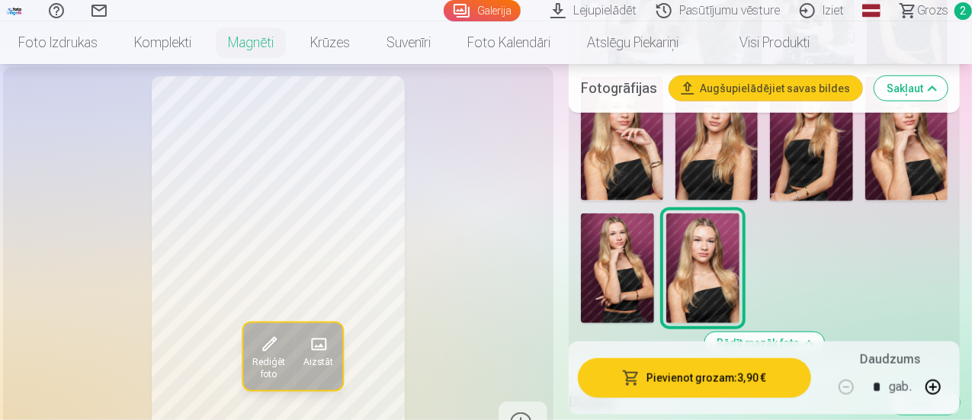
click at [631, 258] on img at bounding box center [617, 268] width 73 height 110
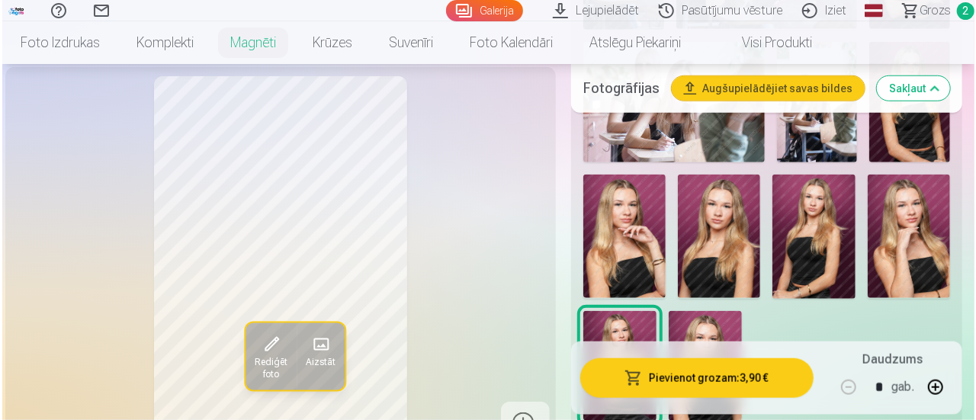
scroll to position [457, 0]
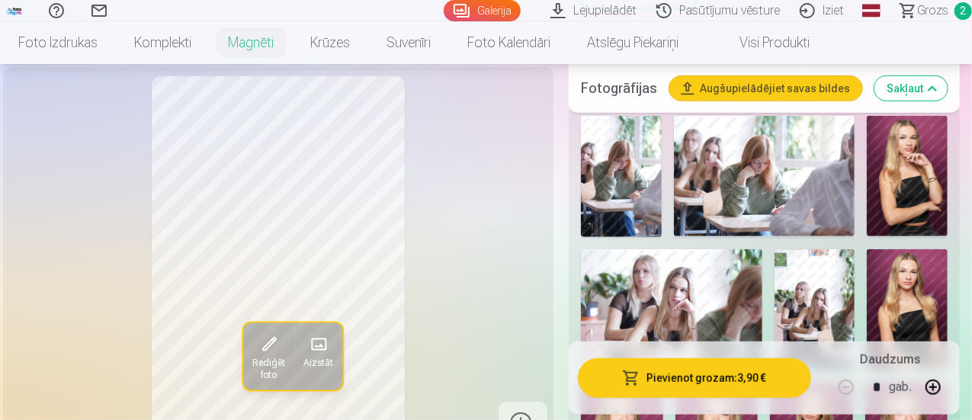
click at [911, 181] on img at bounding box center [907, 176] width 81 height 120
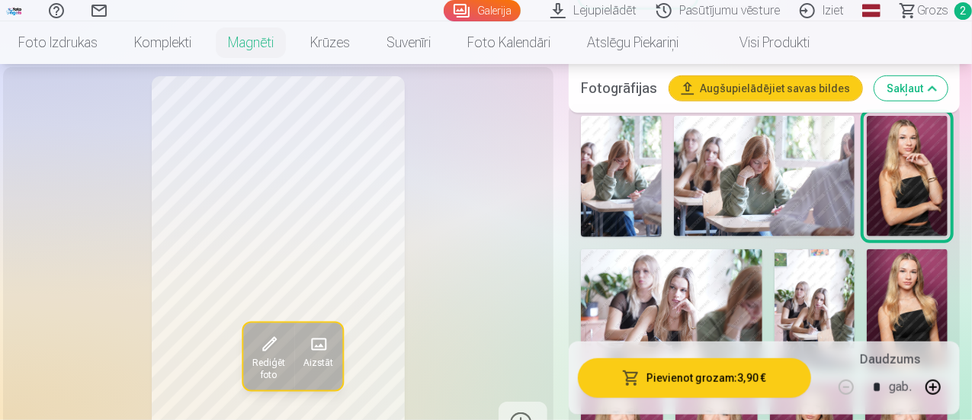
click at [735, 384] on button "Pievienot grozam : 3,90 €" at bounding box center [694, 378] width 233 height 40
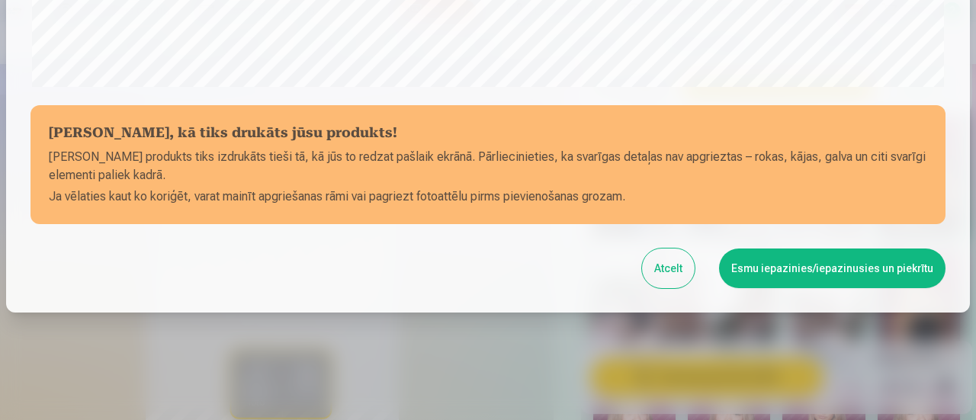
scroll to position [666, 0]
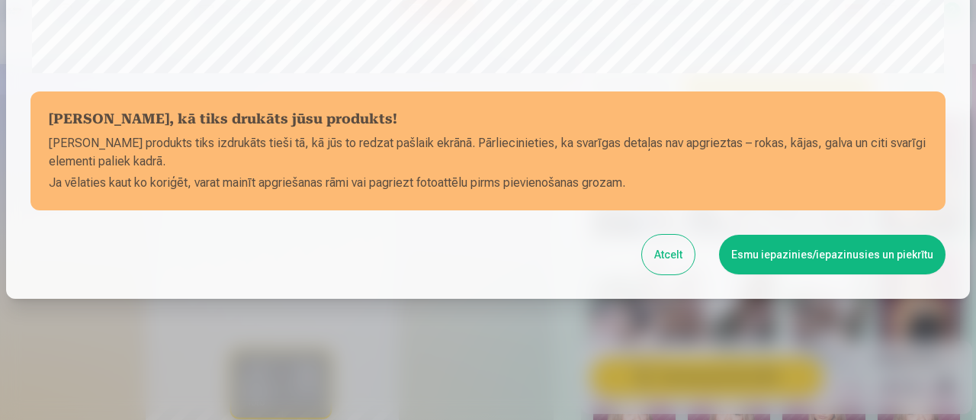
click at [802, 254] on button "Esmu iepazinies/iepazinusies un piekrītu" at bounding box center [832, 255] width 226 height 40
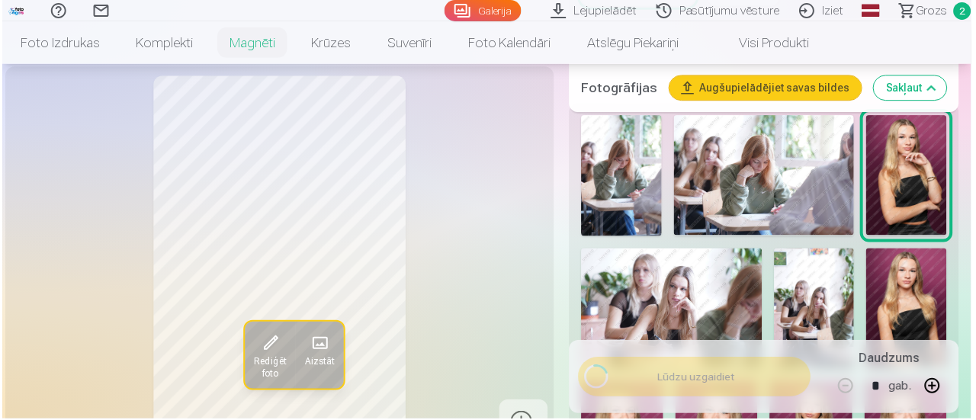
scroll to position [663, 0]
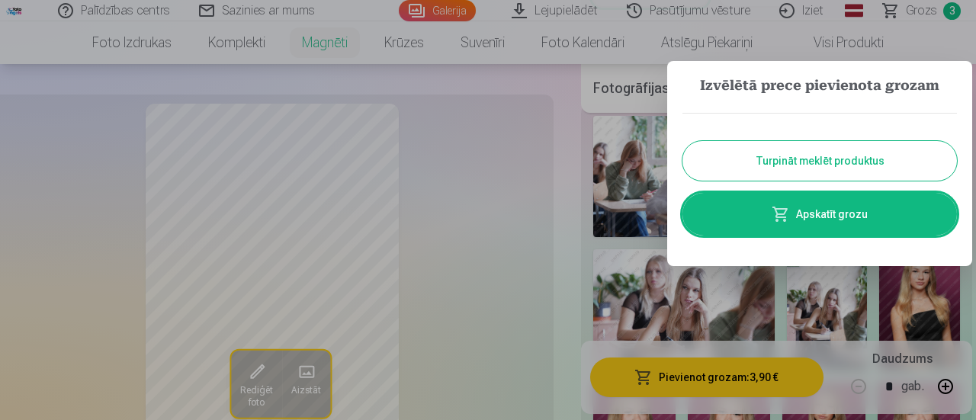
click at [802, 207] on link "Apskatīt grozu" at bounding box center [819, 214] width 274 height 43
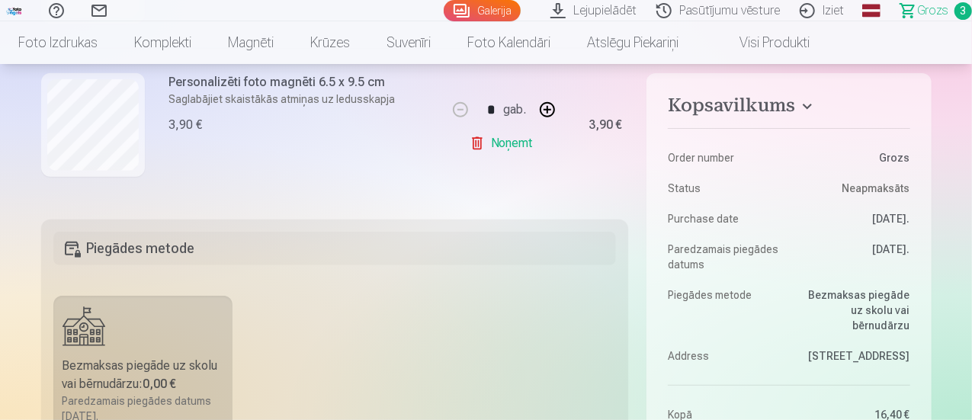
scroll to position [305, 0]
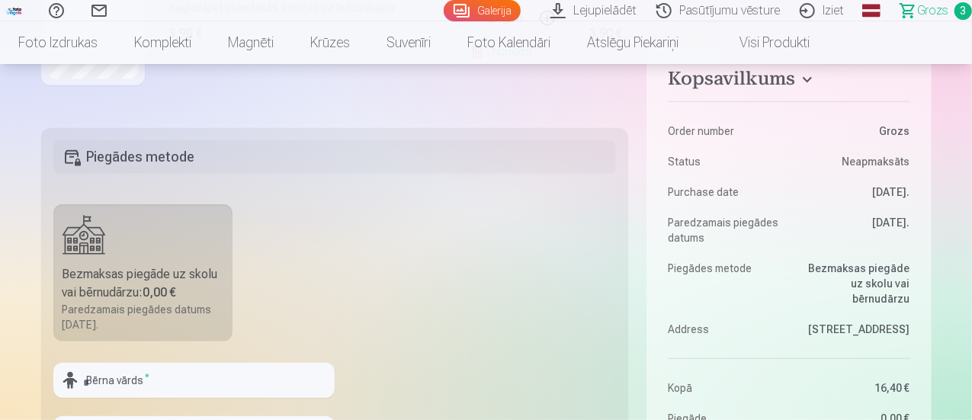
click at [120, 266] on div "Bezmaksas piegāde uz skolu vai bērnudārzu : 0,00 €" at bounding box center [144, 283] width 162 height 37
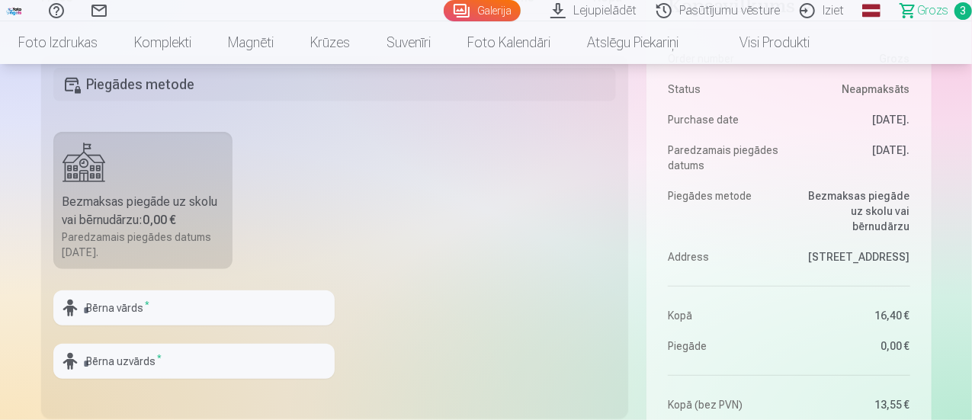
scroll to position [457, 0]
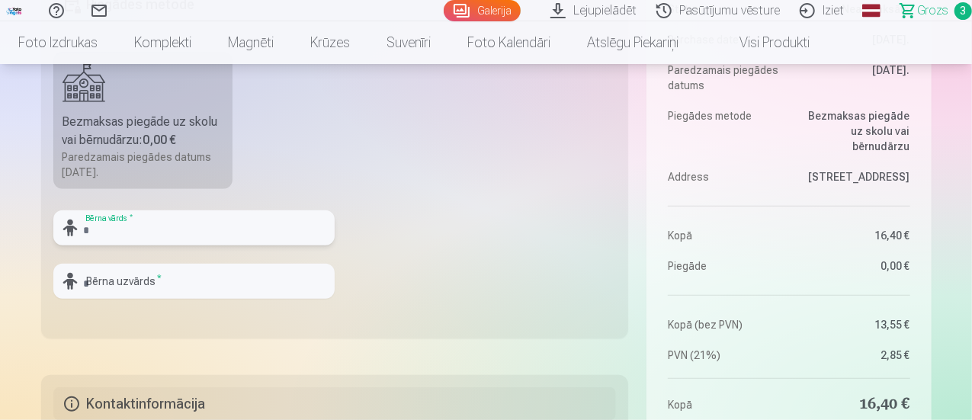
click at [239, 233] on input "text" at bounding box center [193, 227] width 281 height 35
type input "*"
type input "***"
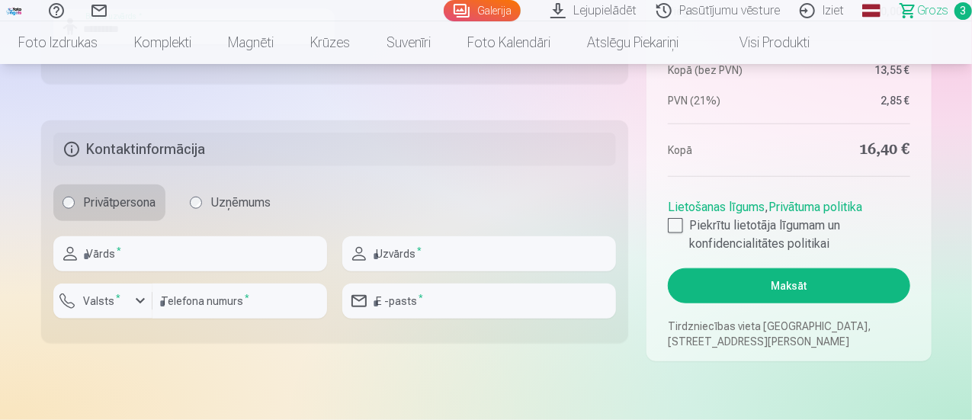
scroll to position [762, 0]
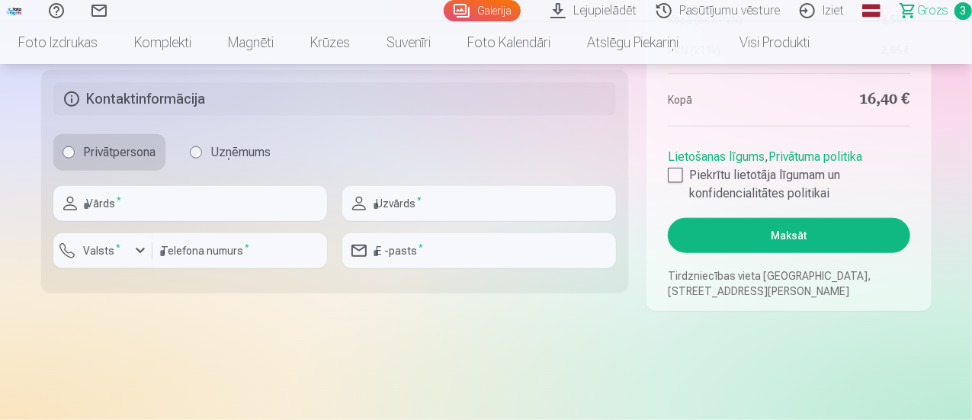
type input "*********"
click at [195, 203] on input "text" at bounding box center [190, 203] width 274 height 35
type input "*****"
type input "*********"
type input "********"
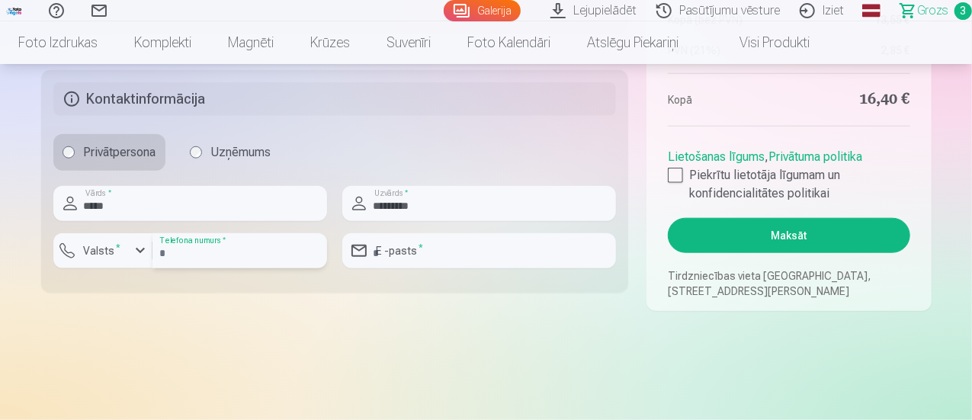
type input "**********"
click at [140, 247] on div "button" at bounding box center [140, 251] width 18 height 18
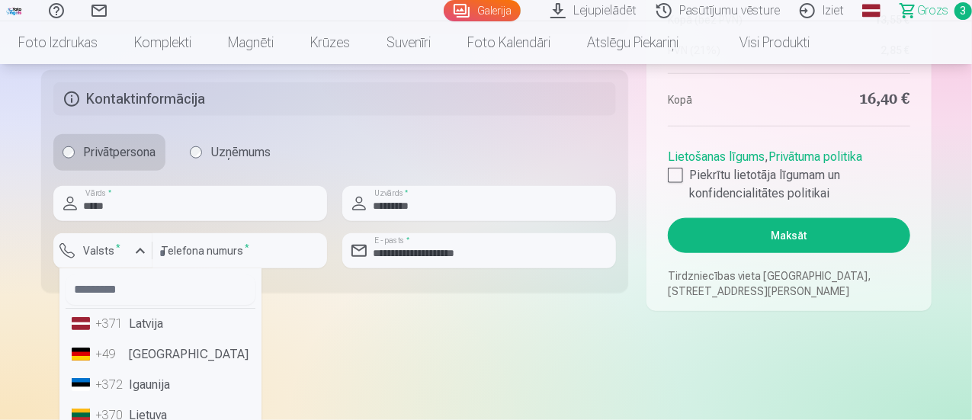
click at [122, 326] on div "+371" at bounding box center [111, 324] width 30 height 18
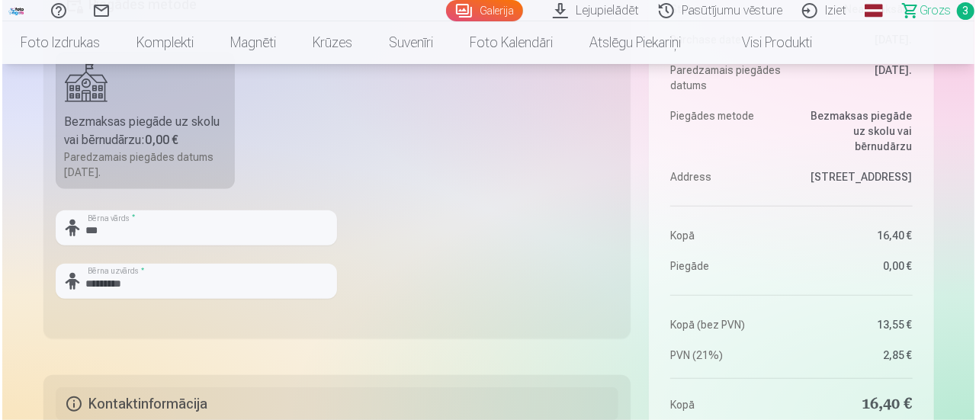
scroll to position [610, 0]
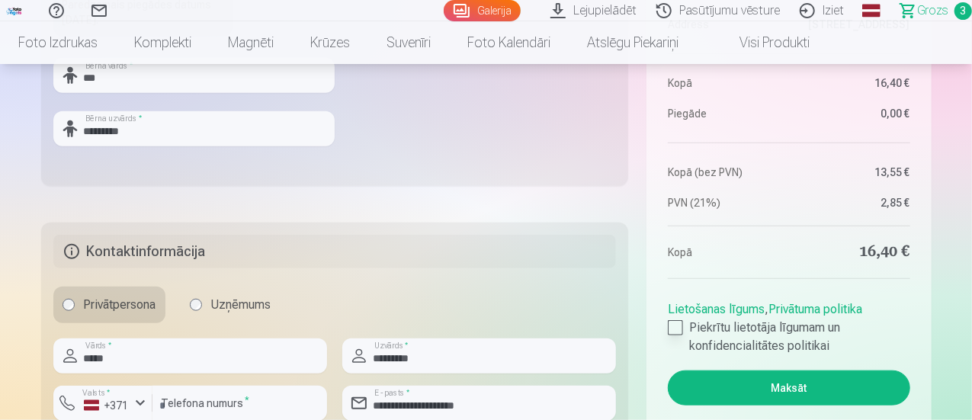
click at [673, 326] on div at bounding box center [675, 327] width 15 height 15
click at [791, 387] on button "Maksāt" at bounding box center [789, 388] width 242 height 35
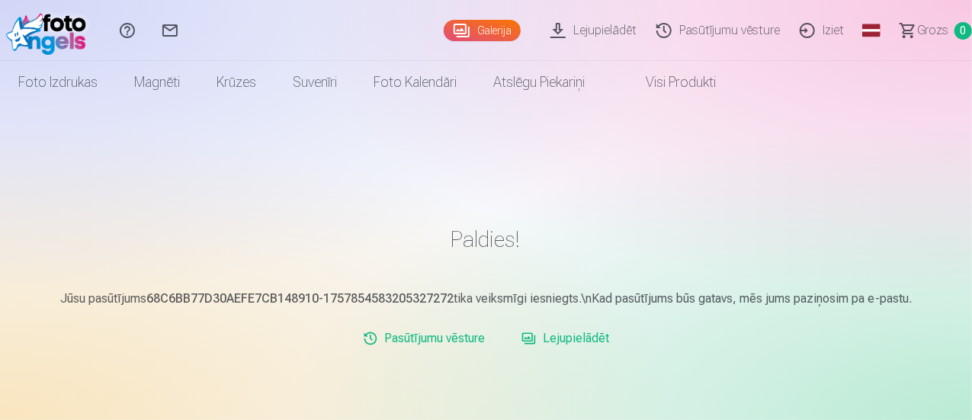
click at [552, 27] on link "Lejupielādēt" at bounding box center [596, 30] width 106 height 61
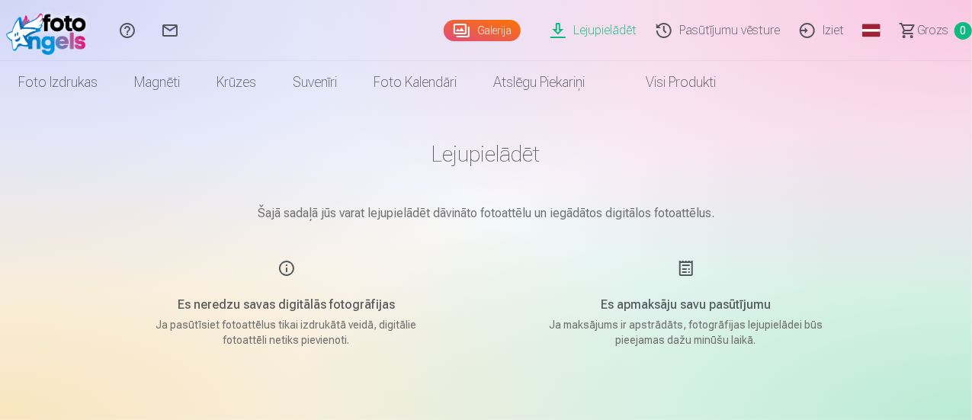
click at [807, 30] on link "Iziet" at bounding box center [824, 30] width 64 height 61
